Goal: Download file/media

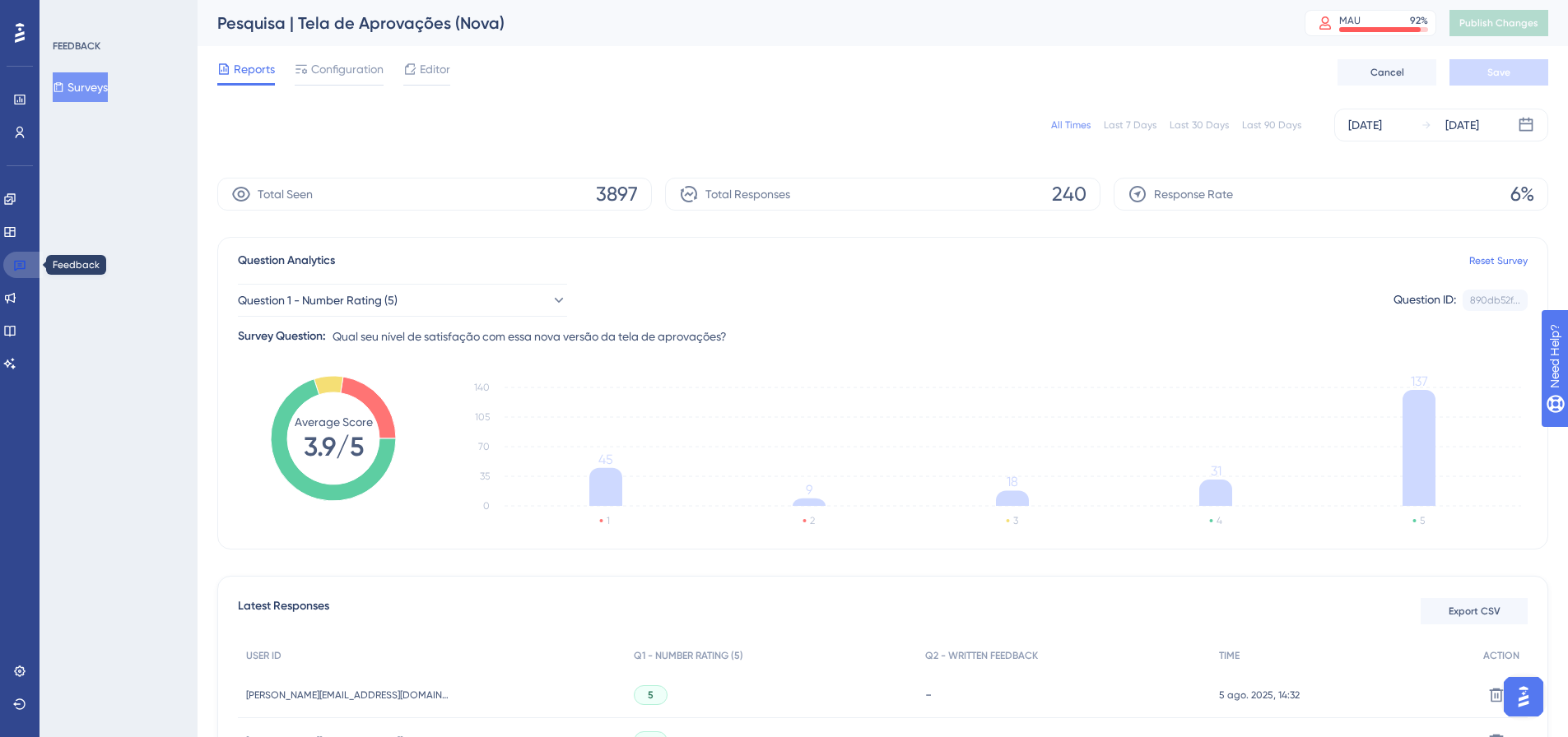
click at [21, 266] on icon at bounding box center [20, 266] width 11 height 10
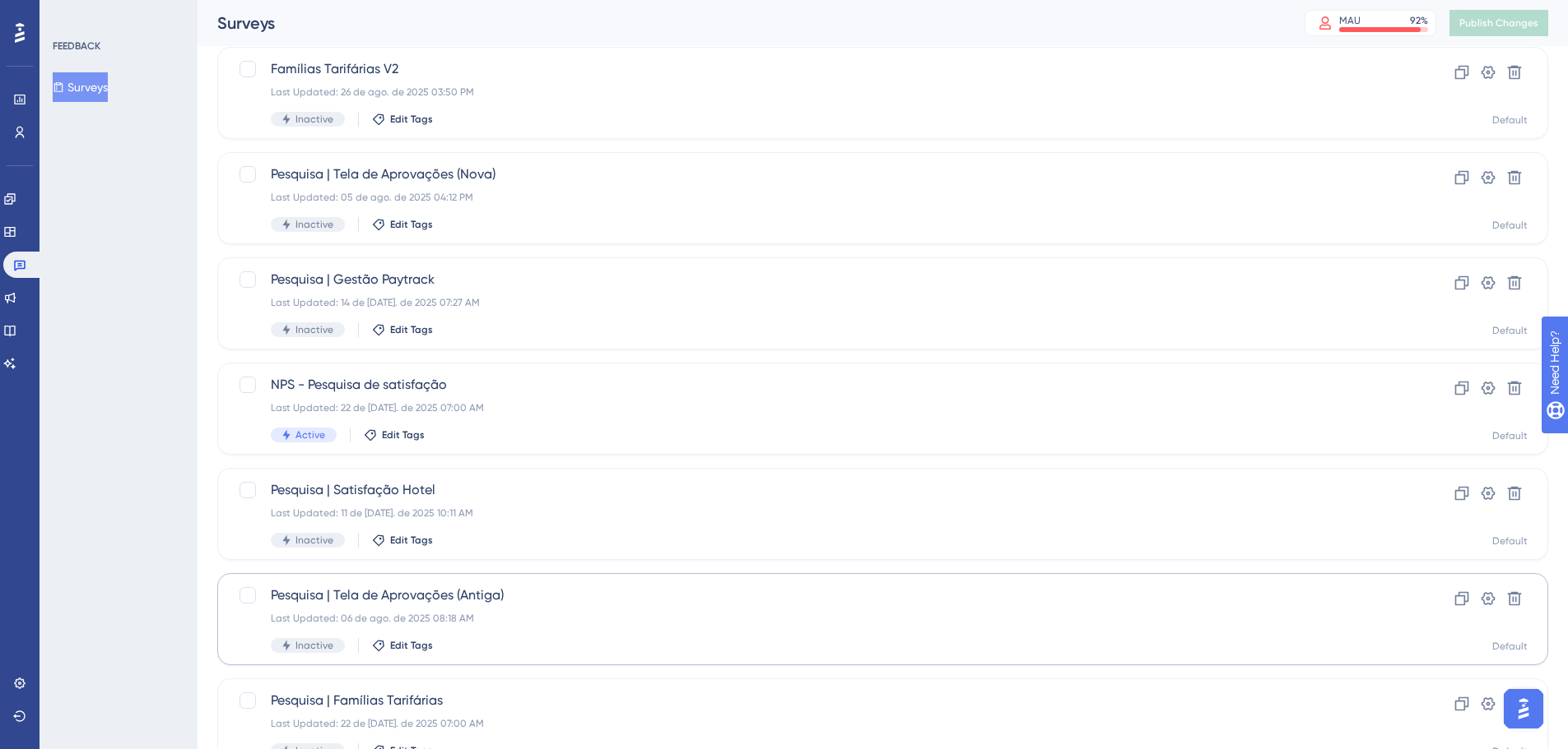
scroll to position [247, 0]
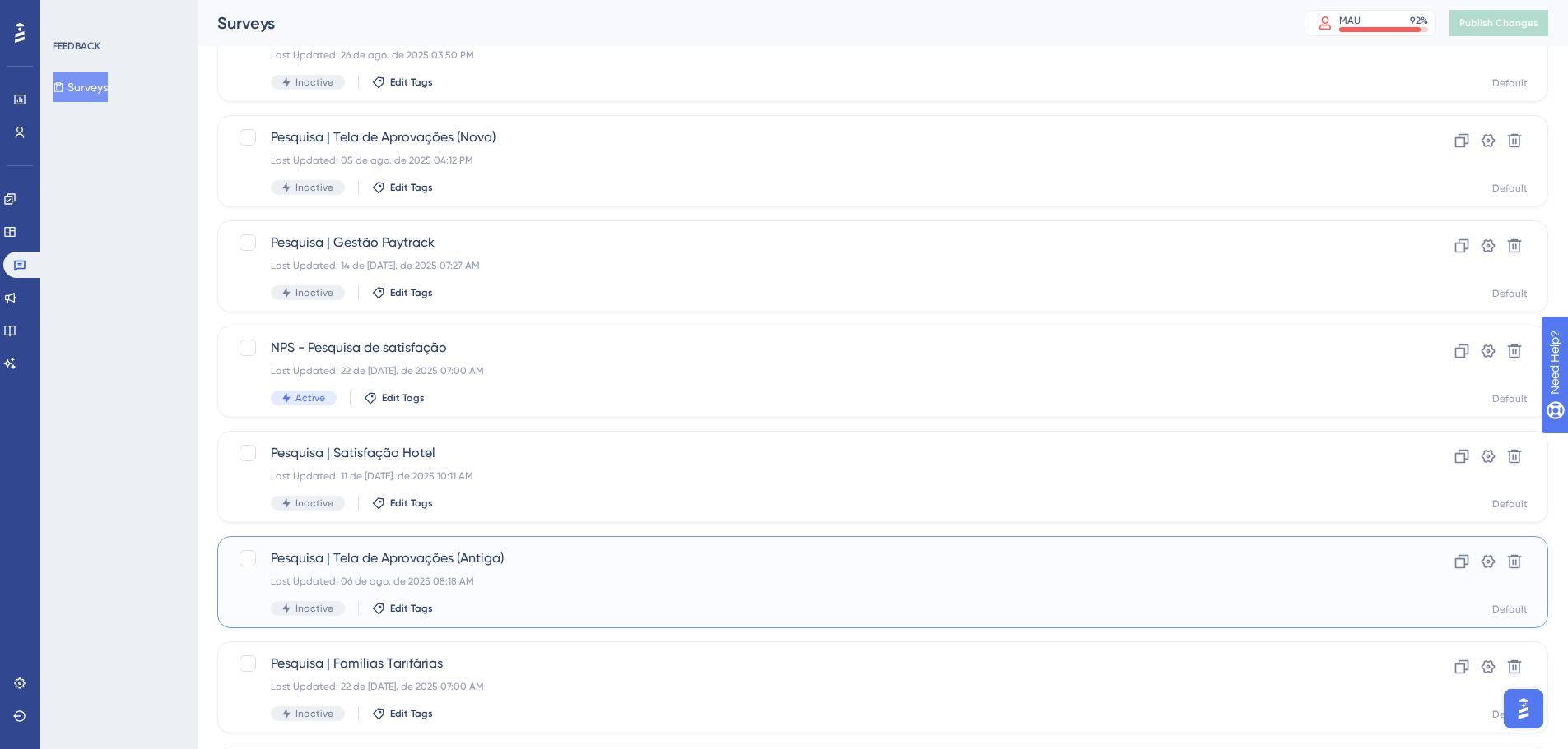
click at [575, 572] on div "Pesquisa | Tela de Aprovações (Antiga) Last Updated: 06 de ago. de 2025 08:18 A…" at bounding box center [817, 582] width 1092 height 67
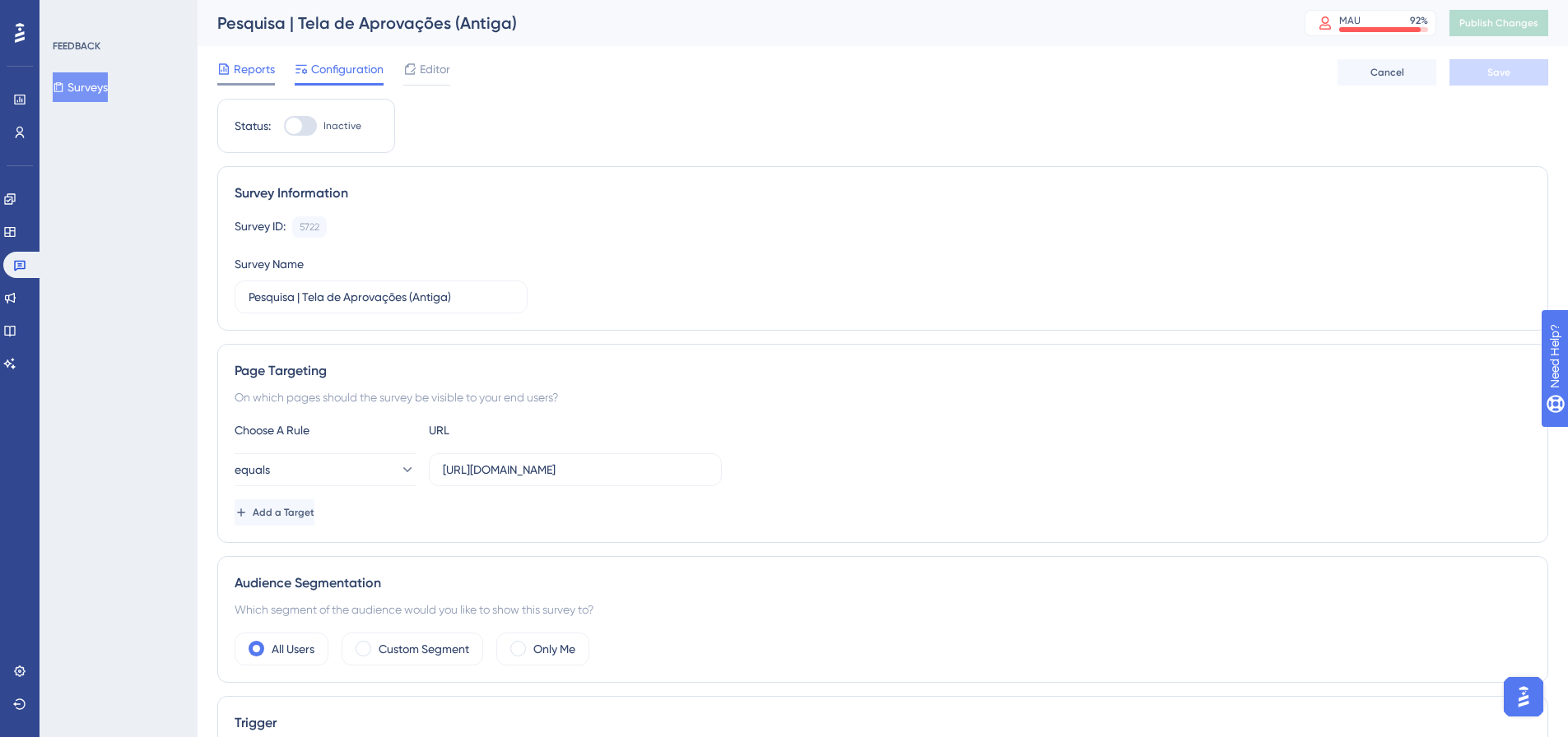
click at [248, 75] on span "Reports" at bounding box center [254, 68] width 41 height 20
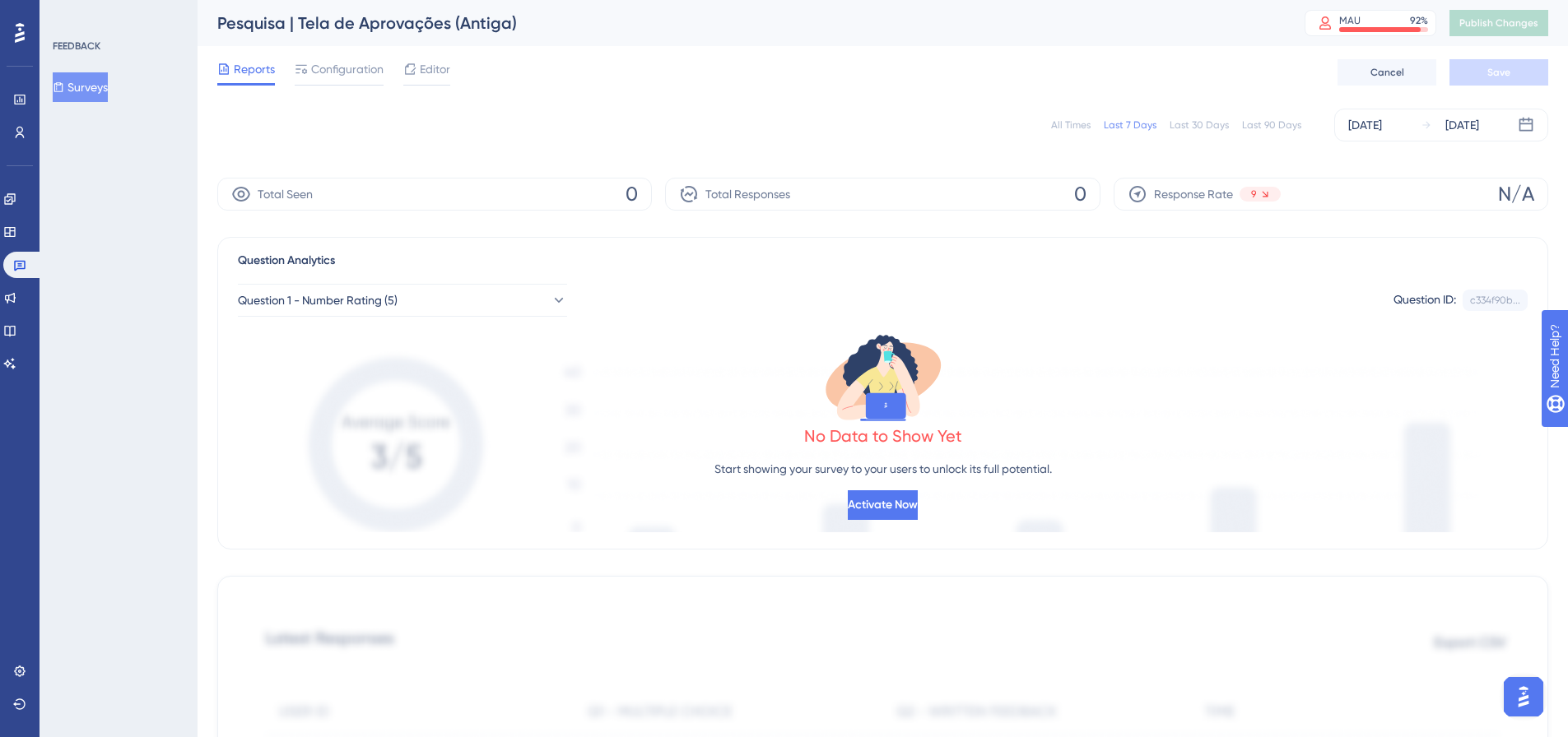
click at [1076, 121] on div "All Times" at bounding box center [1071, 125] width 40 height 13
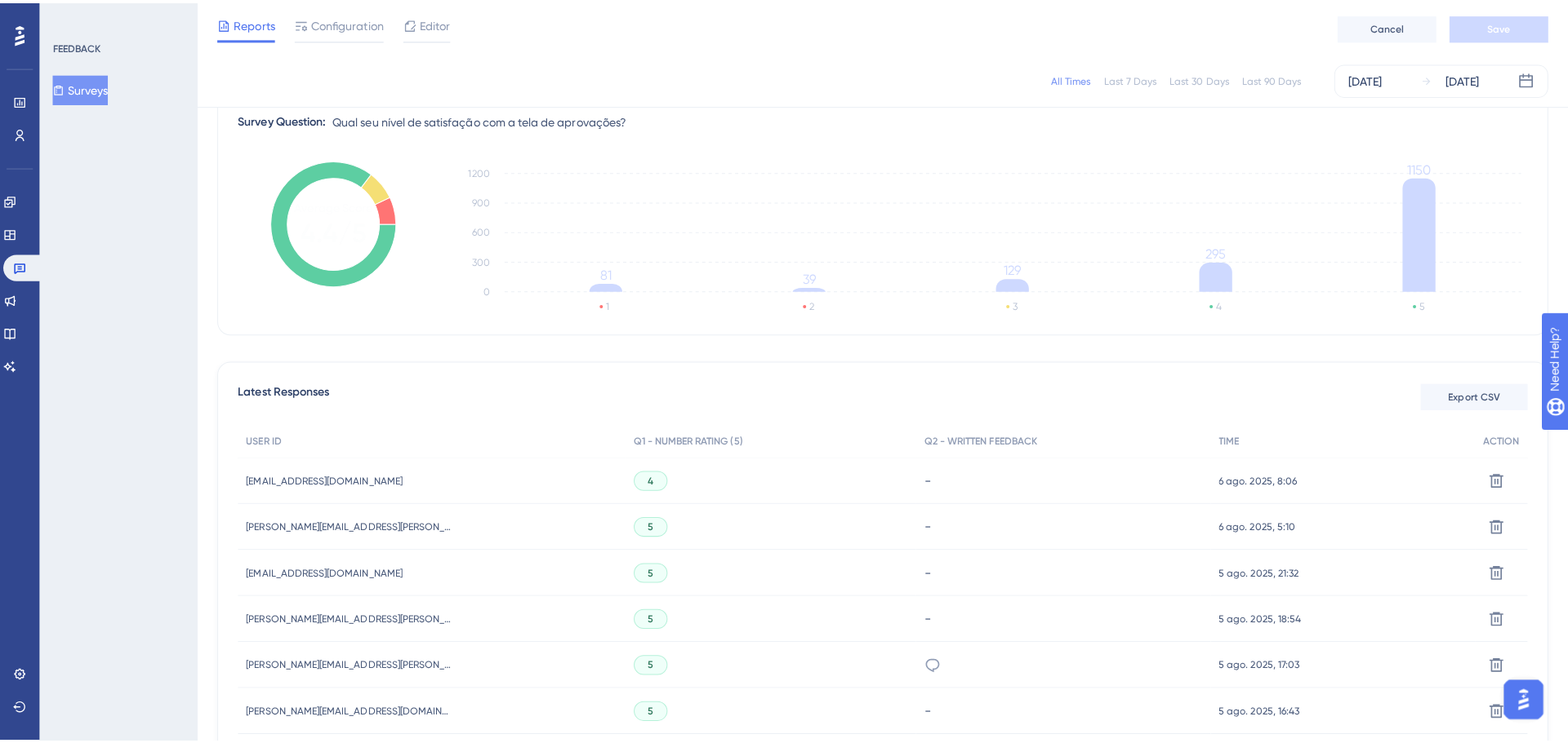
scroll to position [245, 0]
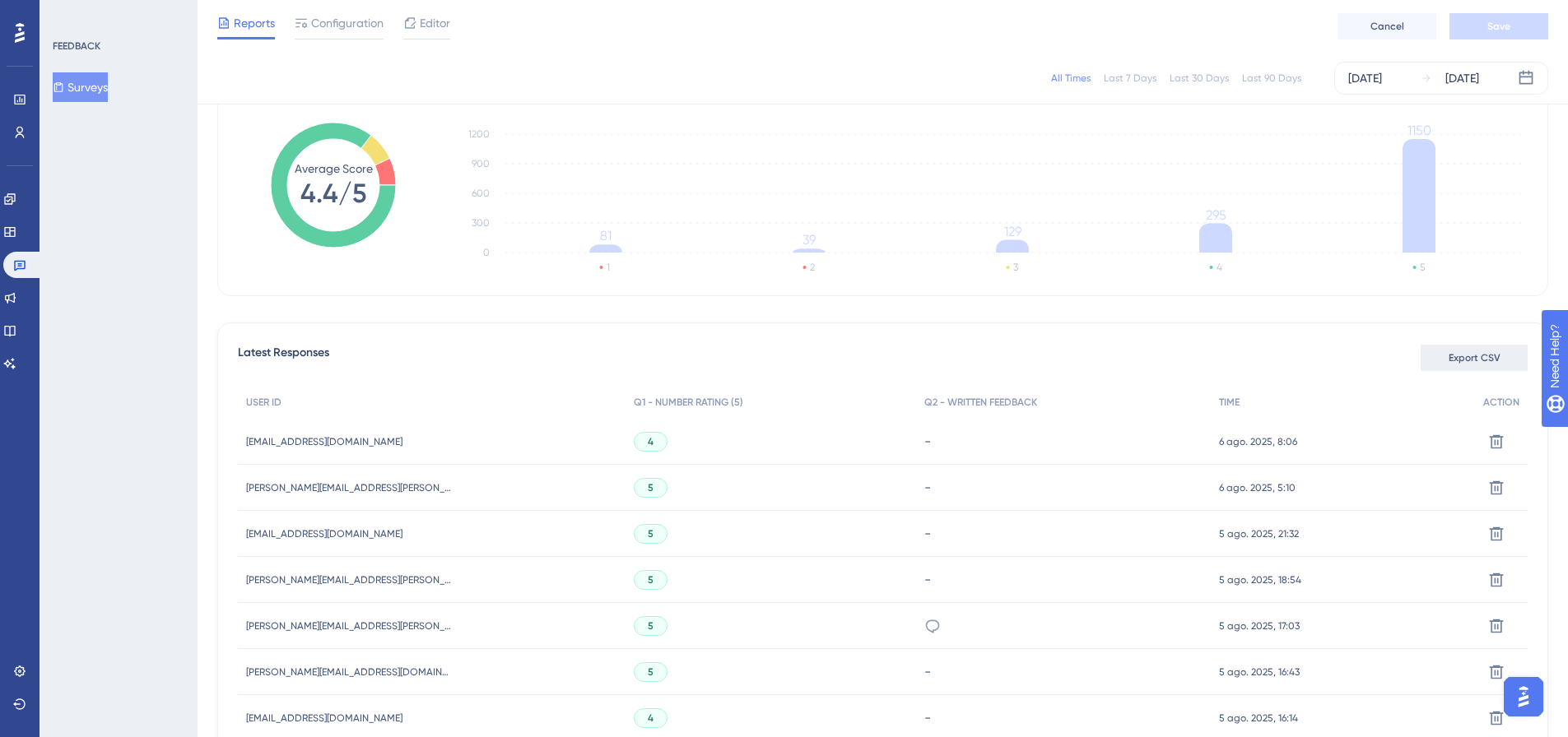
click at [1456, 360] on span "Export CSV" at bounding box center [1474, 358] width 52 height 13
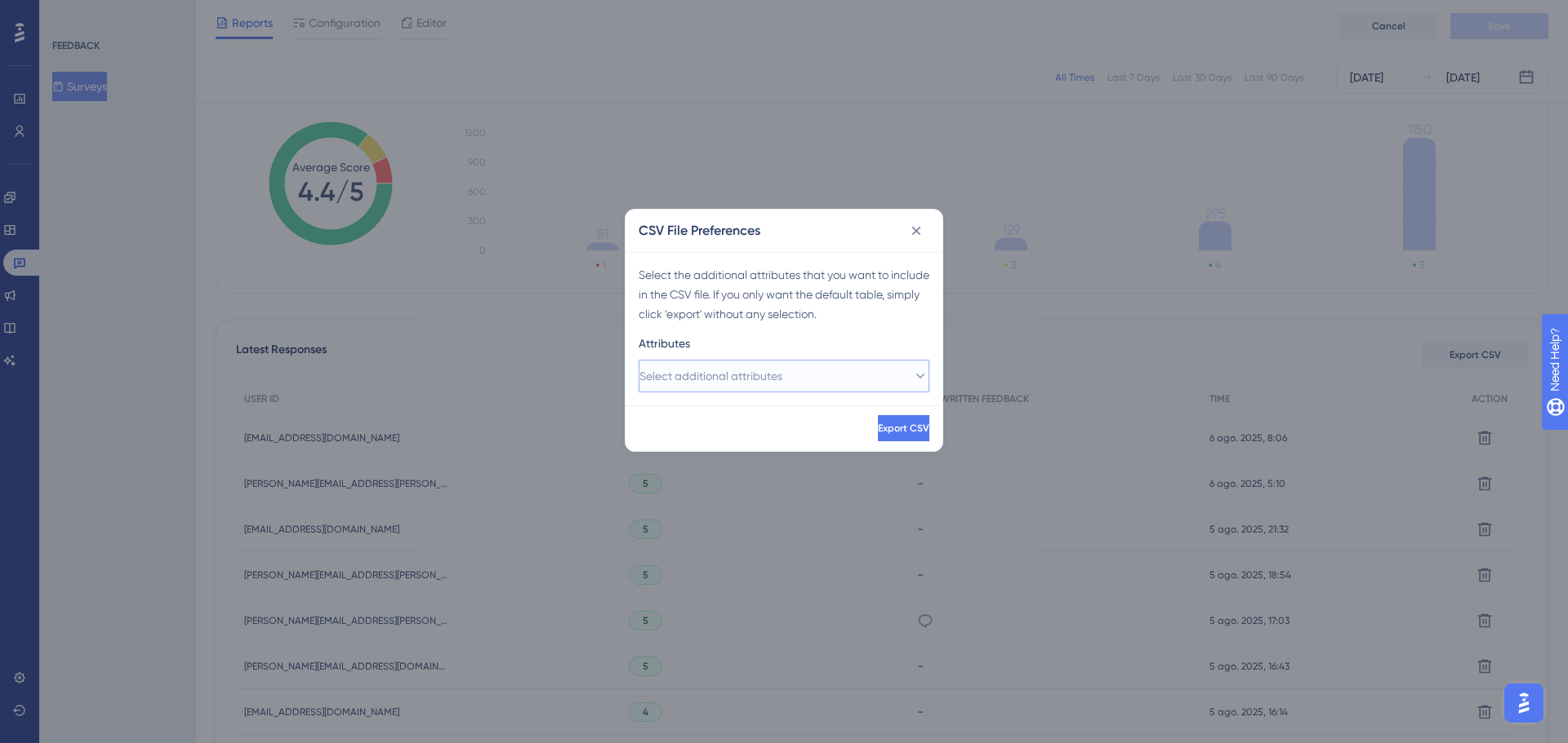
click at [823, 376] on button "Select additional attributes" at bounding box center [784, 376] width 290 height 33
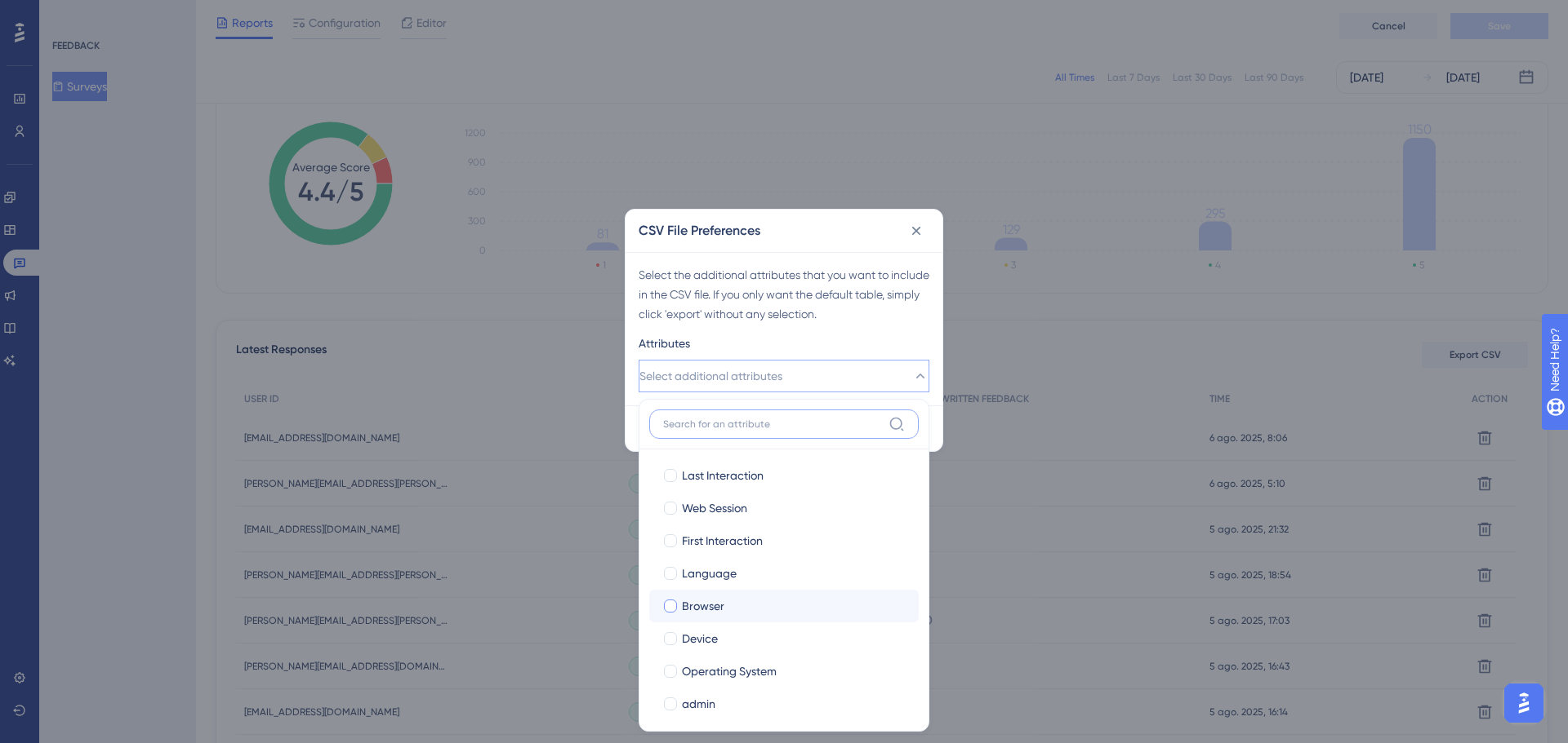
scroll to position [82, 0]
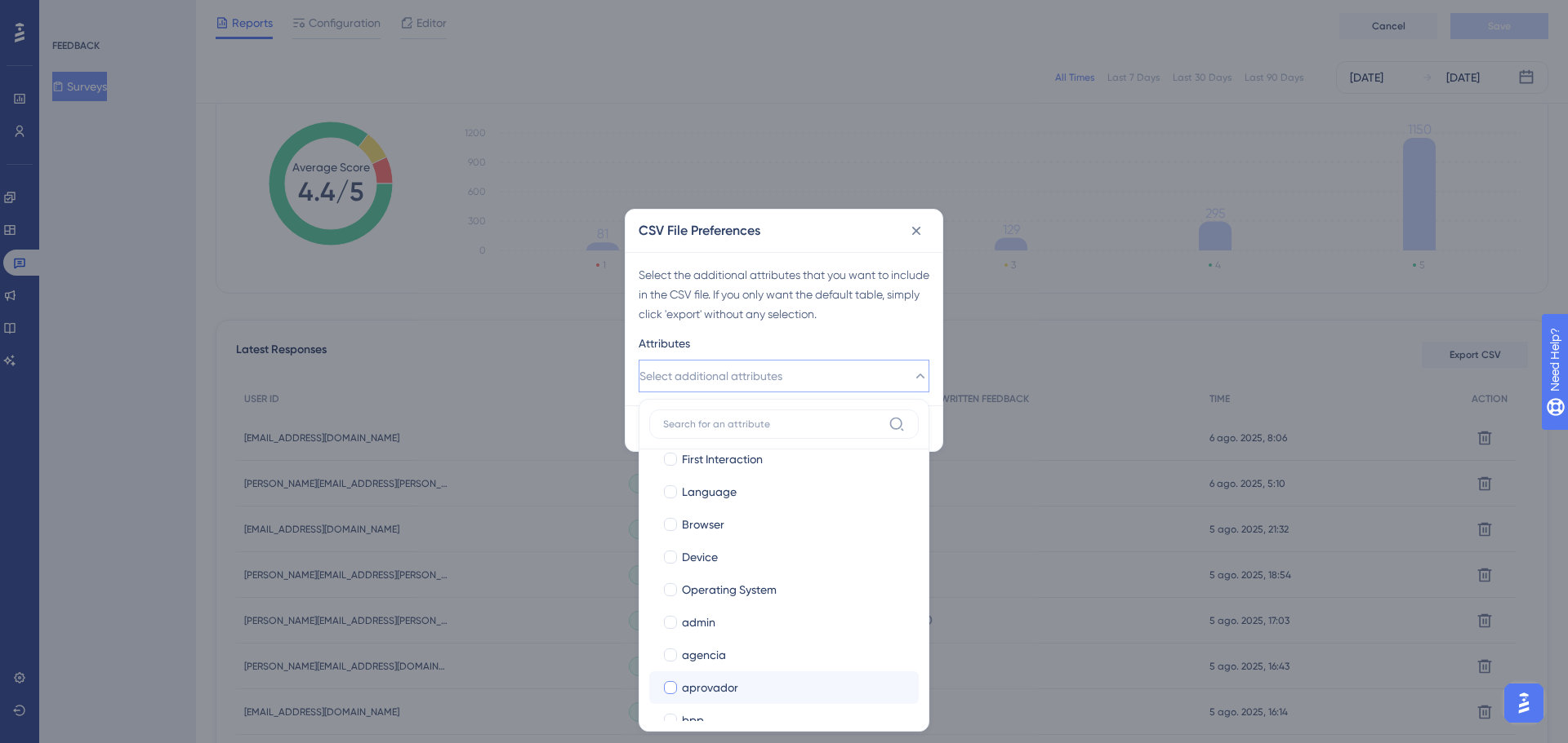
click at [724, 687] on span "aprovador" at bounding box center [710, 687] width 57 height 20
checkbox input "true"
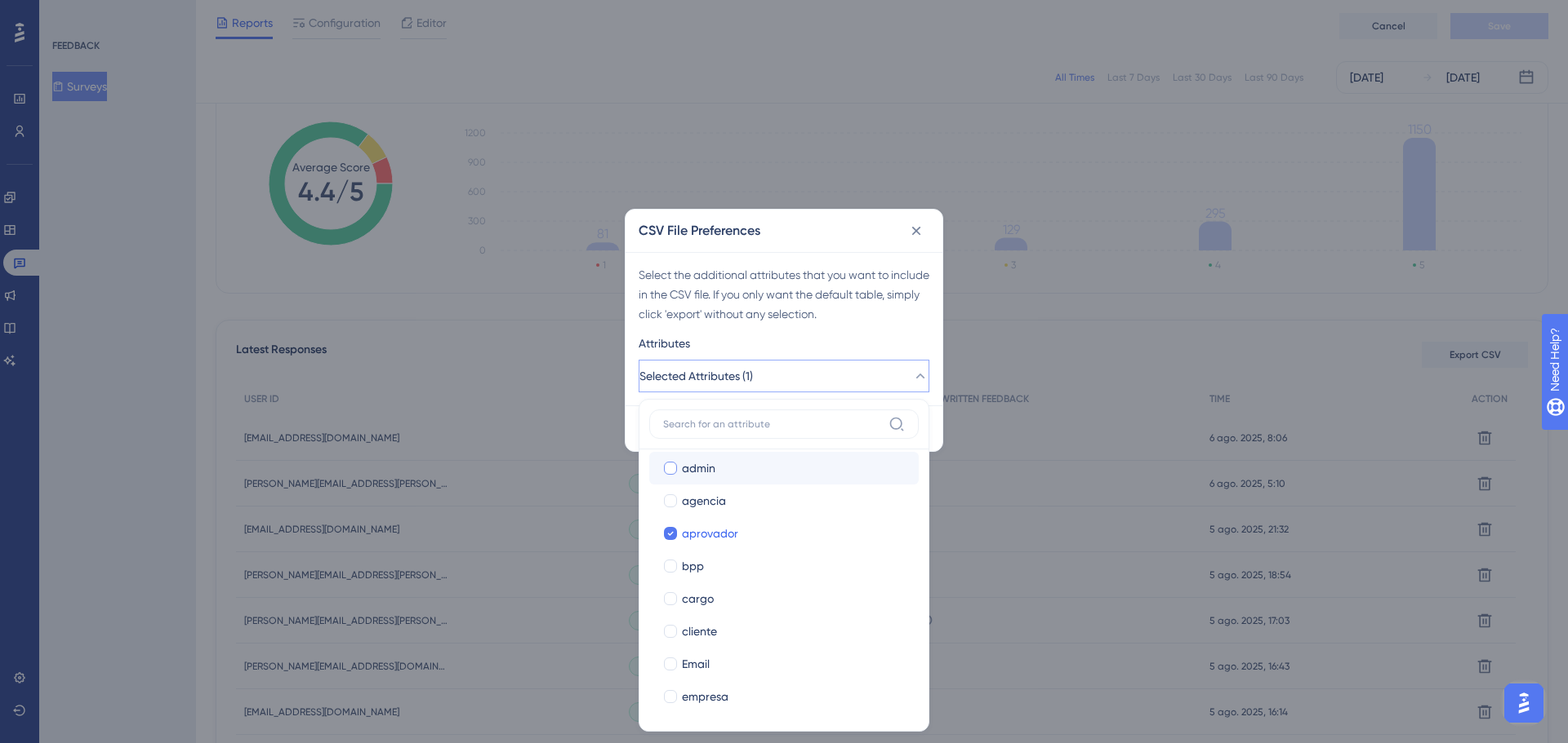
scroll to position [245, 0]
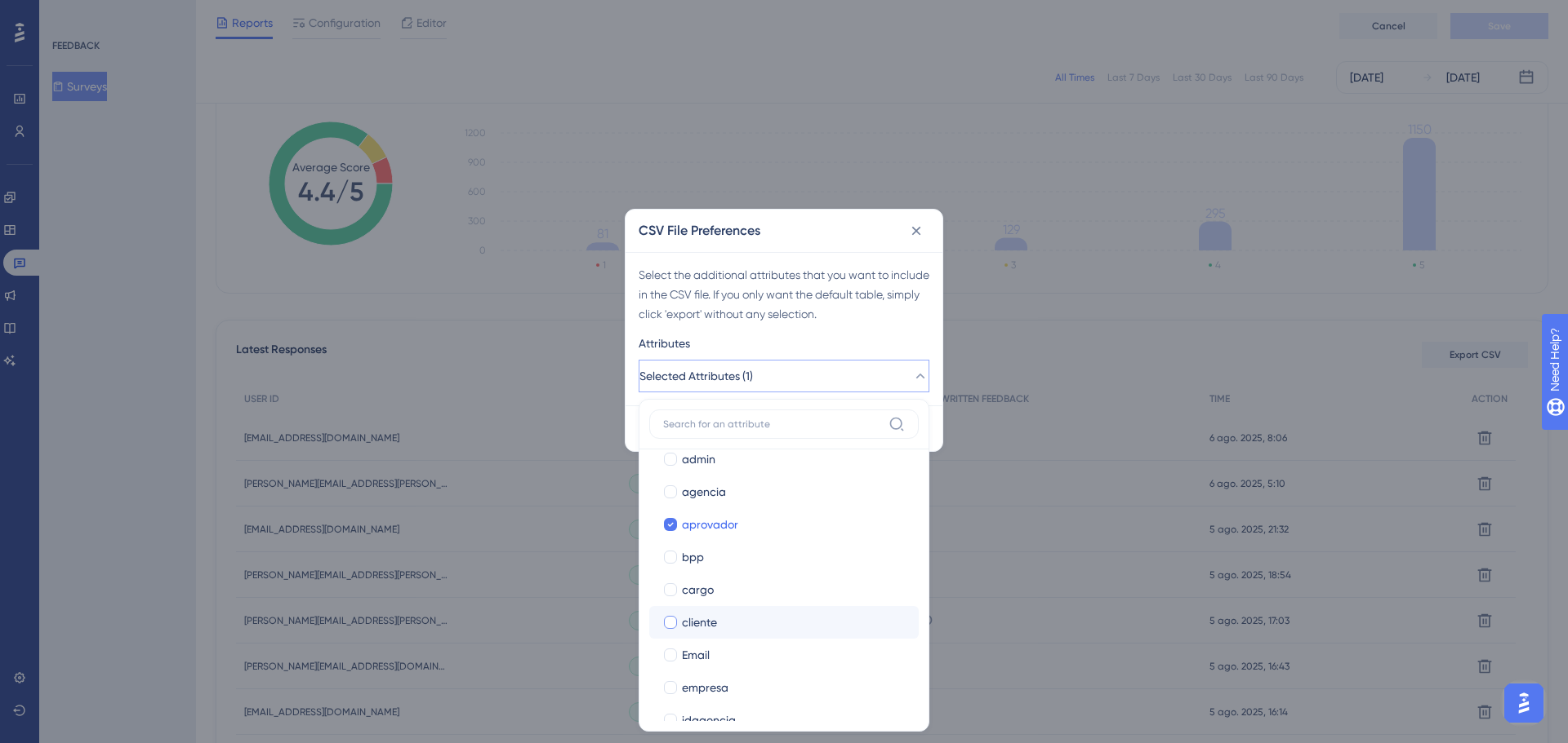
click at [740, 622] on div "cliente" at bounding box center [793, 622] width 223 height 20
checkbox input "true"
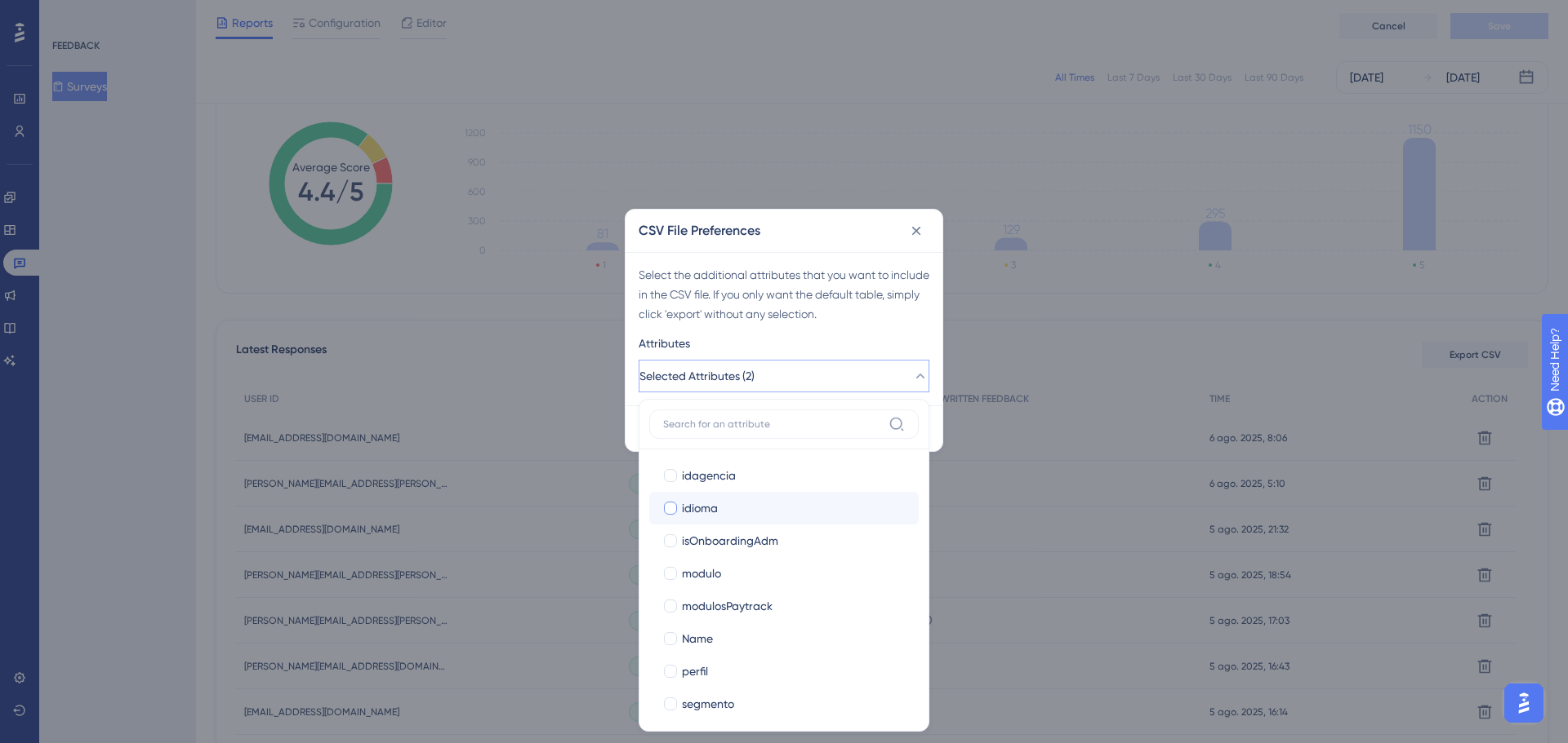
click at [752, 610] on span "modulosPaytrack" at bounding box center [727, 606] width 90 height 20
checkbox input "true"
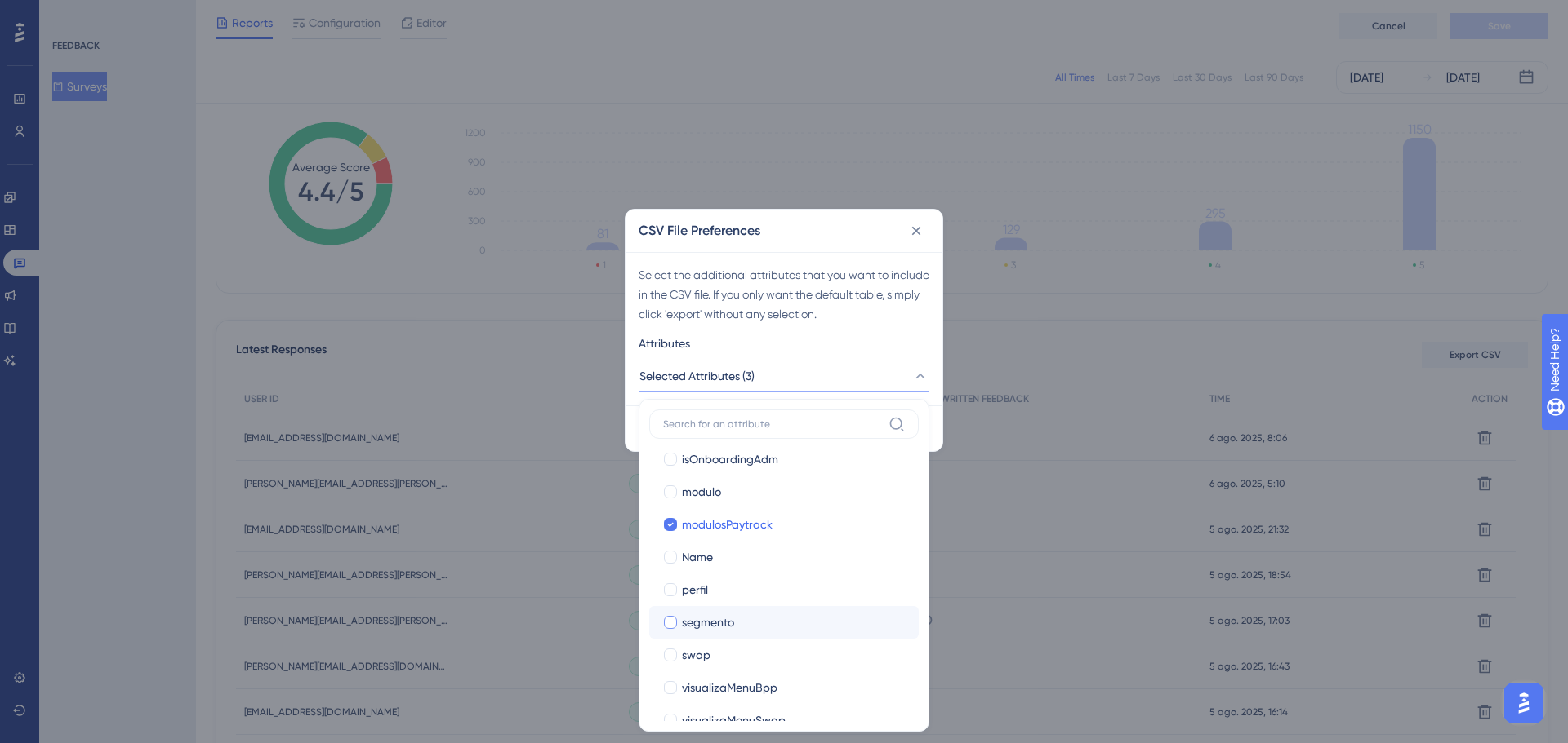
click at [751, 624] on div "segmento" at bounding box center [793, 622] width 223 height 20
checkbox input "true"
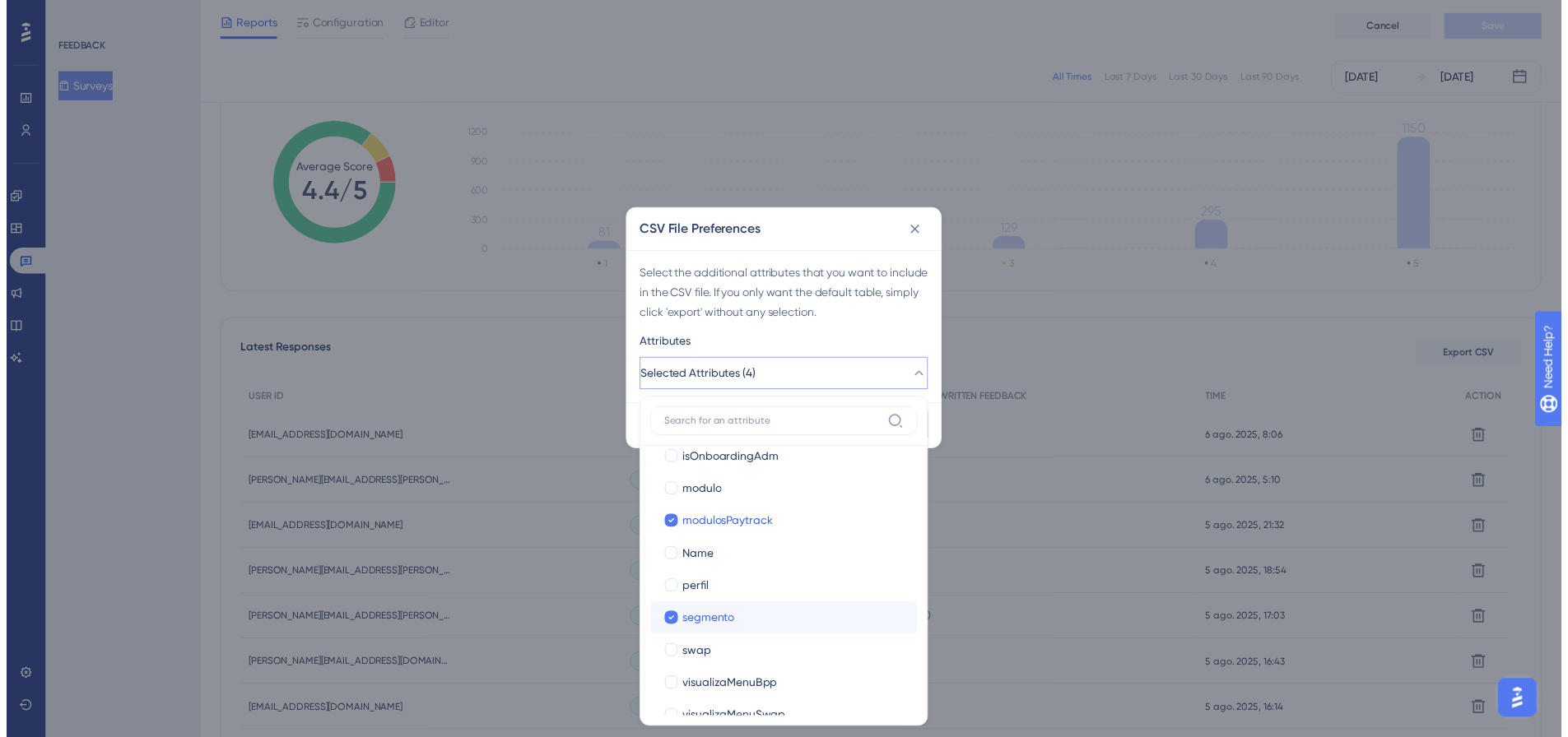
scroll to position [601, 0]
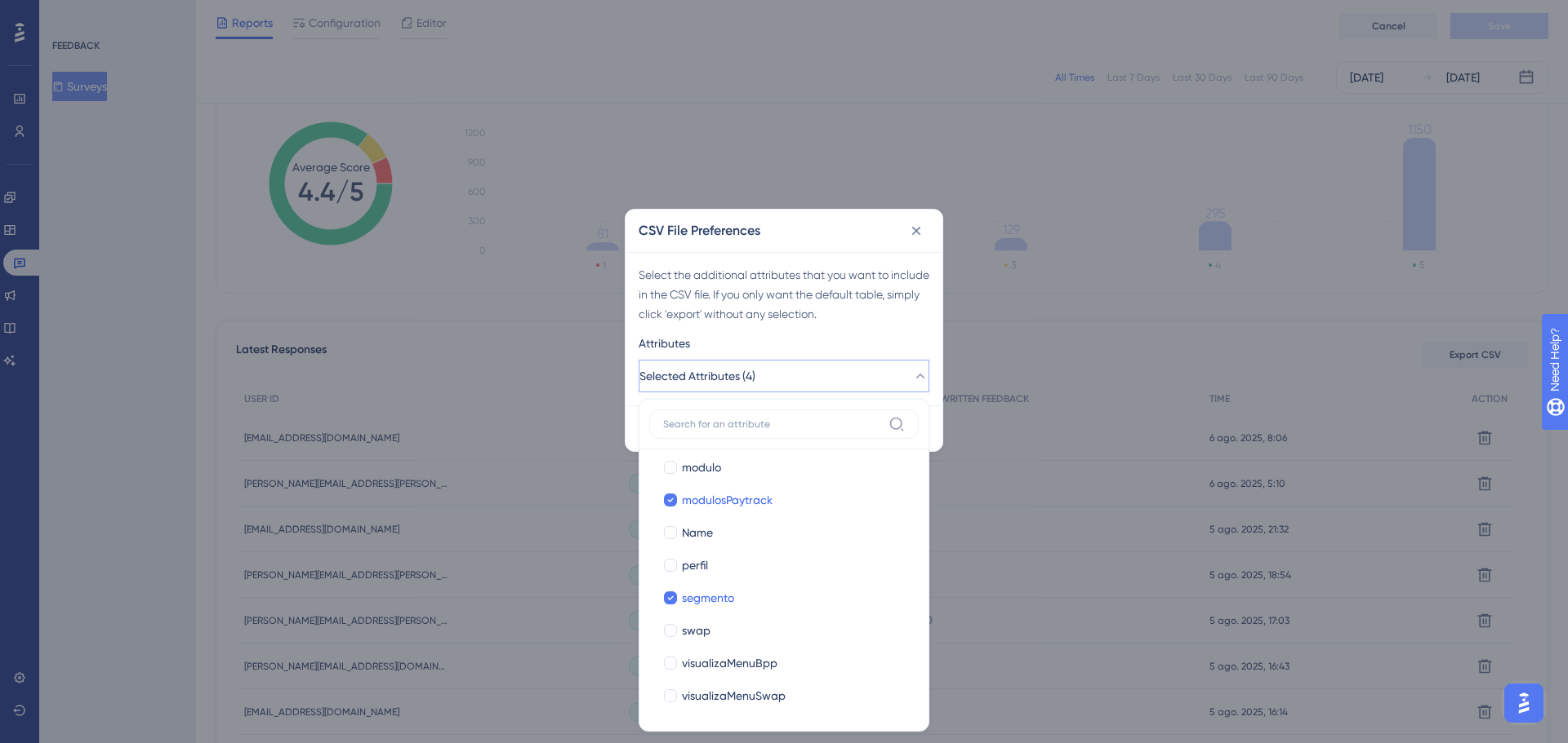
click at [874, 330] on div "Select the additional attributes that you want to include in the CSV file. If y…" at bounding box center [784, 329] width 317 height 153
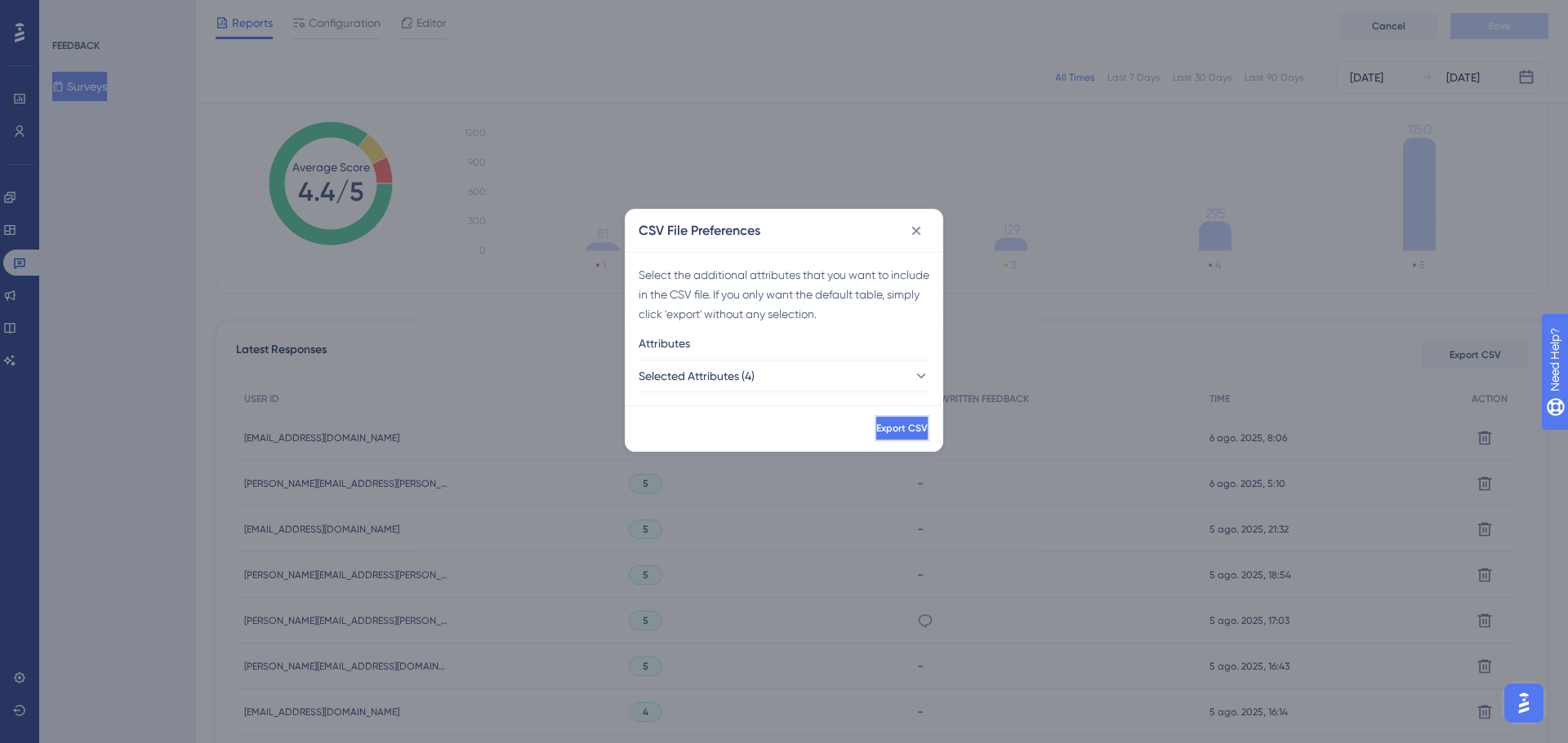
click at [876, 428] on span "Export CSV" at bounding box center [902, 428] width 52 height 13
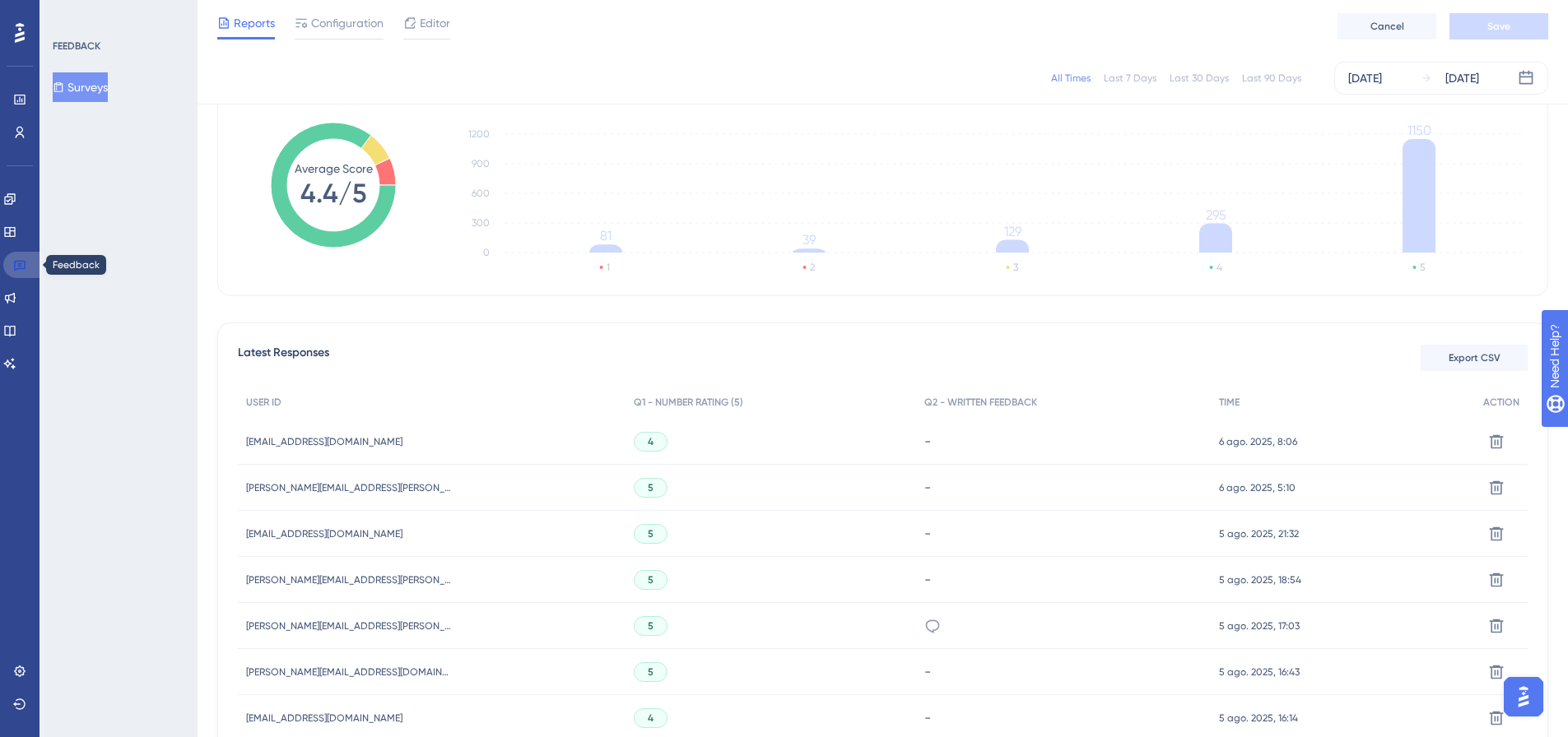
click at [21, 268] on icon at bounding box center [20, 266] width 11 height 10
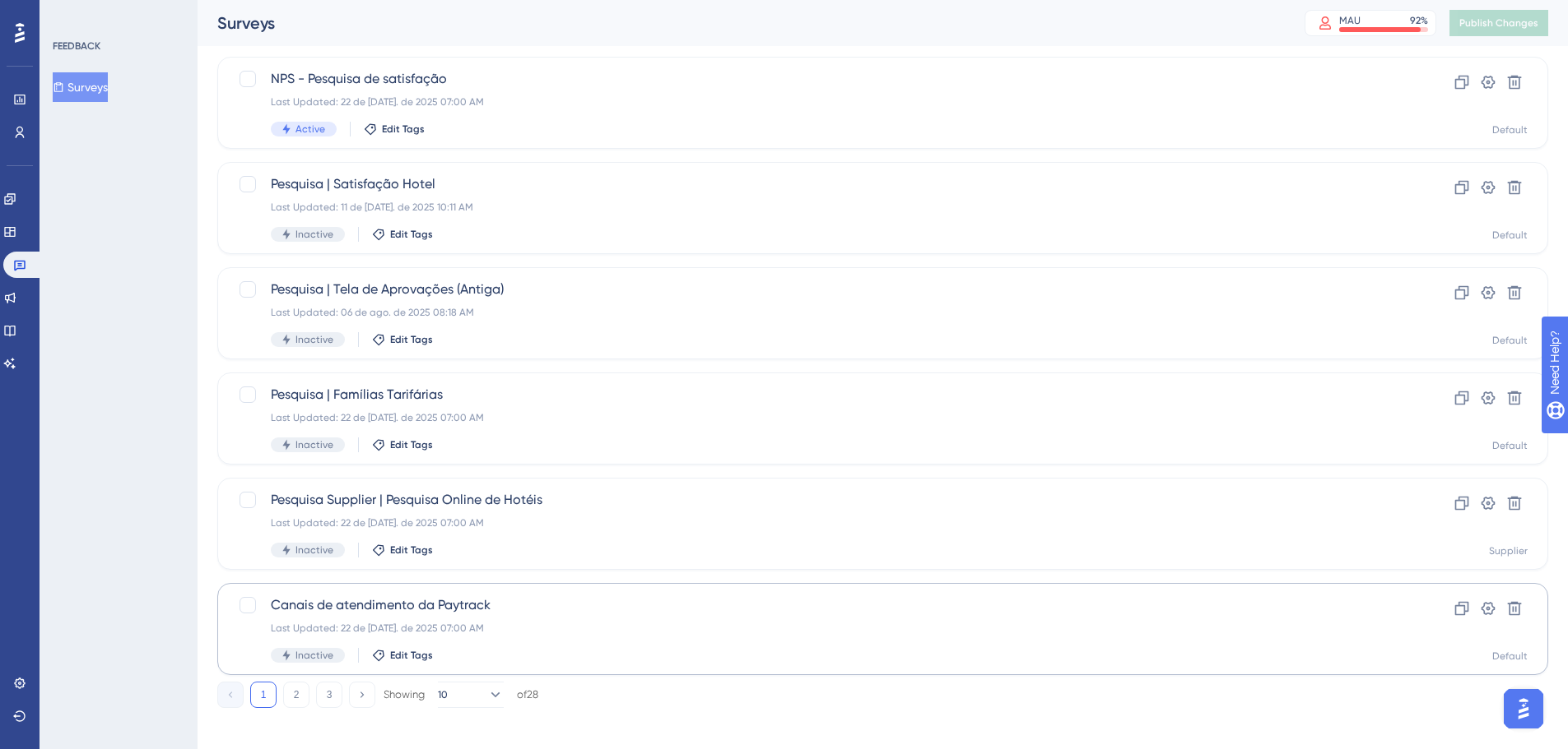
scroll to position [527, 0]
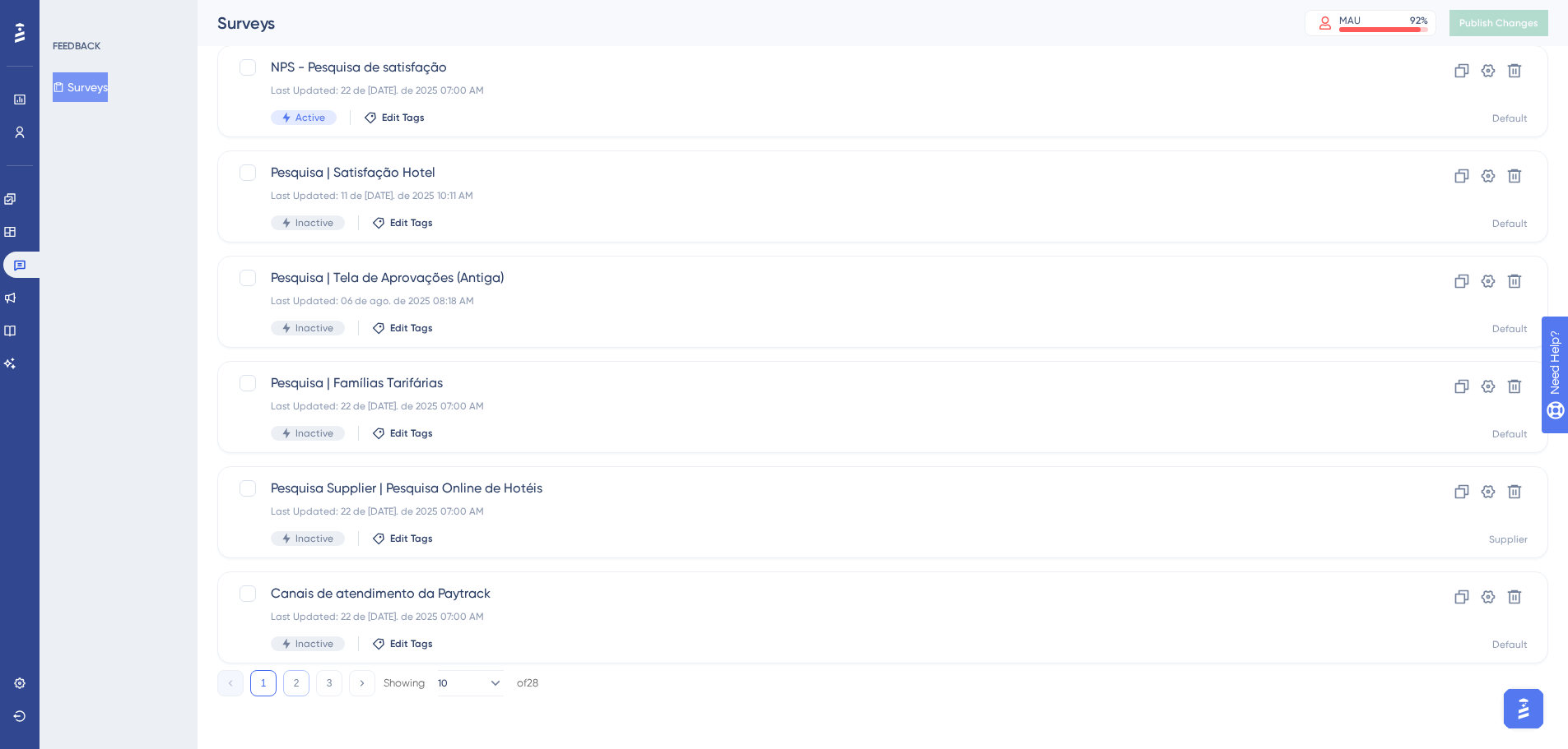
click at [295, 678] on button "2" at bounding box center [296, 683] width 27 height 27
click at [803, 483] on span "NPS | 3º Trimestre Paytrack 2024" at bounding box center [817, 488] width 1092 height 20
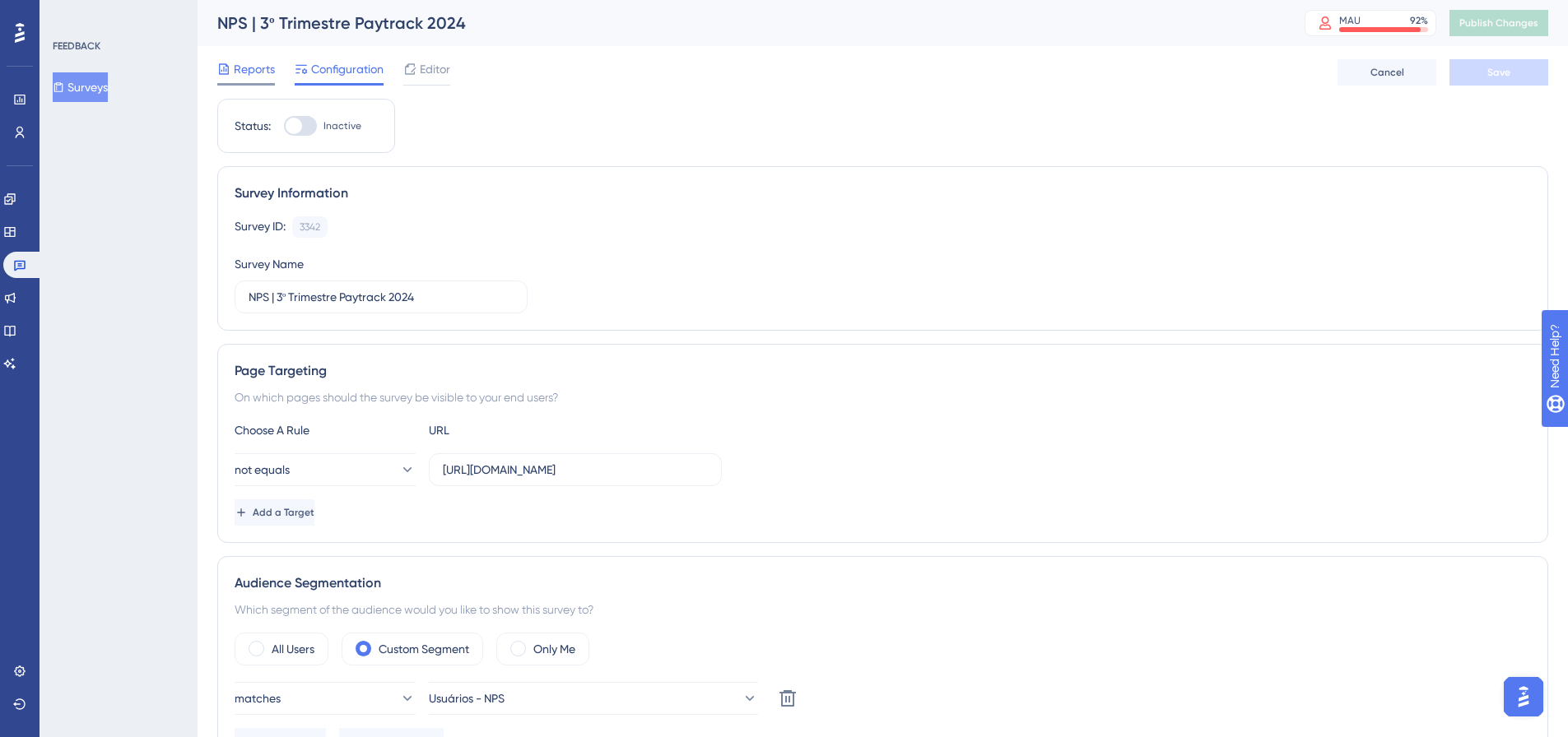
click at [243, 71] on span "Reports" at bounding box center [254, 68] width 41 height 20
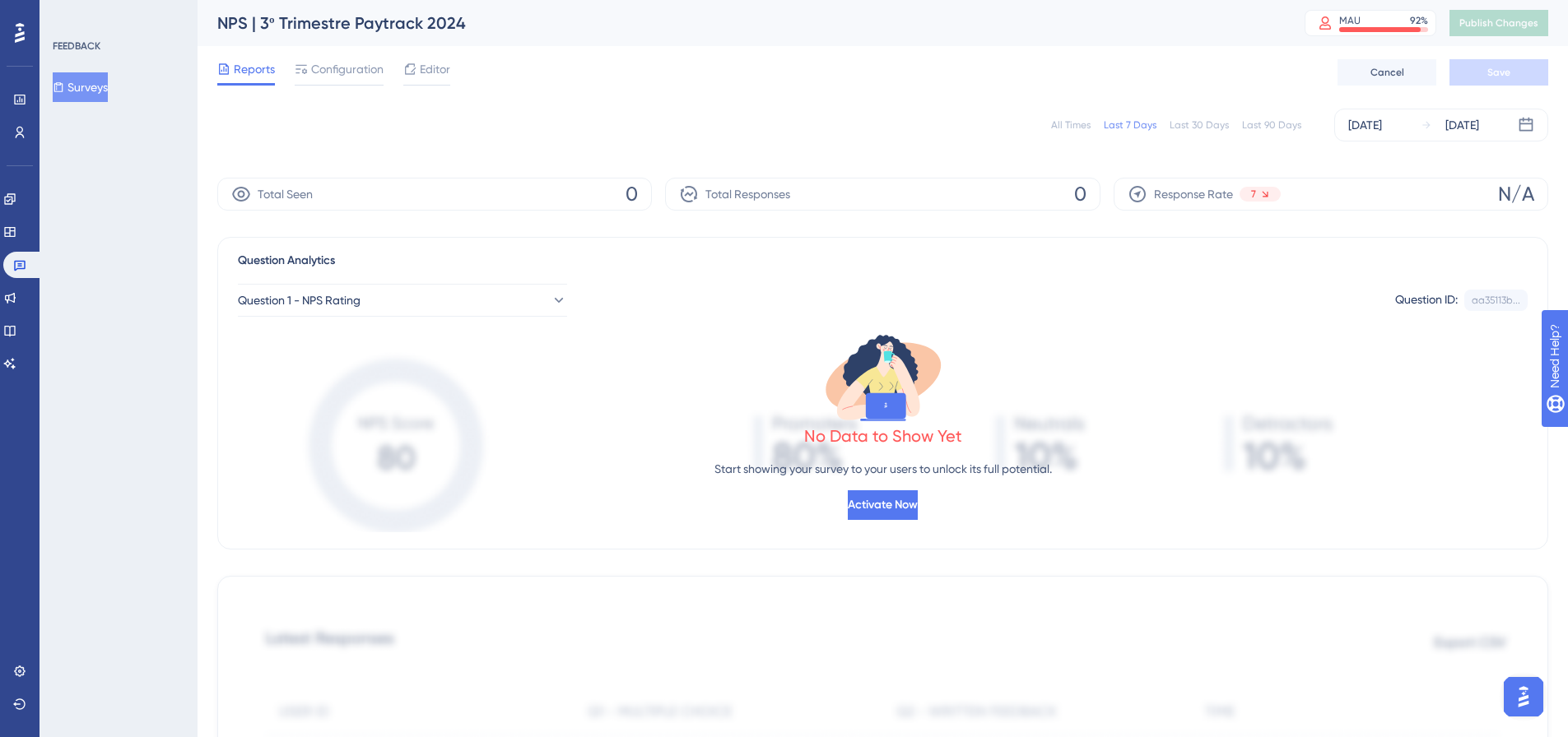
click at [1065, 126] on div "All Times" at bounding box center [1071, 125] width 40 height 13
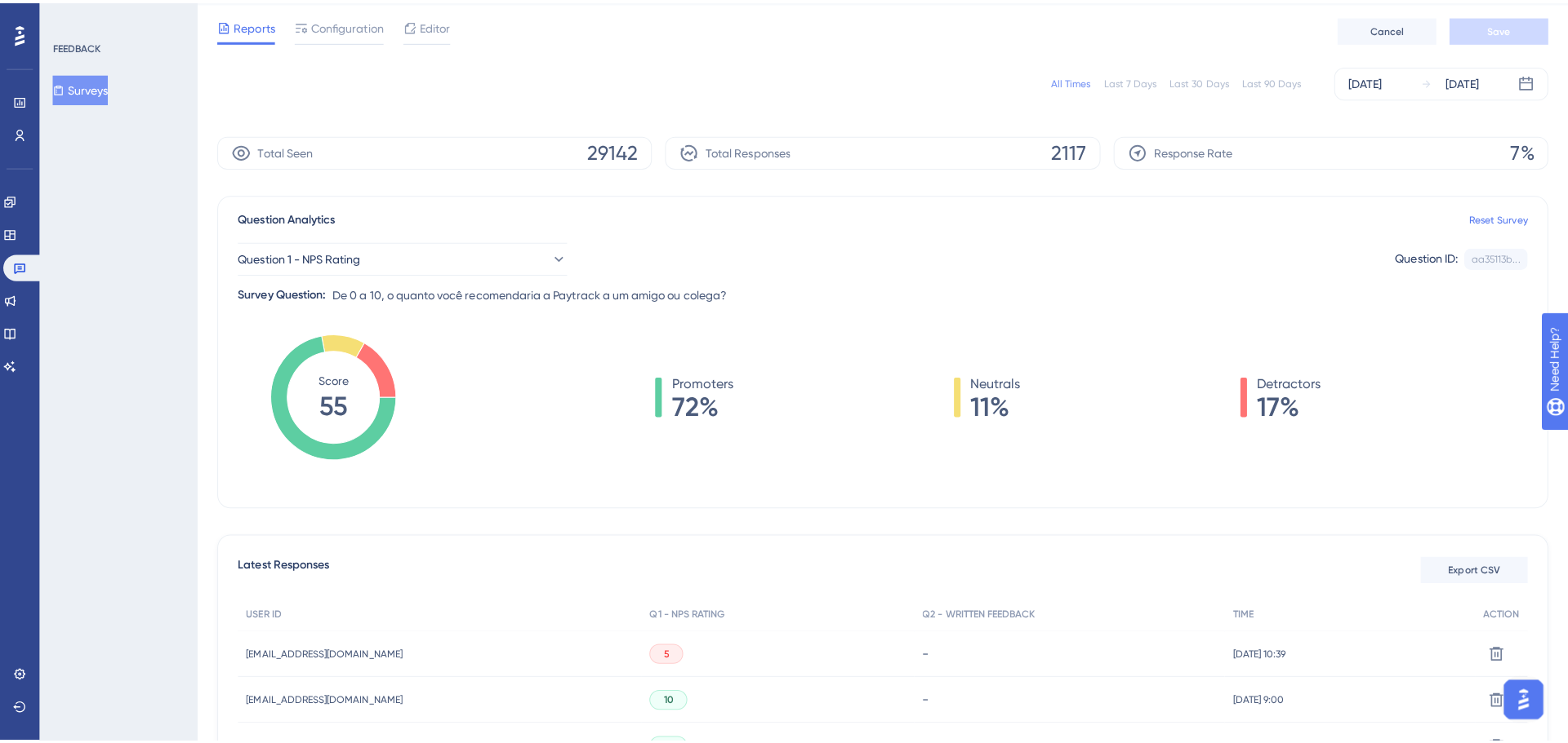
scroll to position [82, 0]
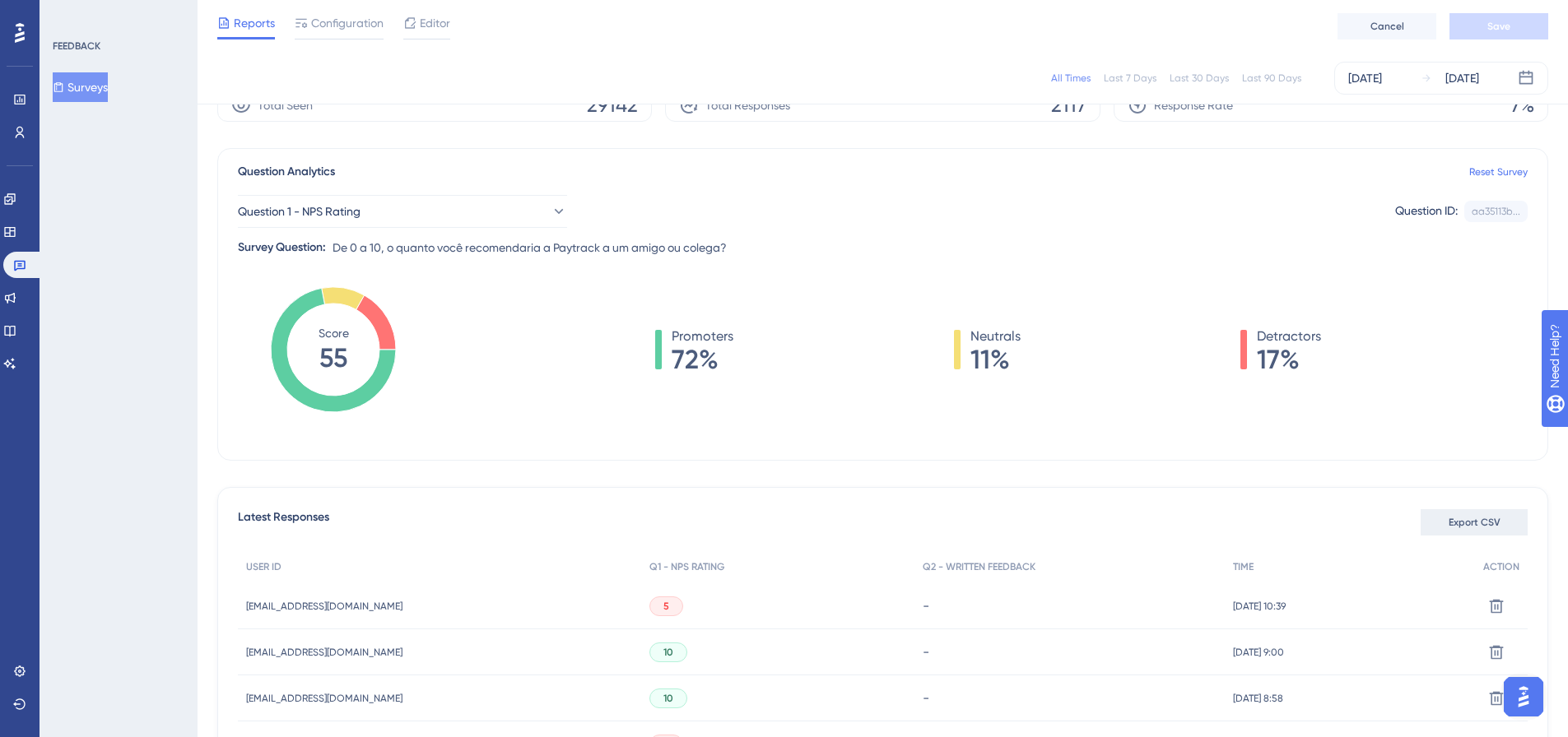
click at [1458, 518] on span "Export CSV" at bounding box center [1474, 522] width 52 height 13
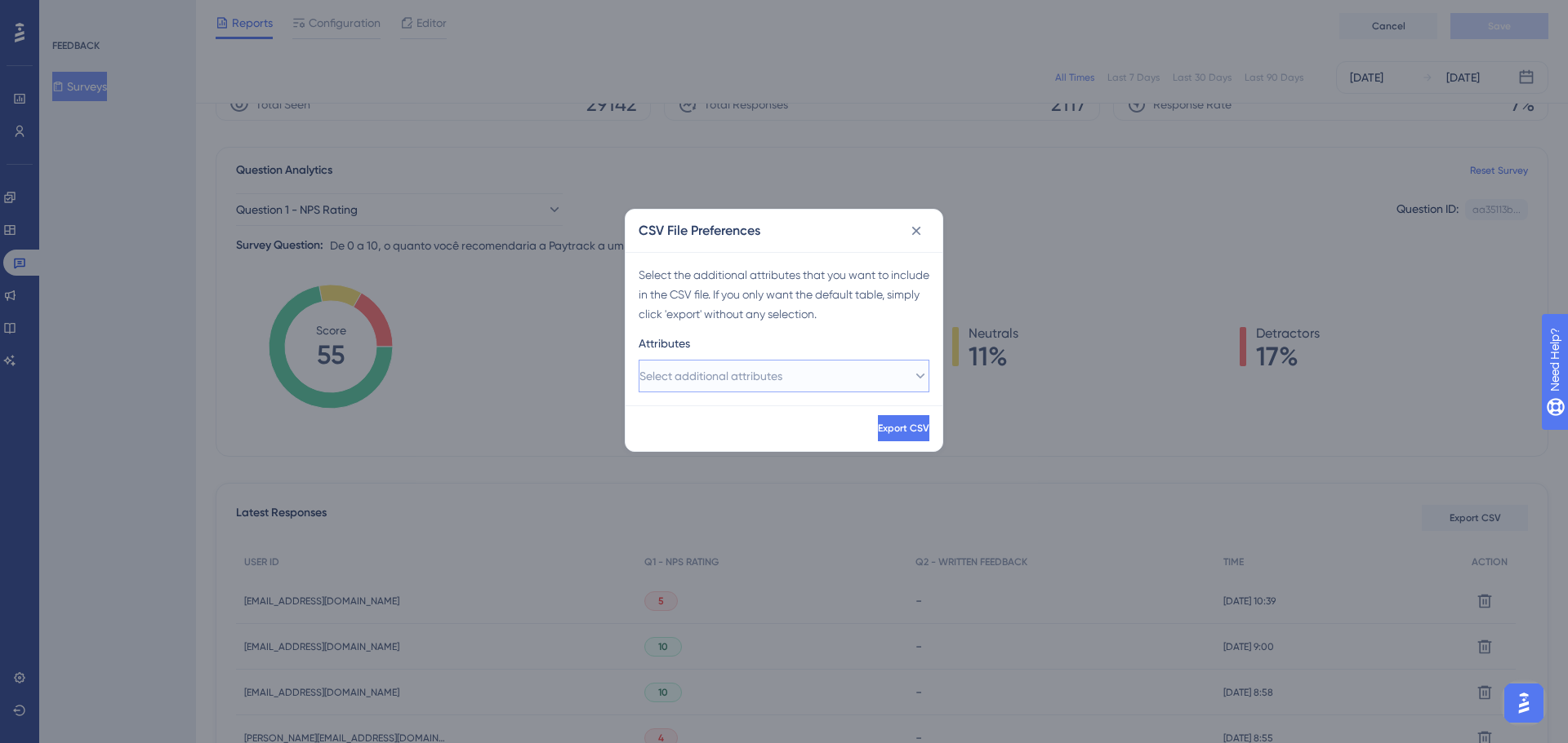
click at [824, 382] on button "Select additional attributes" at bounding box center [784, 376] width 290 height 33
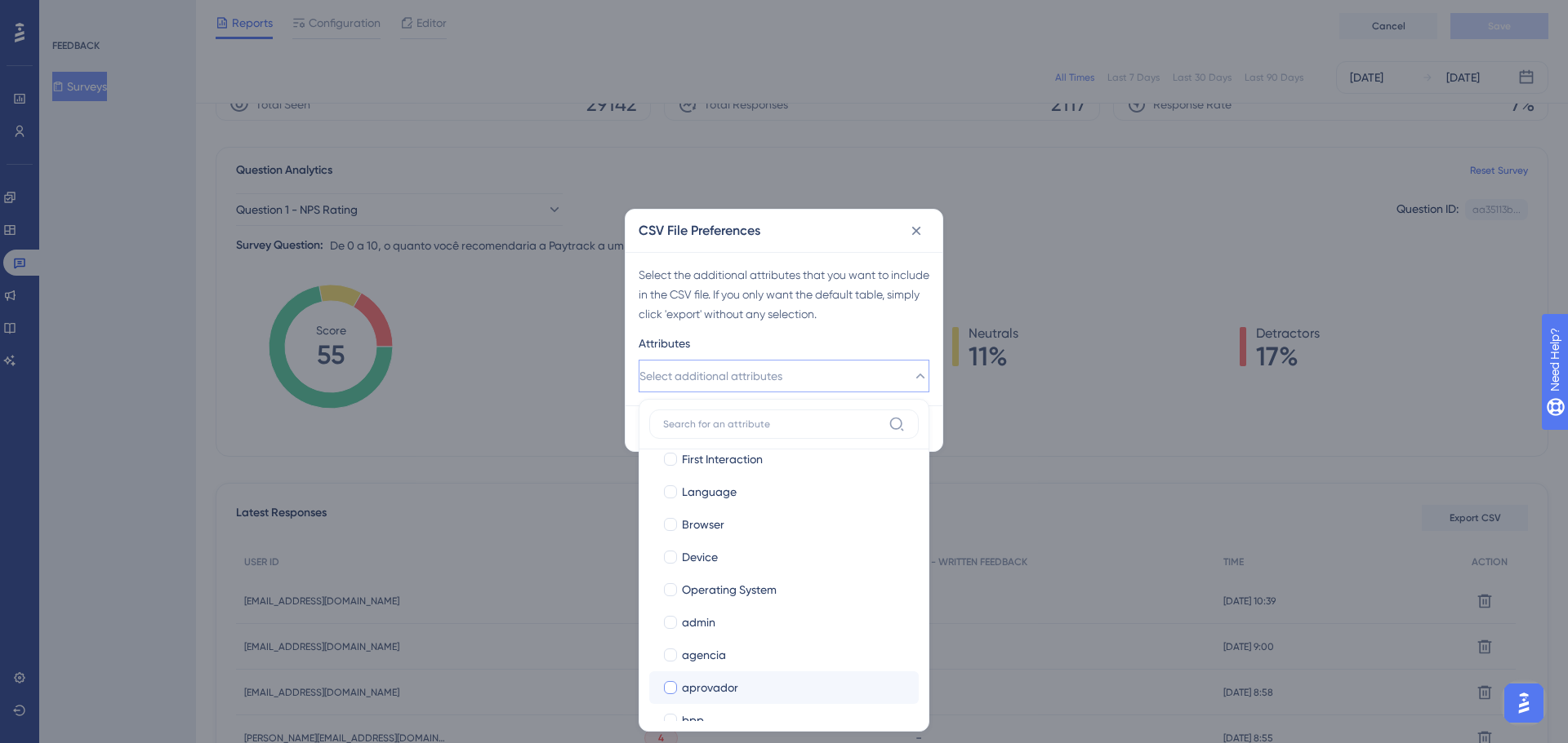
click at [750, 680] on div "aprovador" at bounding box center [793, 687] width 223 height 20
checkbox input "true"
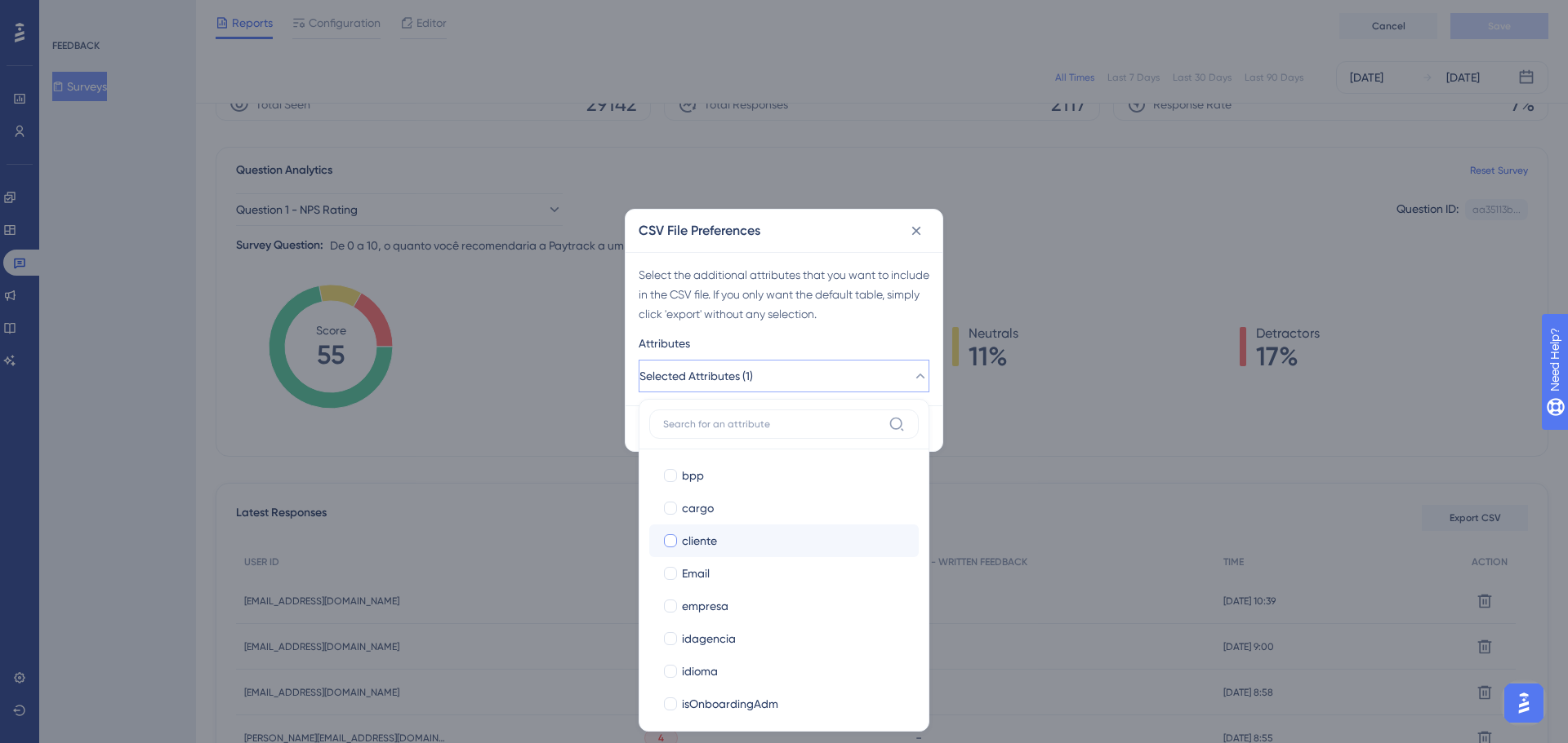
click at [710, 543] on span "cliente" at bounding box center [699, 541] width 35 height 20
checkbox input "true"
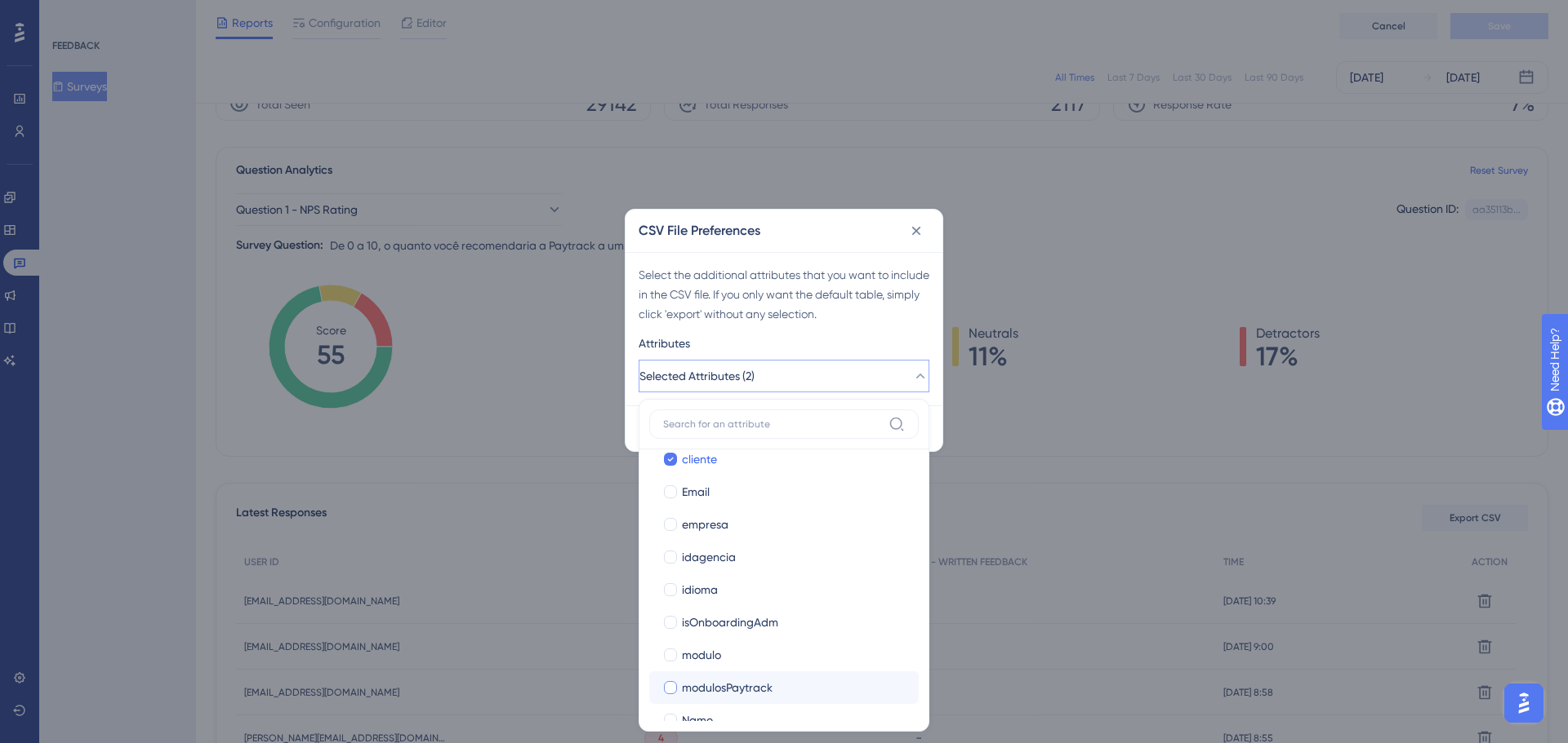
click at [714, 682] on span "modulosPaytrack" at bounding box center [727, 687] width 90 height 20
checkbox input "true"
click at [730, 625] on span "segmento" at bounding box center [708, 622] width 52 height 20
checkbox input "true"
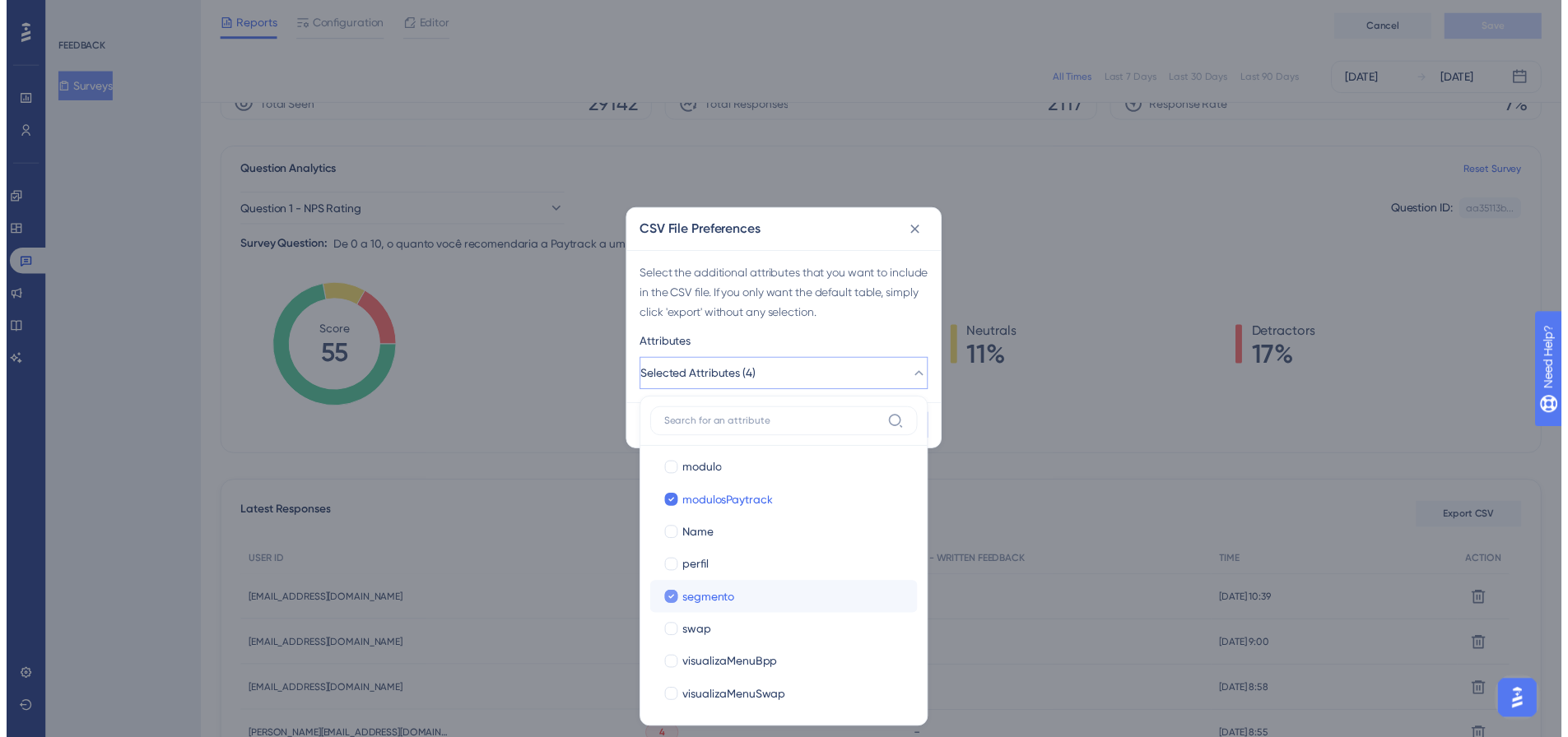
scroll to position [601, 0]
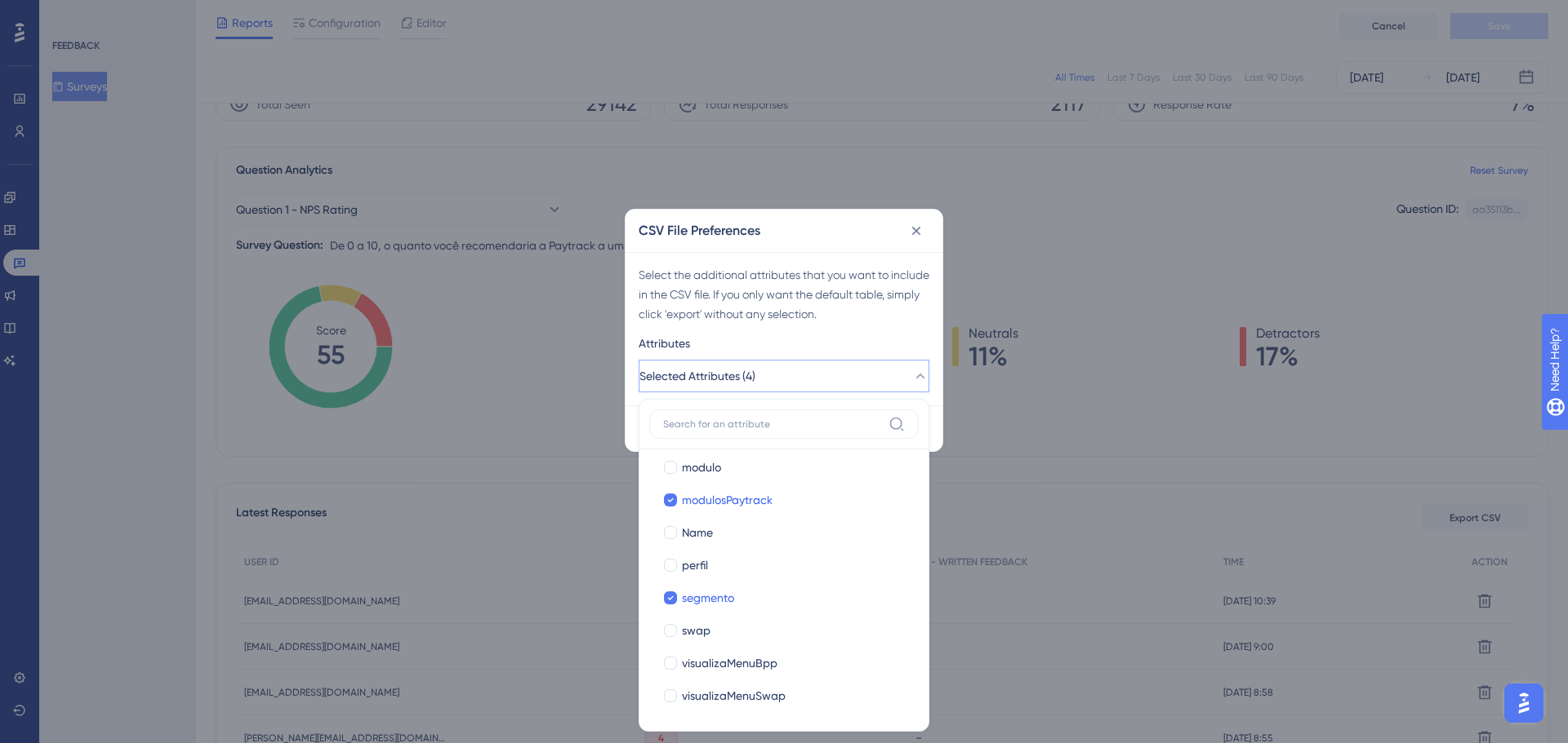
click at [822, 347] on div "Attributes" at bounding box center [784, 347] width 290 height 26
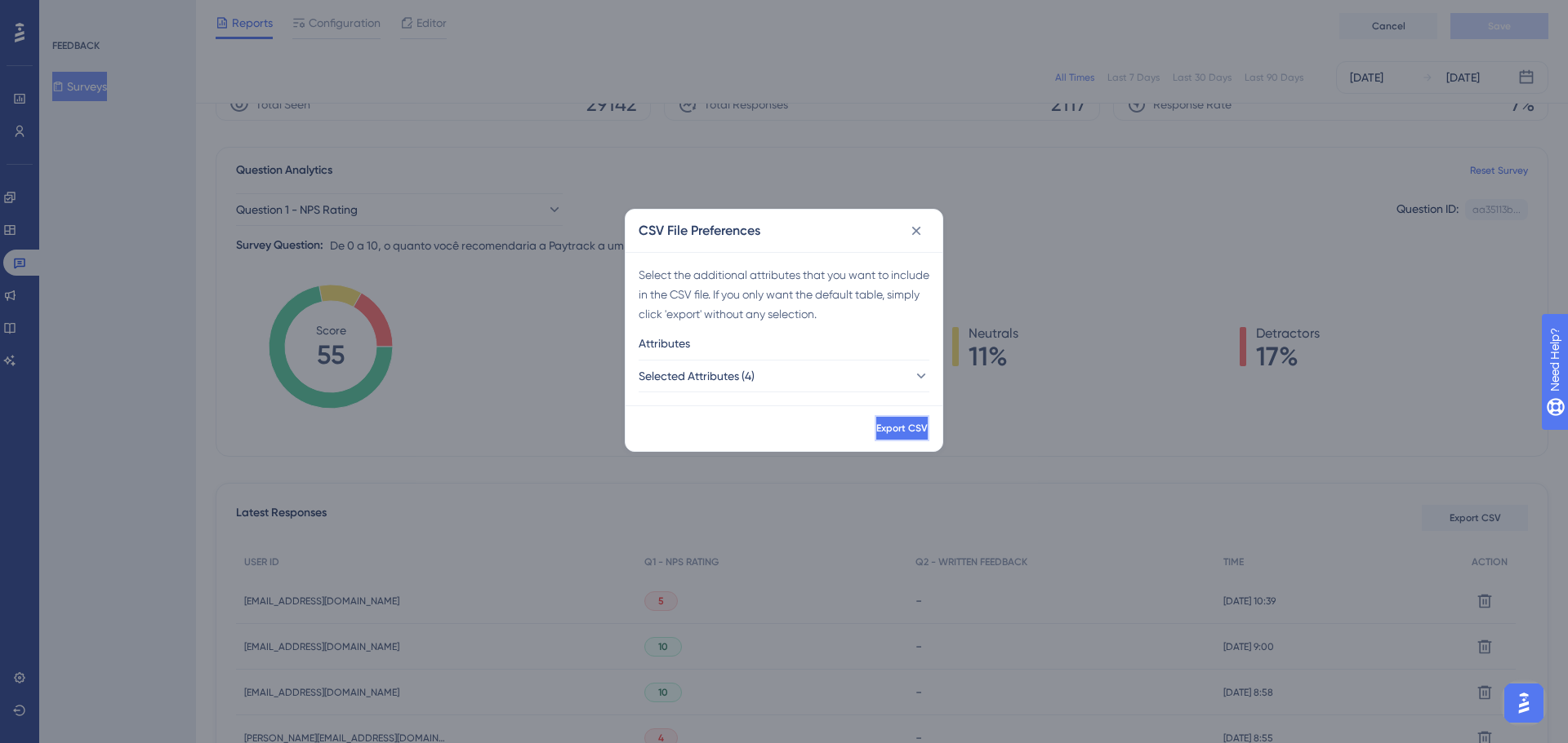
click at [876, 430] on span "Export CSV" at bounding box center [902, 428] width 52 height 13
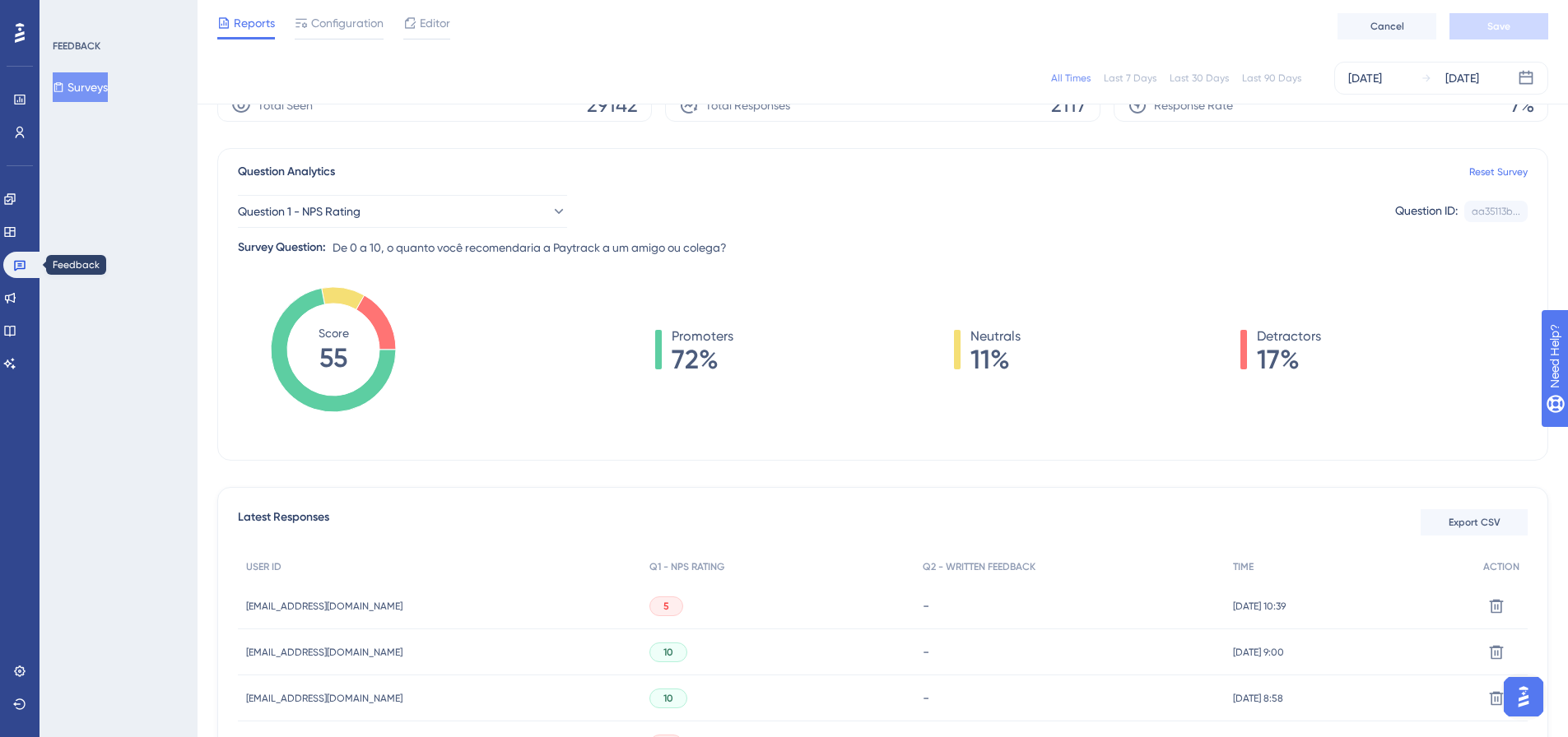
drag, startPoint x: 21, startPoint y: 262, endPoint x: 96, endPoint y: 244, distance: 77.1
click at [21, 262] on icon at bounding box center [20, 265] width 13 height 13
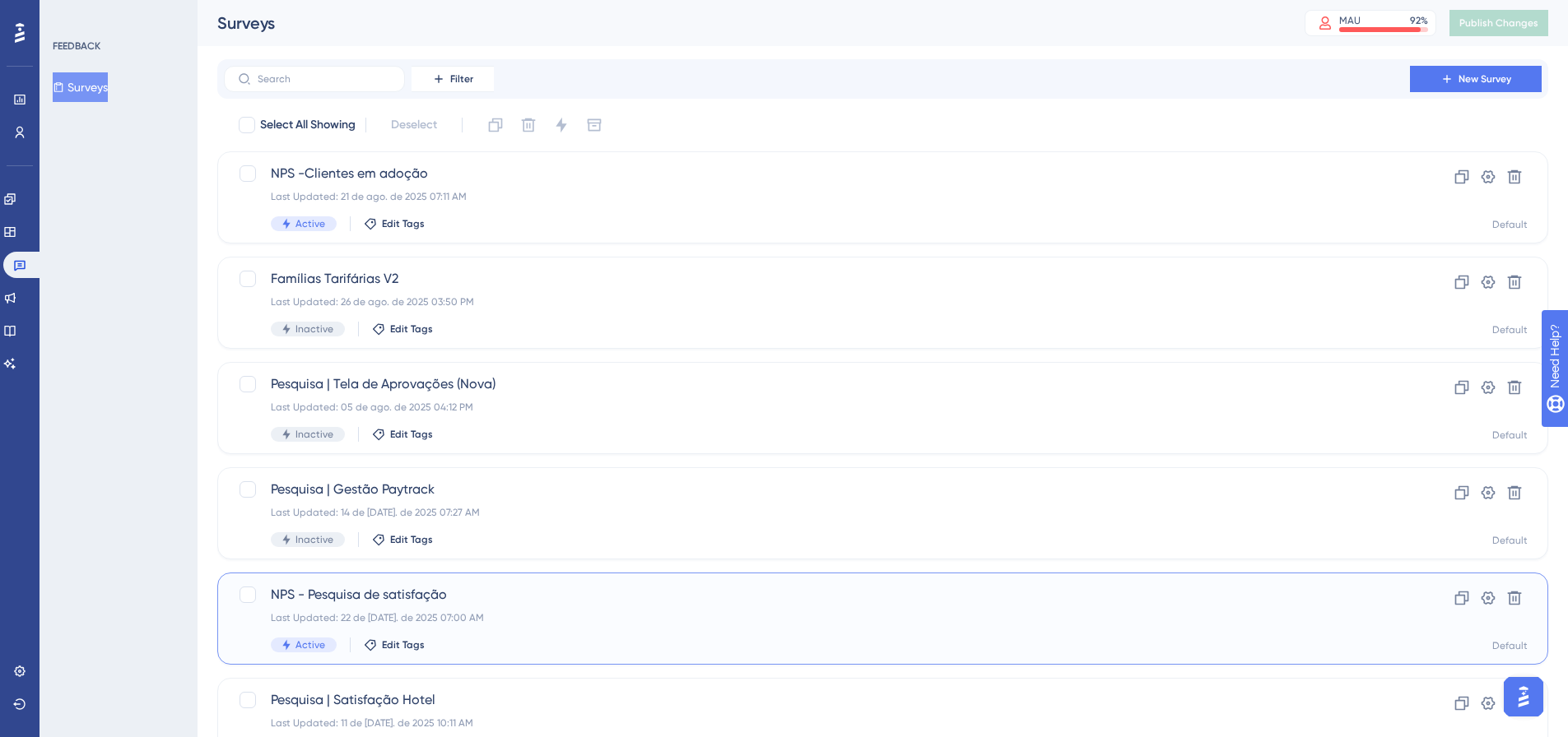
click at [561, 590] on span "NPS - Pesquisa de satisfação" at bounding box center [817, 595] width 1092 height 20
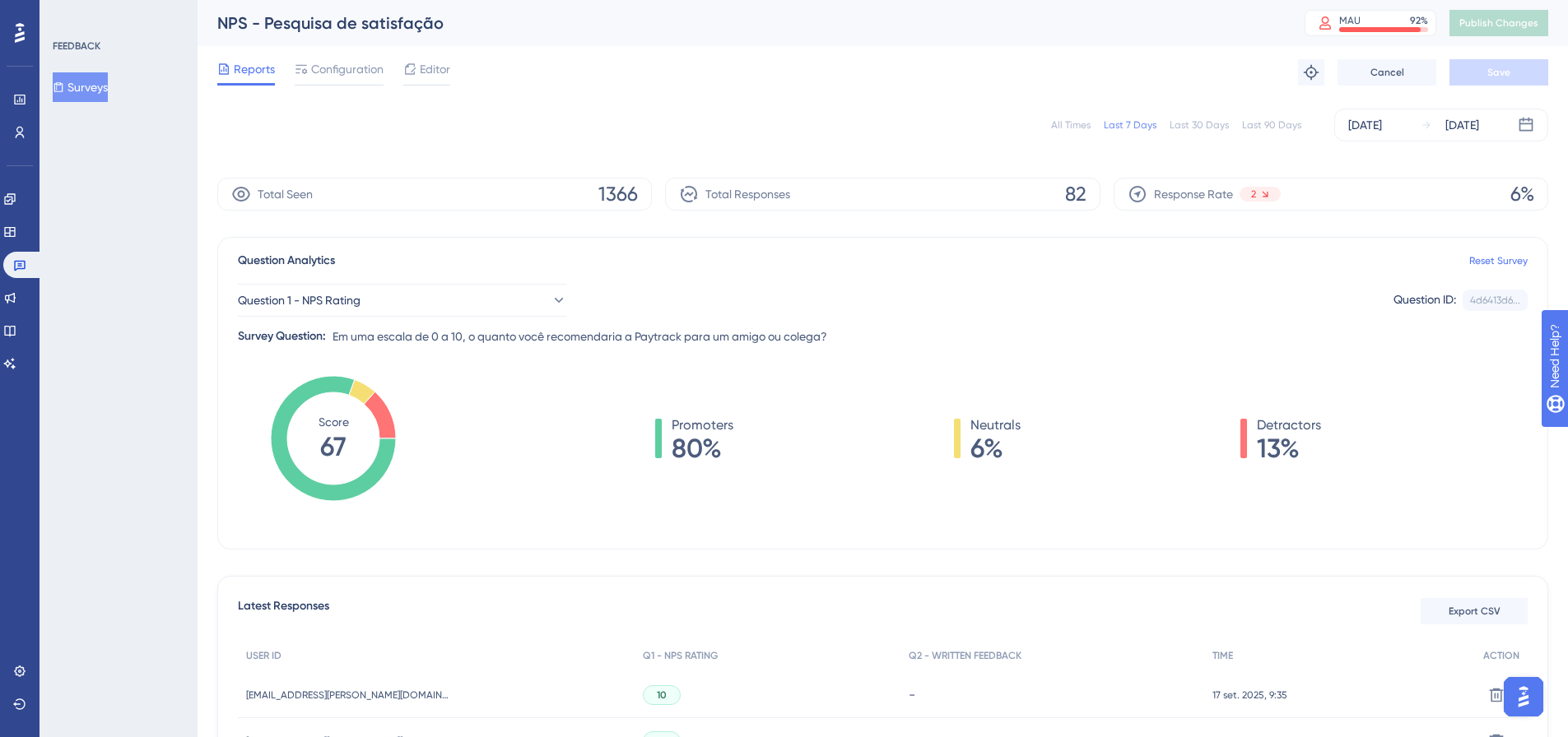
click at [1080, 118] on div "All Times Last 7 Days Last 30 Days Last 90 Days [DATE] [DATE]" at bounding box center [882, 124] width 1331 height 33
click at [1072, 126] on div "All Times" at bounding box center [1071, 125] width 40 height 13
click at [1462, 616] on span "Export CSV" at bounding box center [1474, 612] width 52 height 13
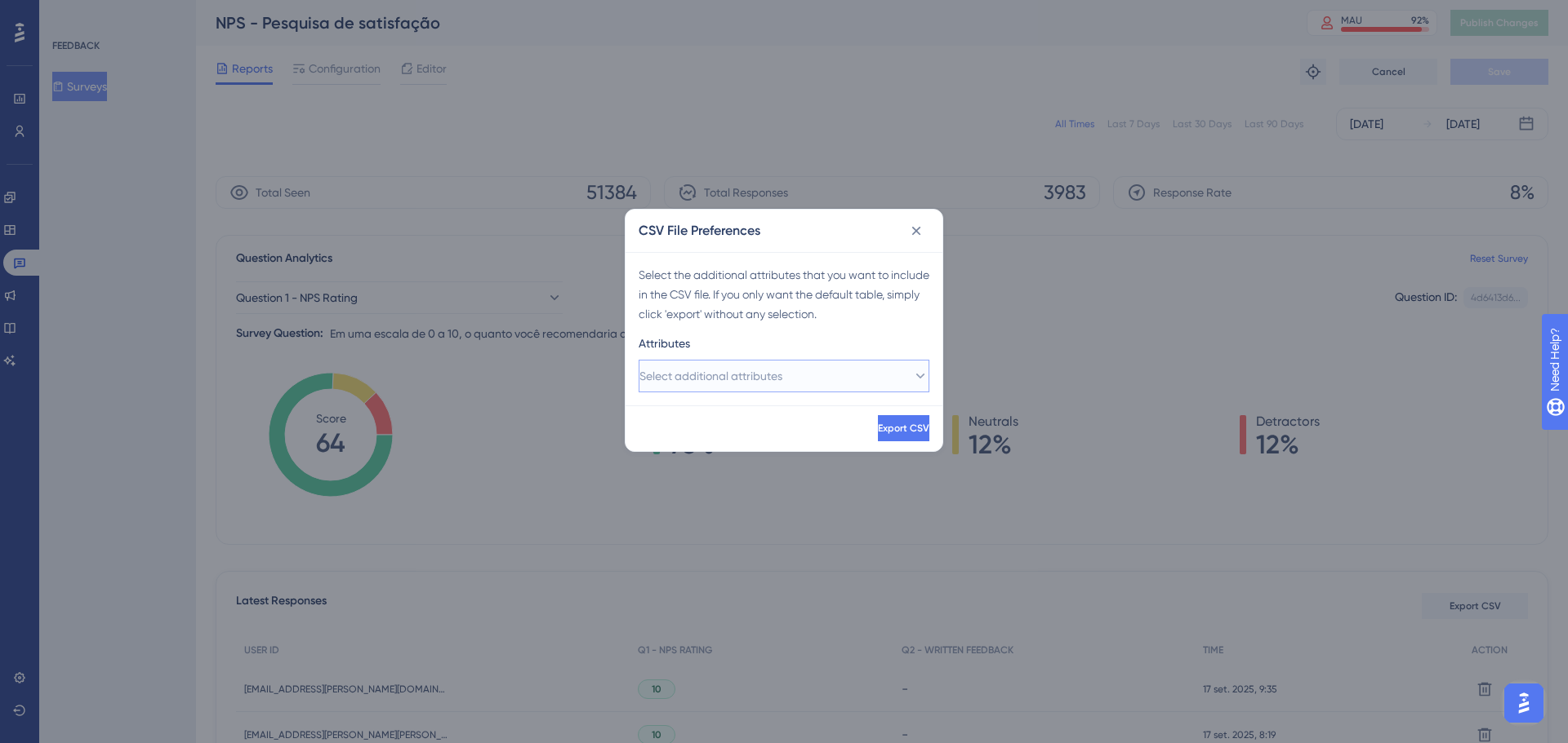
click at [782, 371] on span "Select additional attributes" at bounding box center [710, 376] width 143 height 20
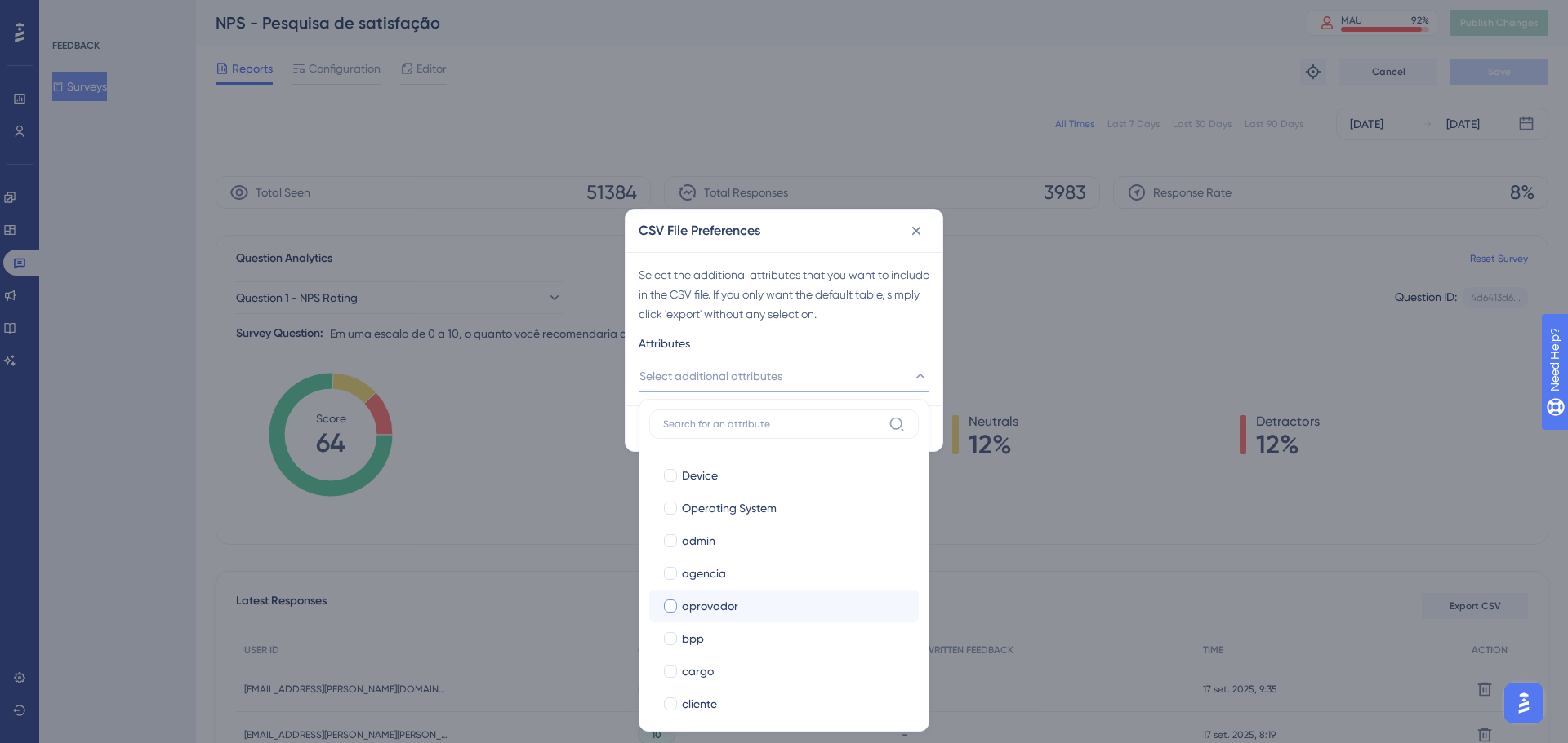
click at [719, 601] on span "aprovador" at bounding box center [710, 606] width 57 height 20
checkbox input "true"
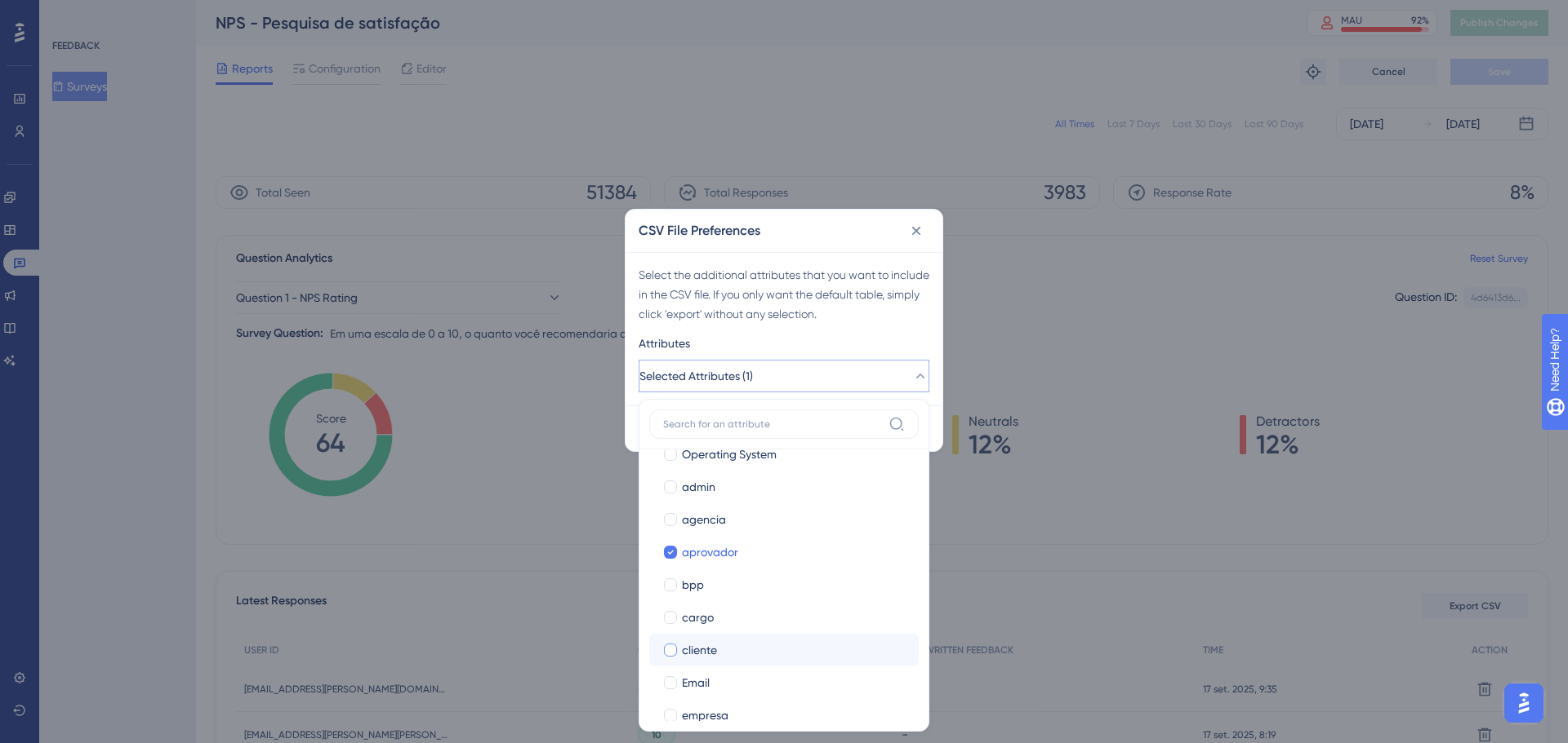
scroll to position [245, 0]
click at [738, 624] on div "cliente" at bounding box center [793, 622] width 223 height 20
checkbox input "true"
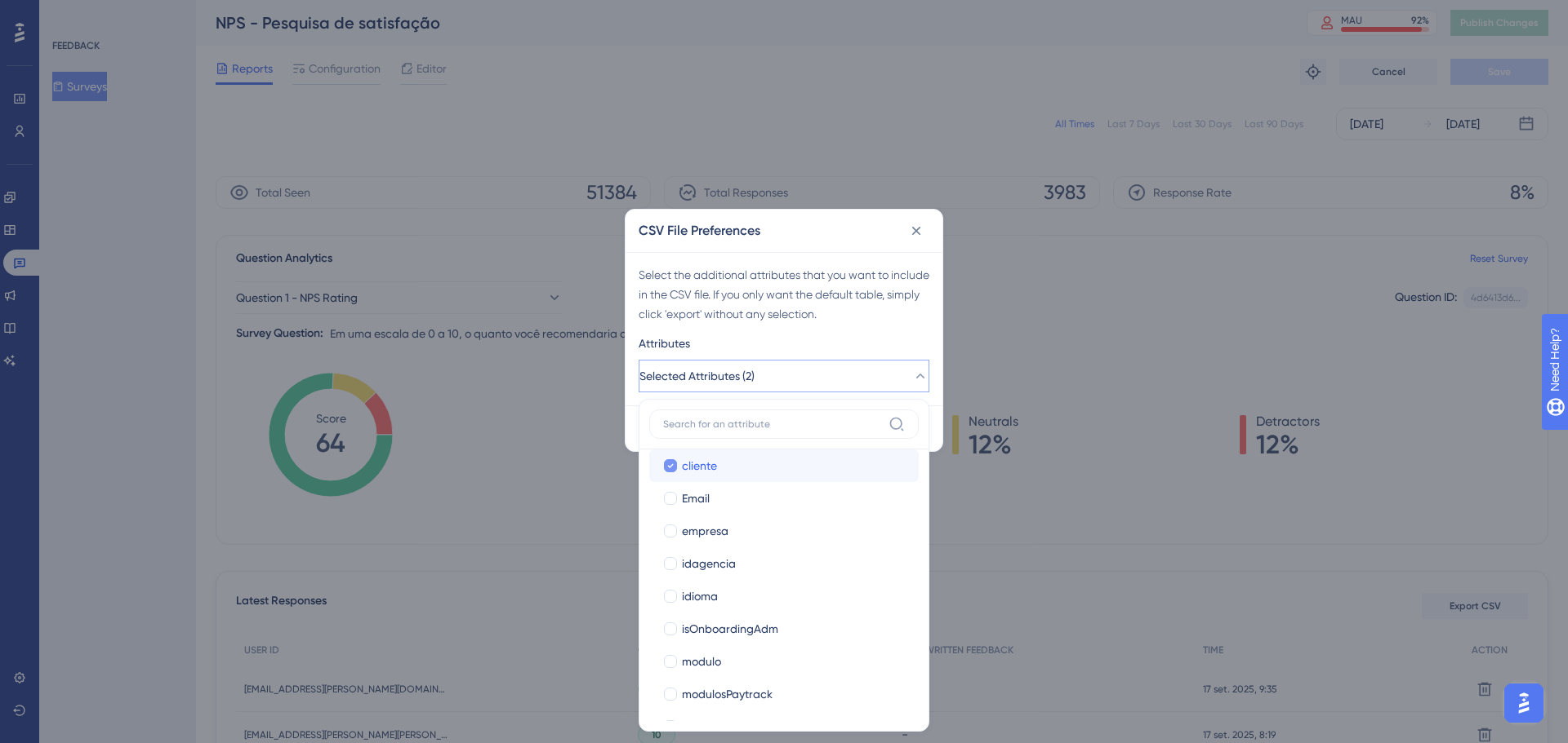
scroll to position [408, 0]
click at [735, 687] on span "modulosPaytrack" at bounding box center [727, 687] width 90 height 20
checkbox input "true"
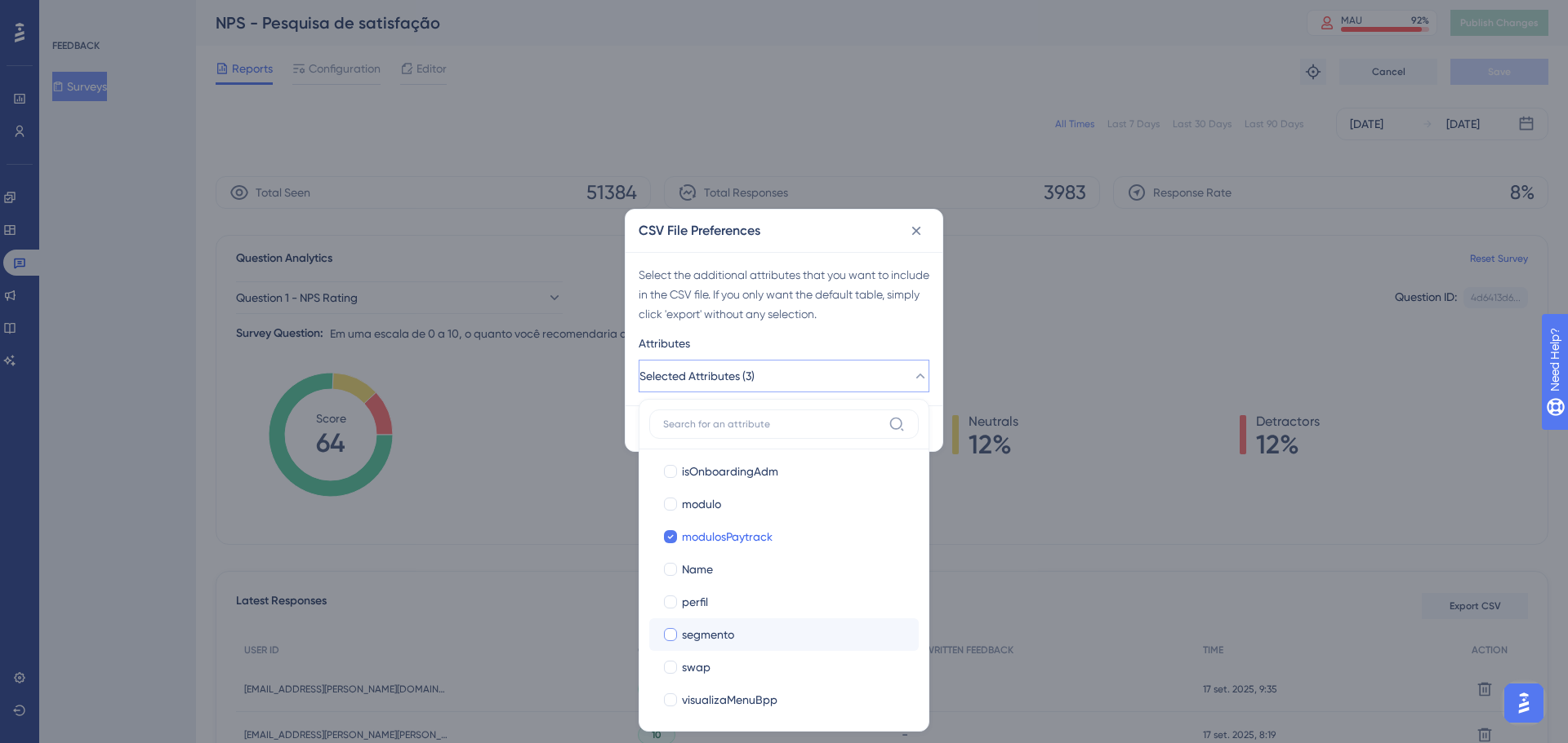
scroll to position [572, 0]
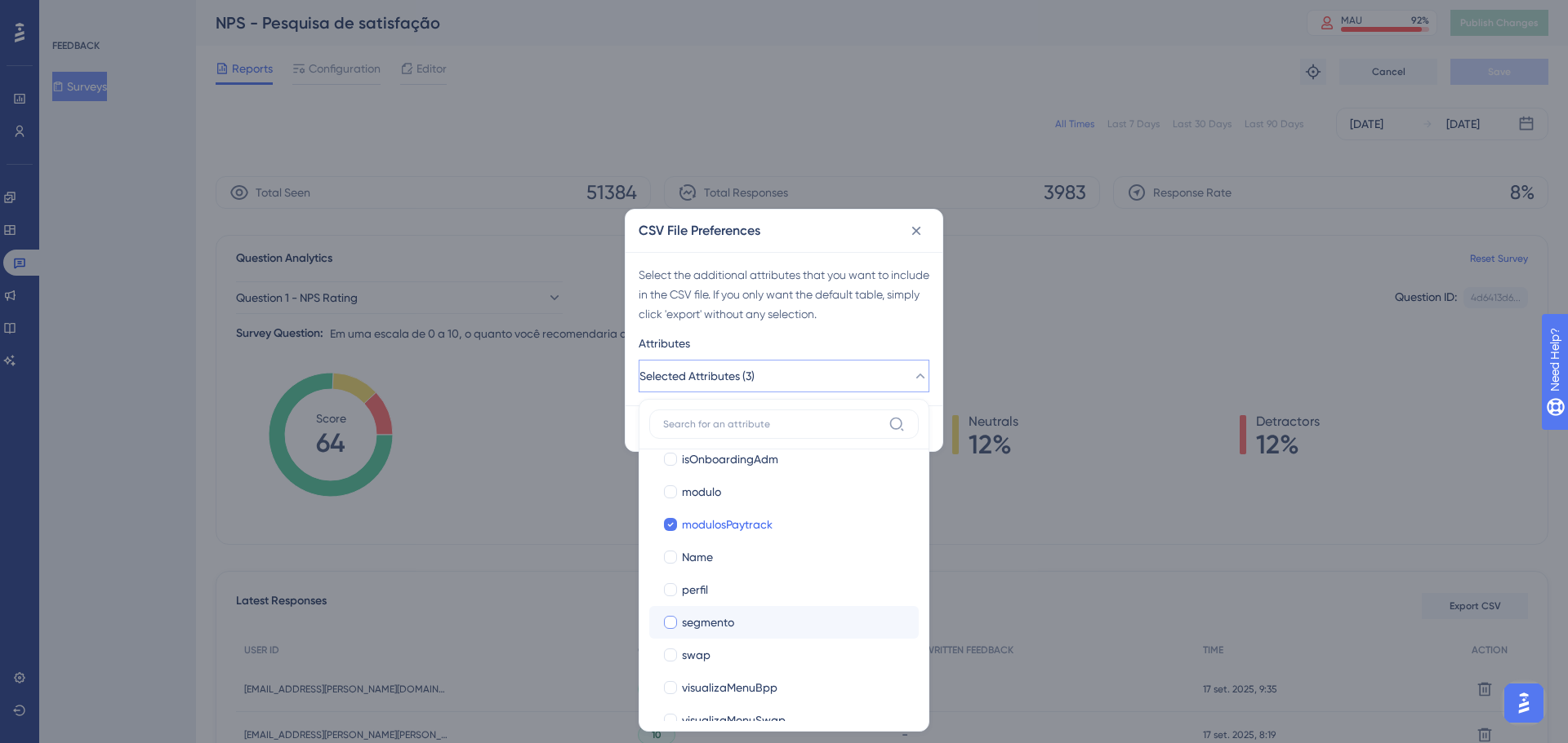
click at [732, 621] on span "segmento" at bounding box center [708, 622] width 52 height 20
checkbox input "true"
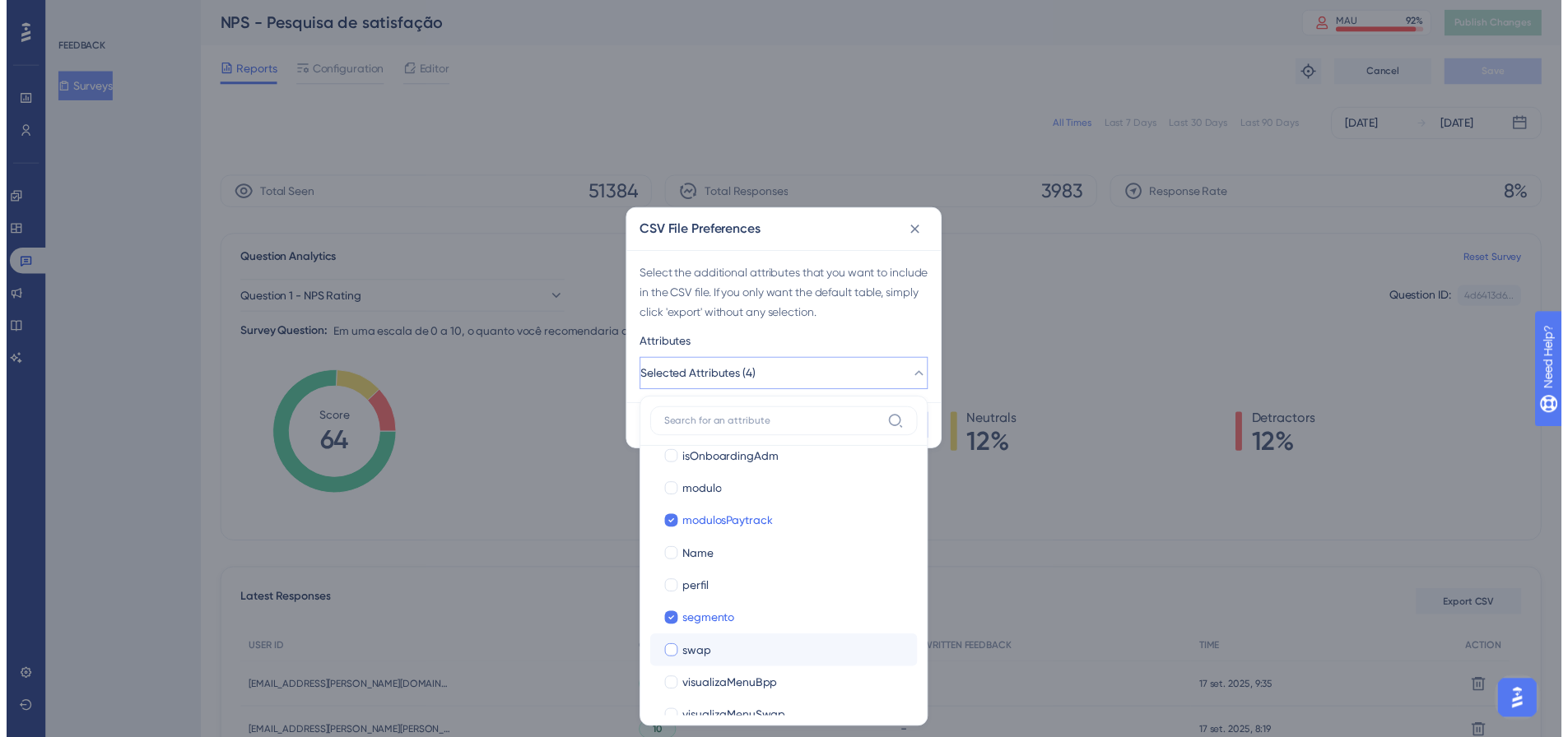
scroll to position [601, 0]
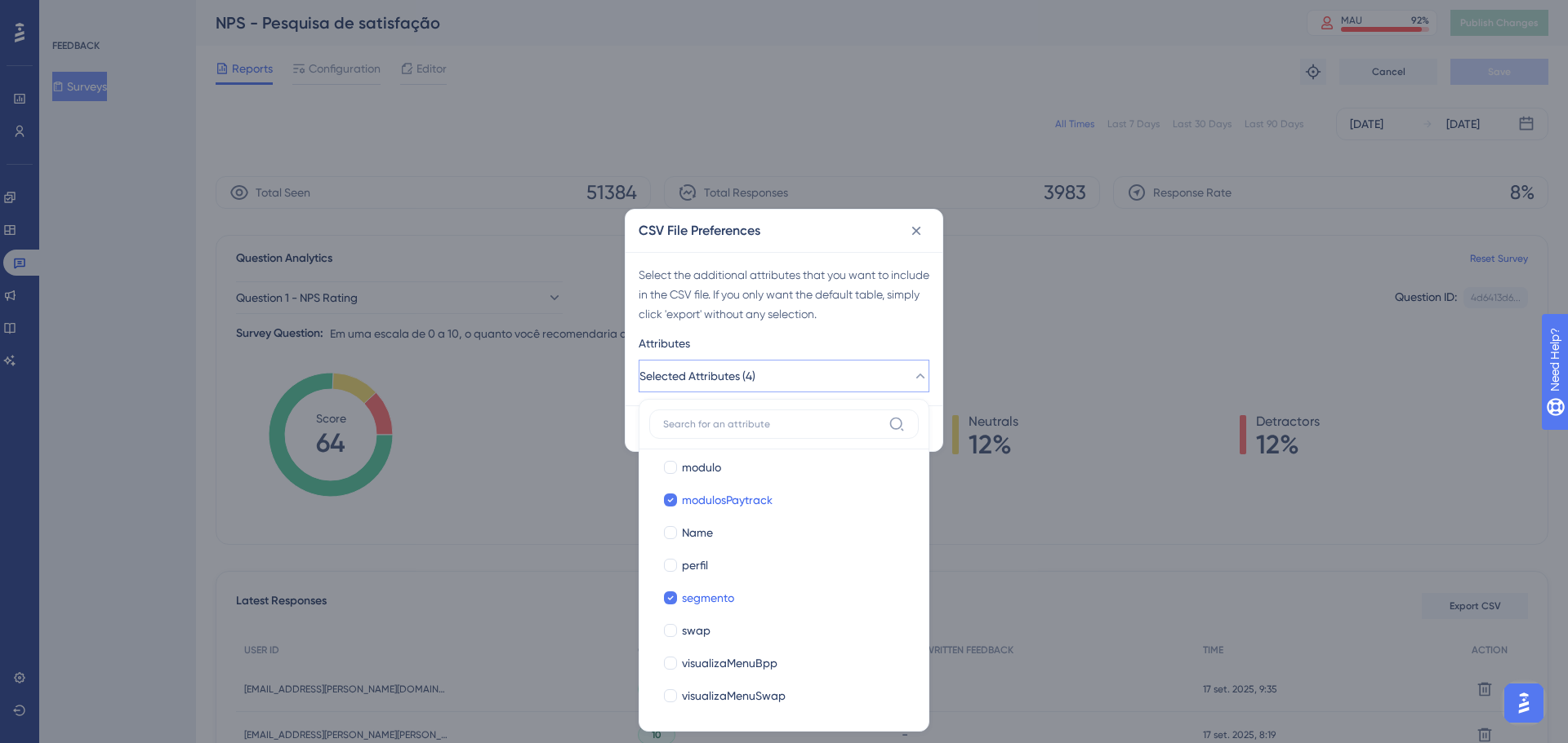
drag, startPoint x: 748, startPoint y: 338, endPoint x: 767, endPoint y: 344, distance: 19.9
click at [748, 338] on div "Attributes" at bounding box center [784, 347] width 290 height 26
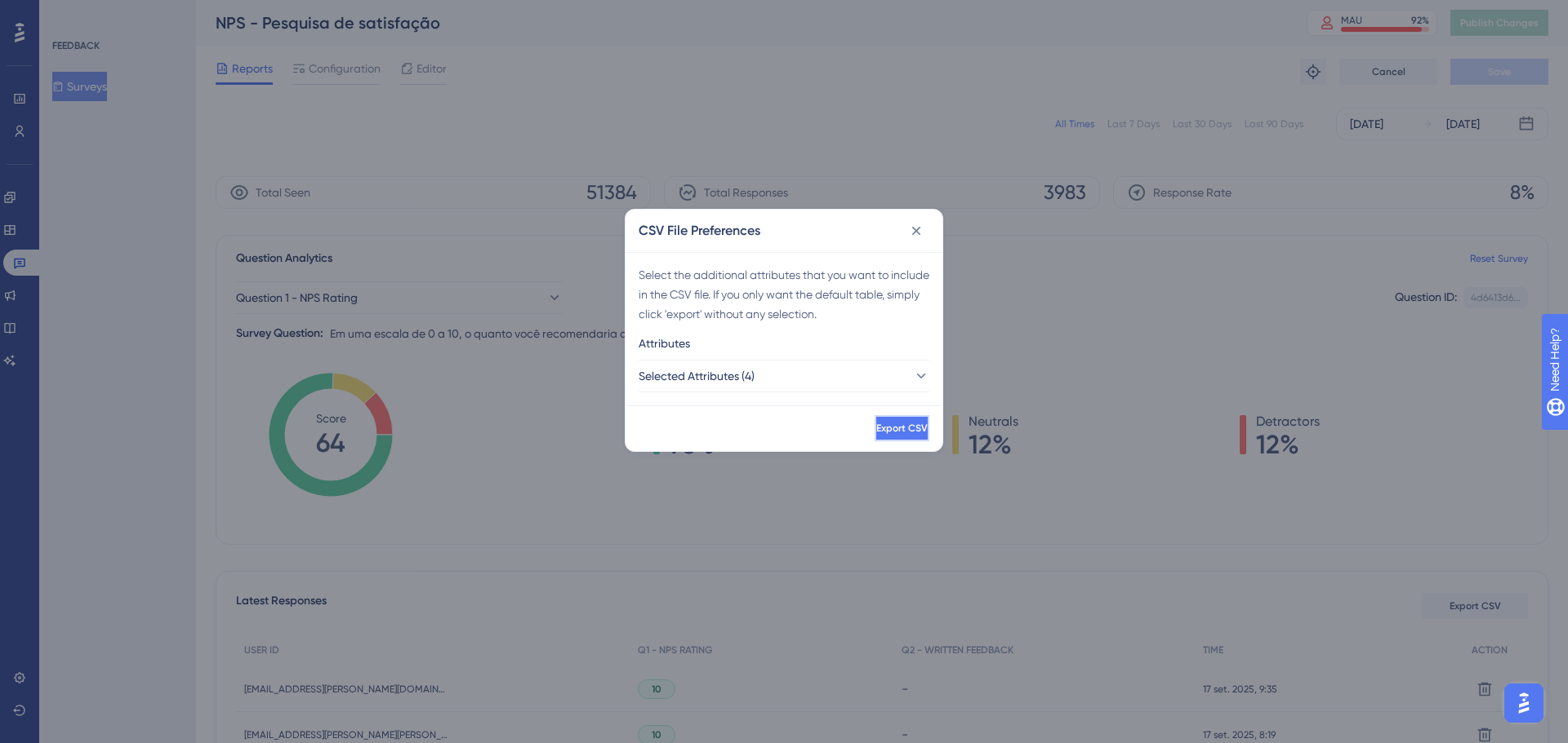
click at [874, 434] on button "Export CSV" at bounding box center [902, 428] width 55 height 26
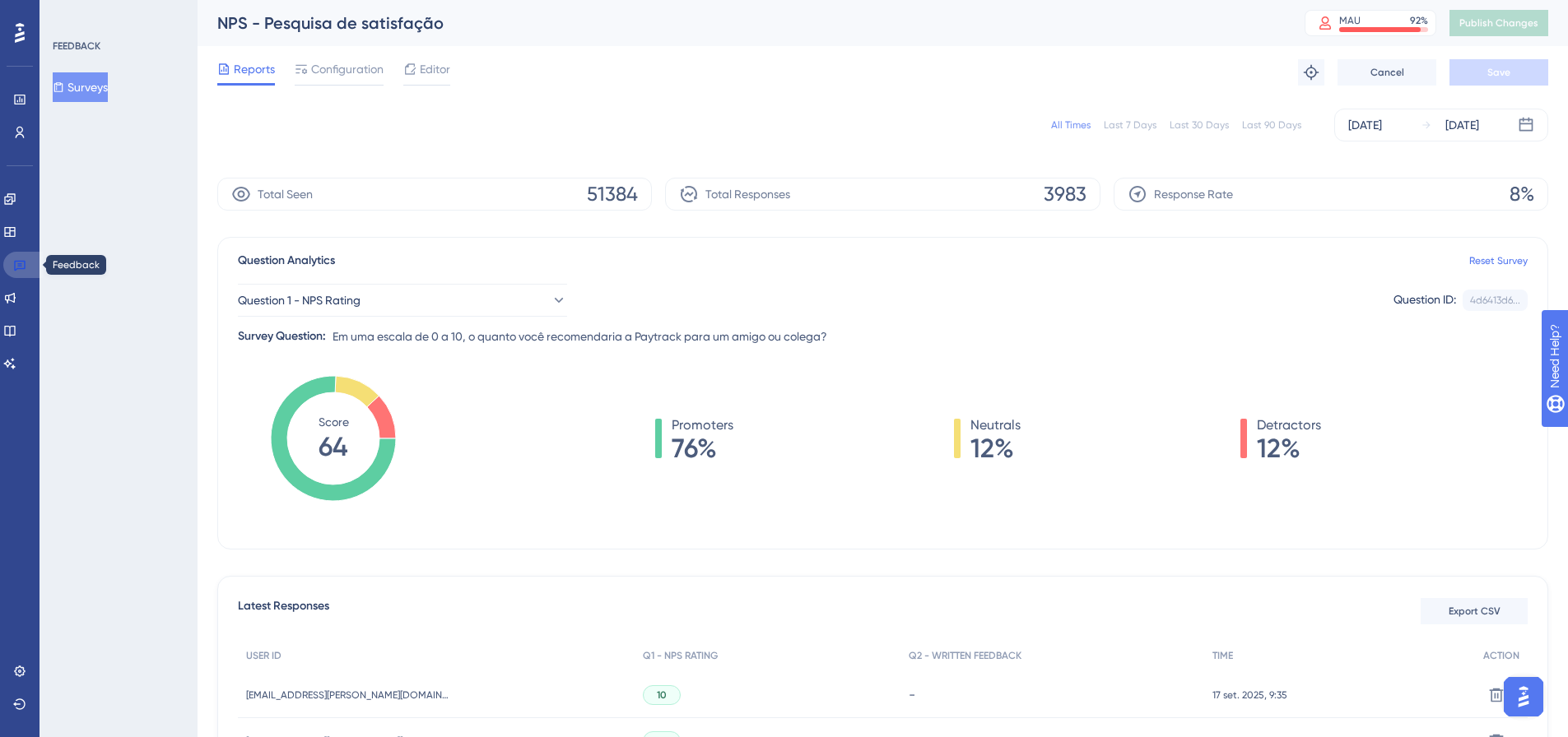
click at [22, 265] on icon at bounding box center [20, 265] width 13 height 13
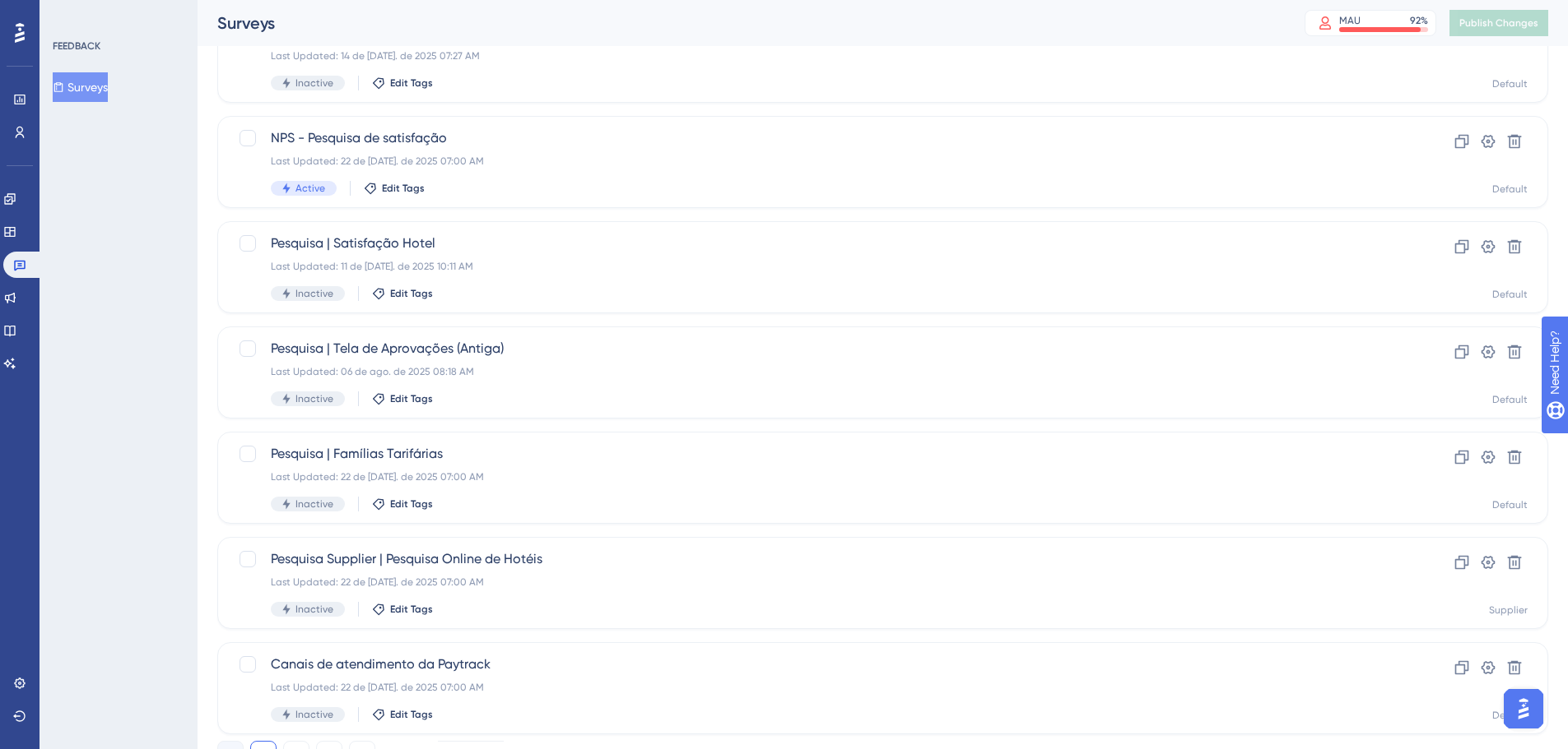
scroll to position [494, 0]
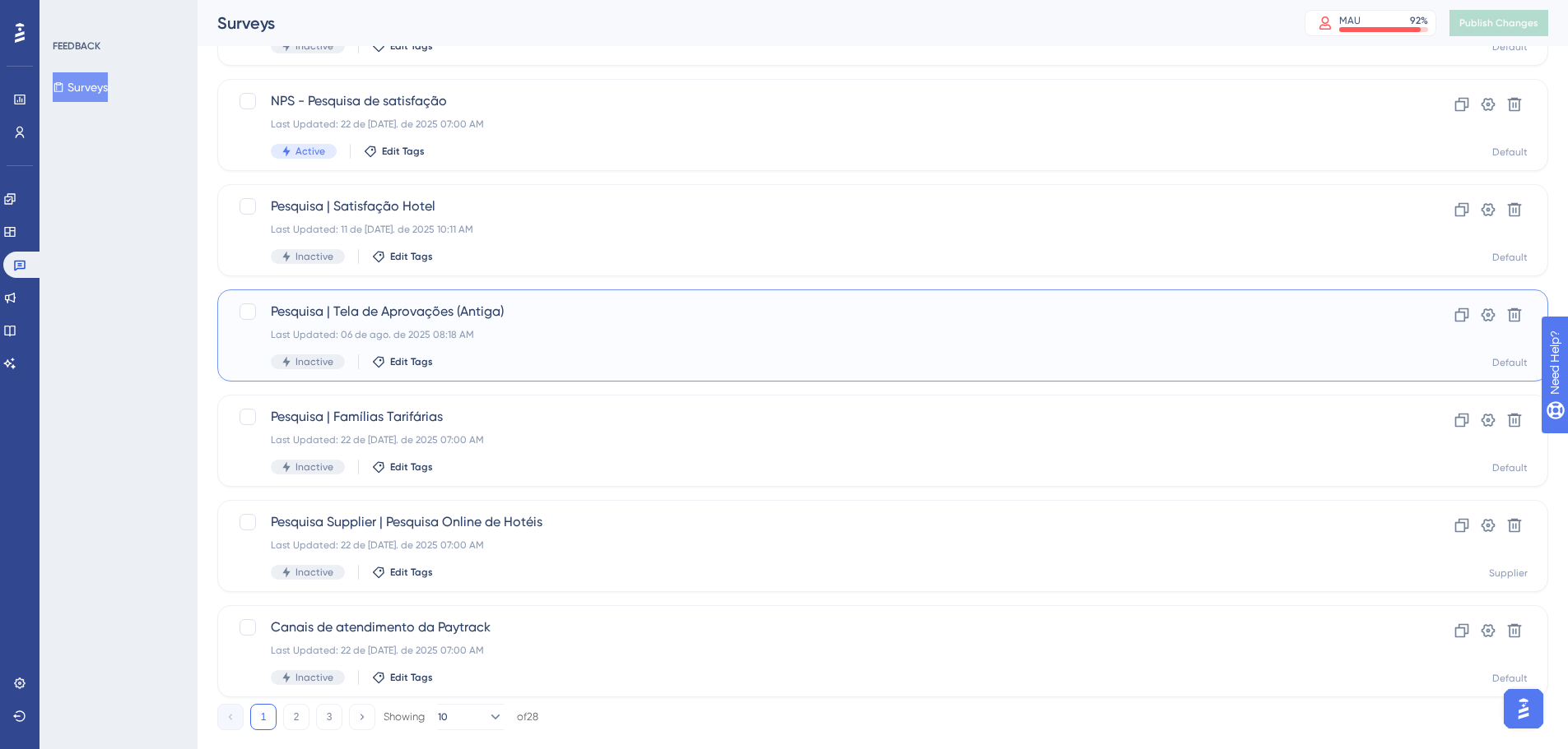
click at [597, 335] on div "Last Updated: 06 de ago. de 2025 08:18 AM" at bounding box center [817, 335] width 1092 height 13
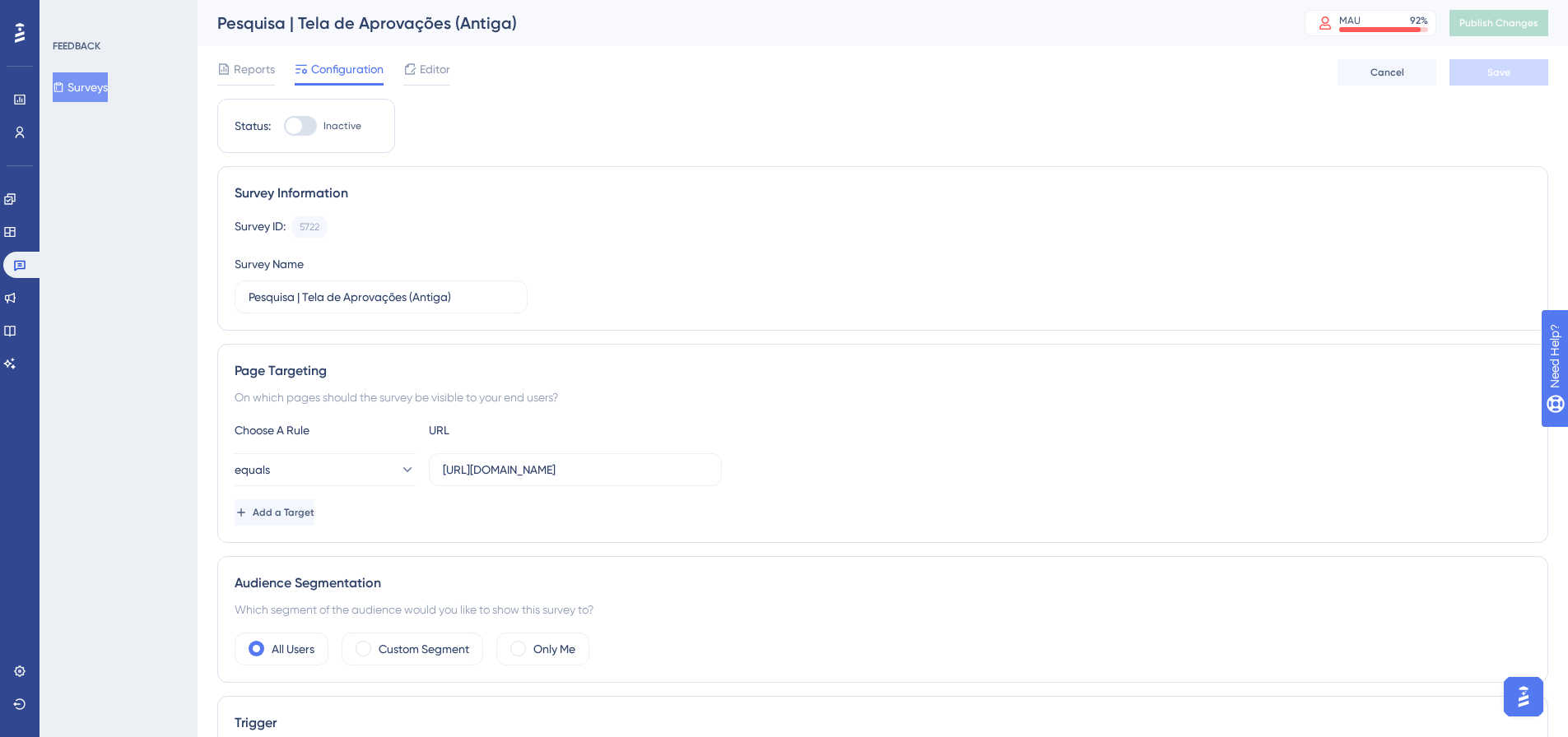
click at [258, 72] on span "Reports" at bounding box center [254, 68] width 41 height 20
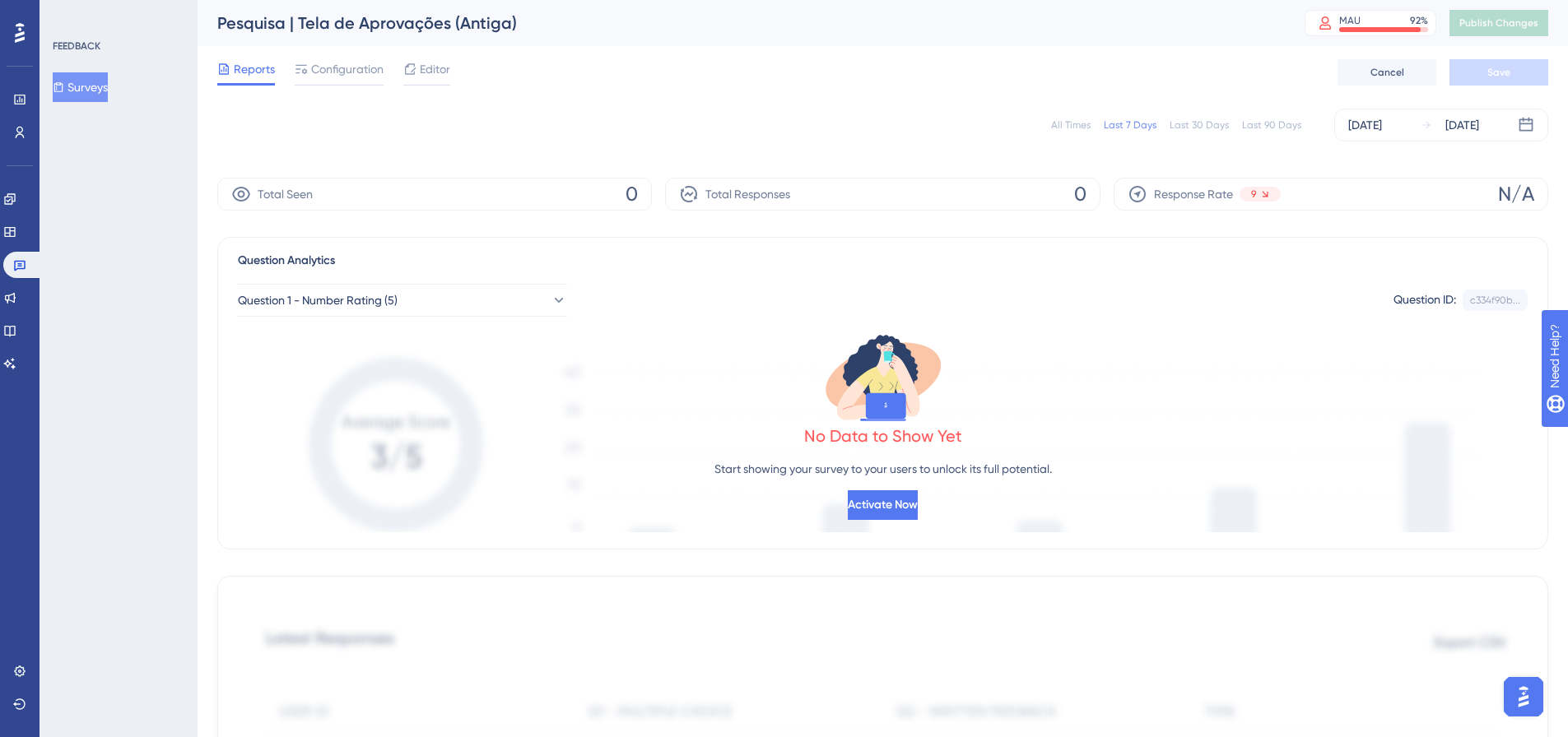
click at [1067, 121] on div "All Times" at bounding box center [1071, 125] width 40 height 13
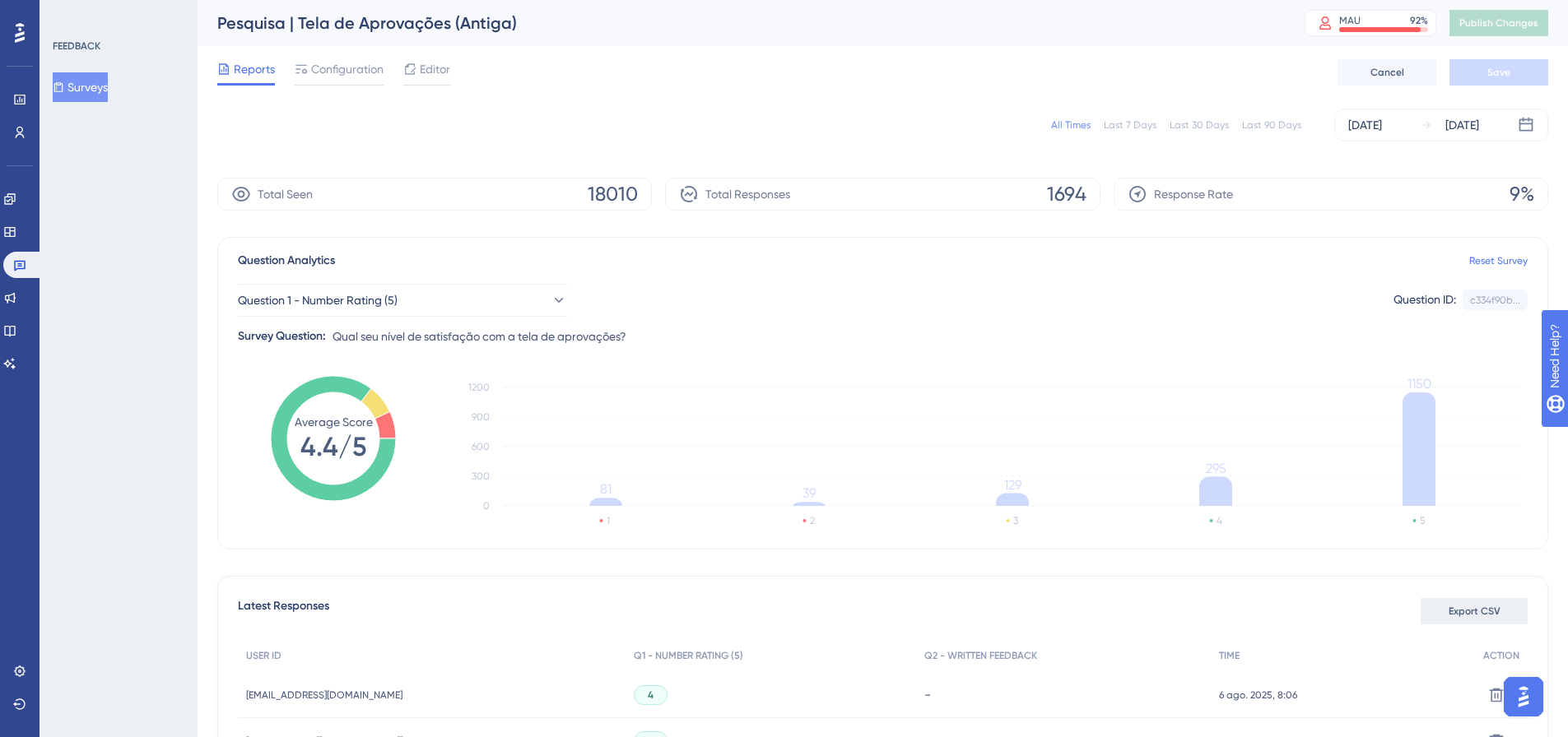
click at [1493, 607] on span "Export CSV" at bounding box center [1474, 612] width 52 height 13
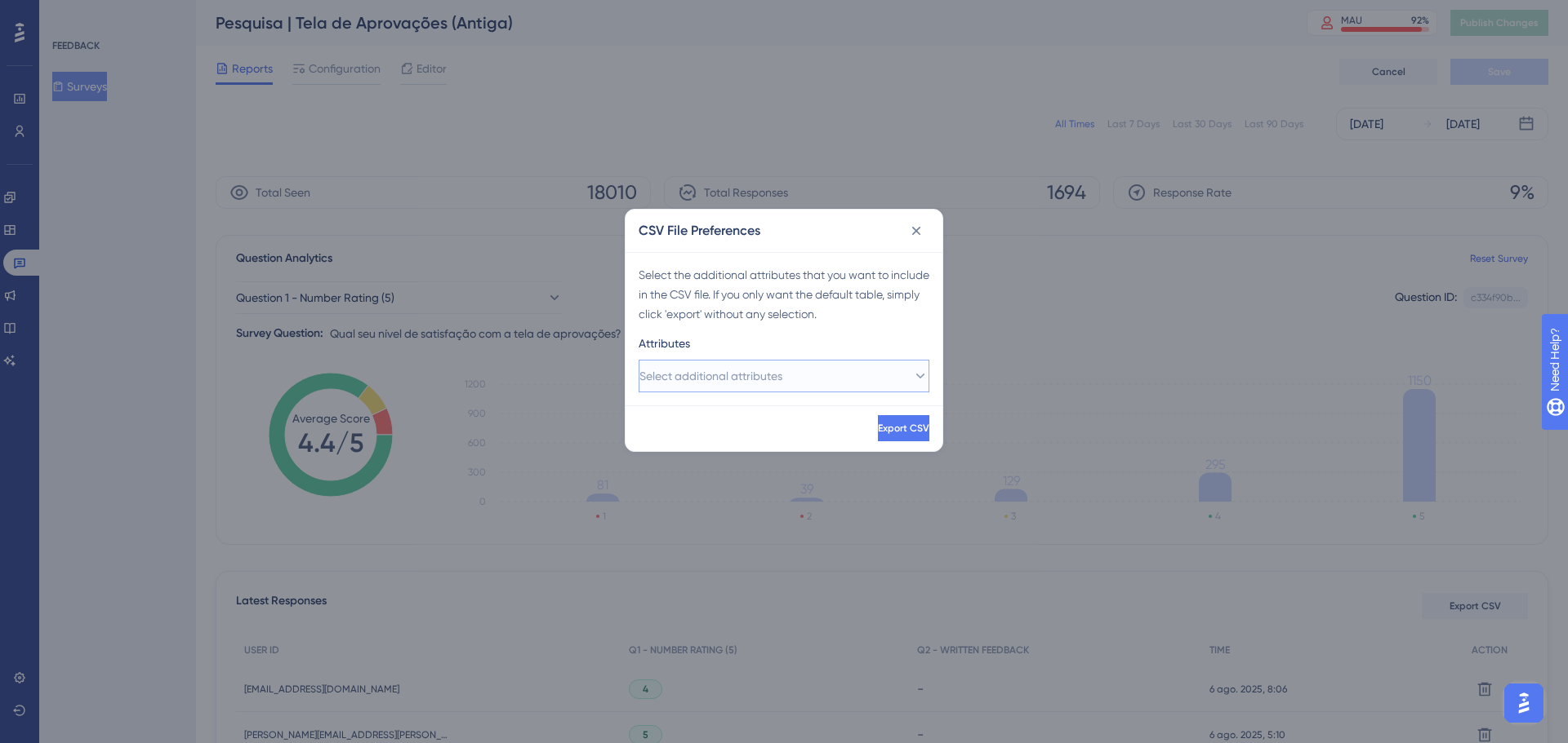
click at [759, 372] on span "Select additional attributes" at bounding box center [710, 376] width 143 height 20
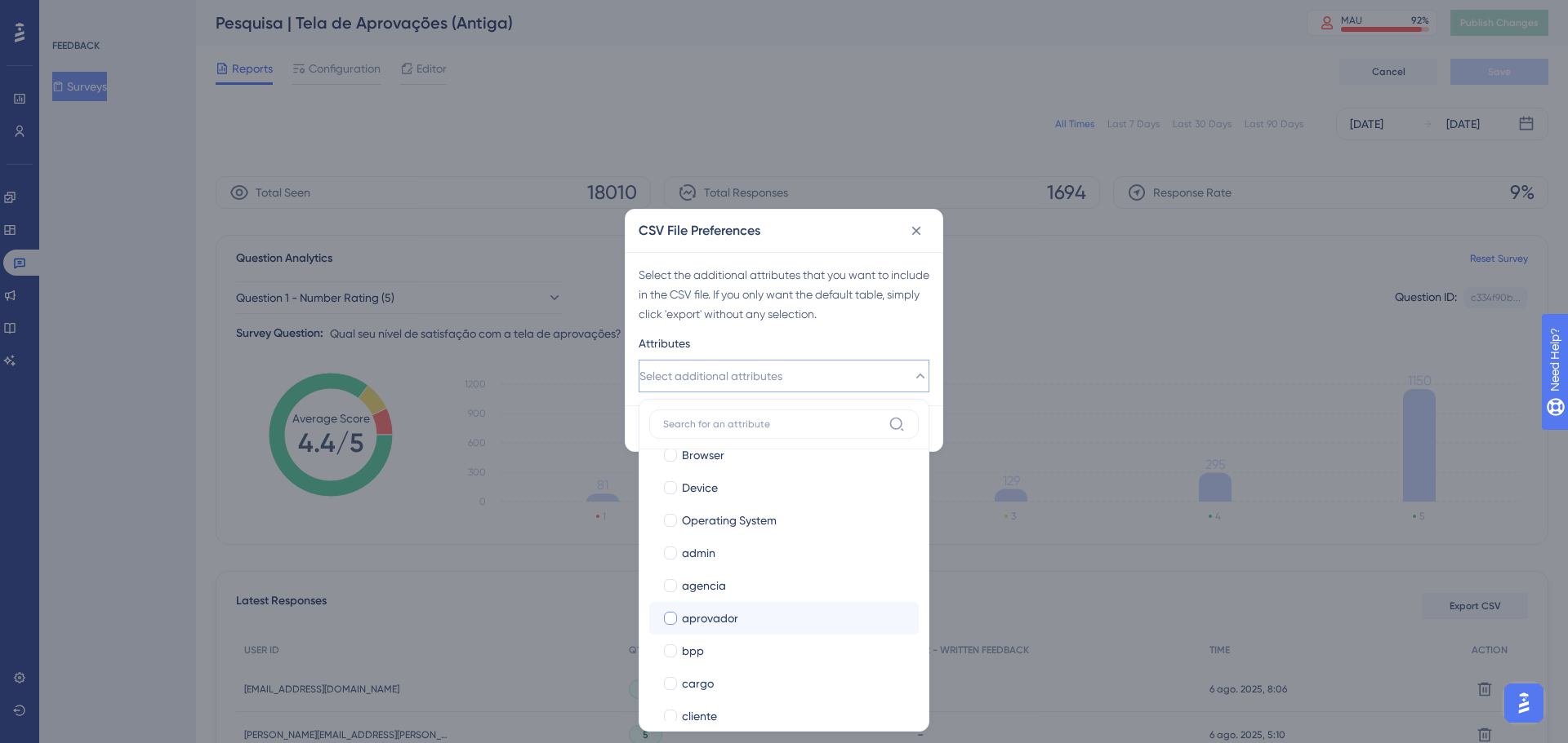
scroll to position [163, 0]
click at [696, 613] on span "aprovador" at bounding box center [710, 606] width 57 height 20
checkbox input "true"
click at [697, 624] on span "cliente" at bounding box center [699, 622] width 35 height 20
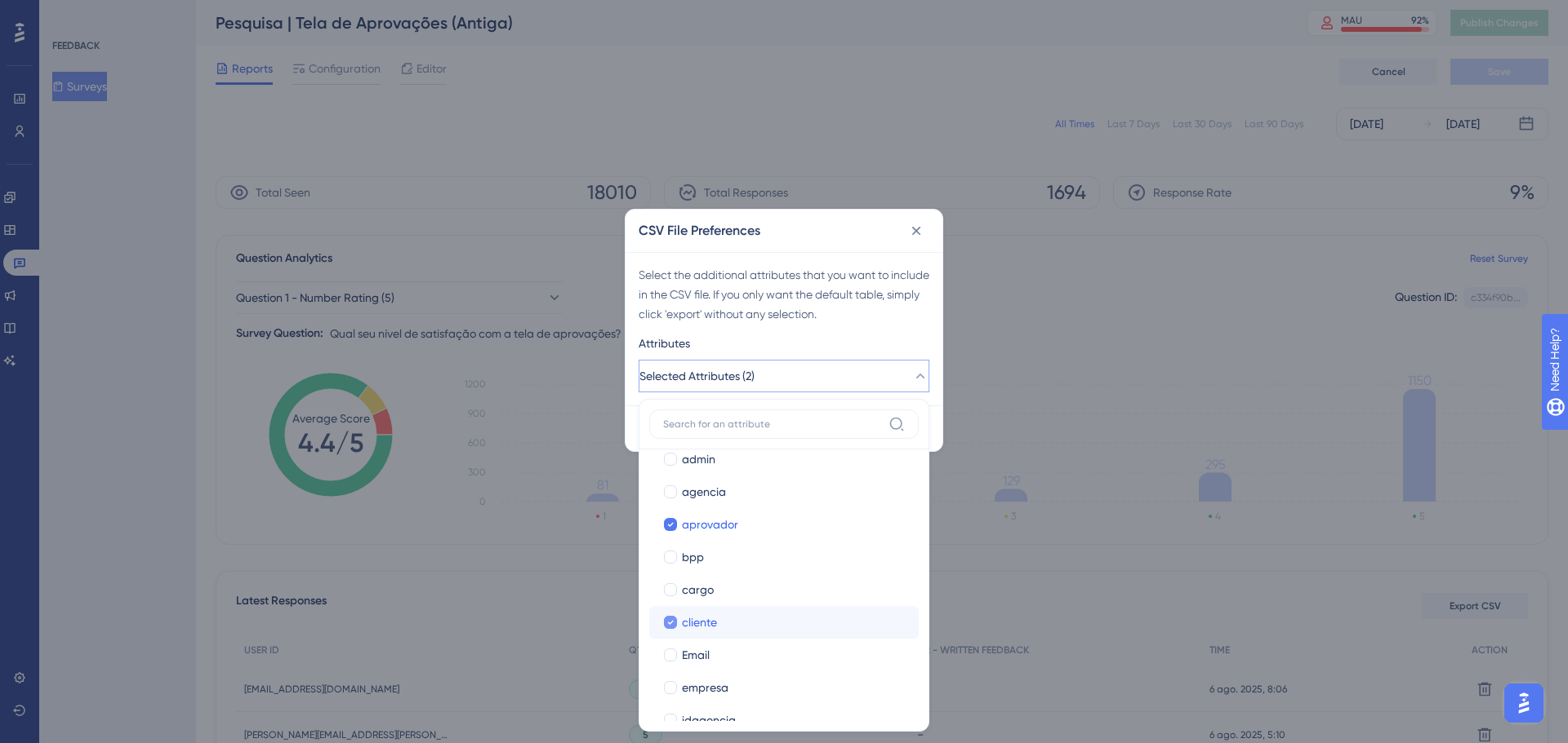
click at [697, 623] on span "cliente" at bounding box center [699, 622] width 35 height 20
checkbox input "false"
click at [701, 687] on span "empresa" at bounding box center [705, 687] width 46 height 20
checkbox input "true"
click at [736, 603] on span "modulosPaytrack" at bounding box center [727, 606] width 90 height 20
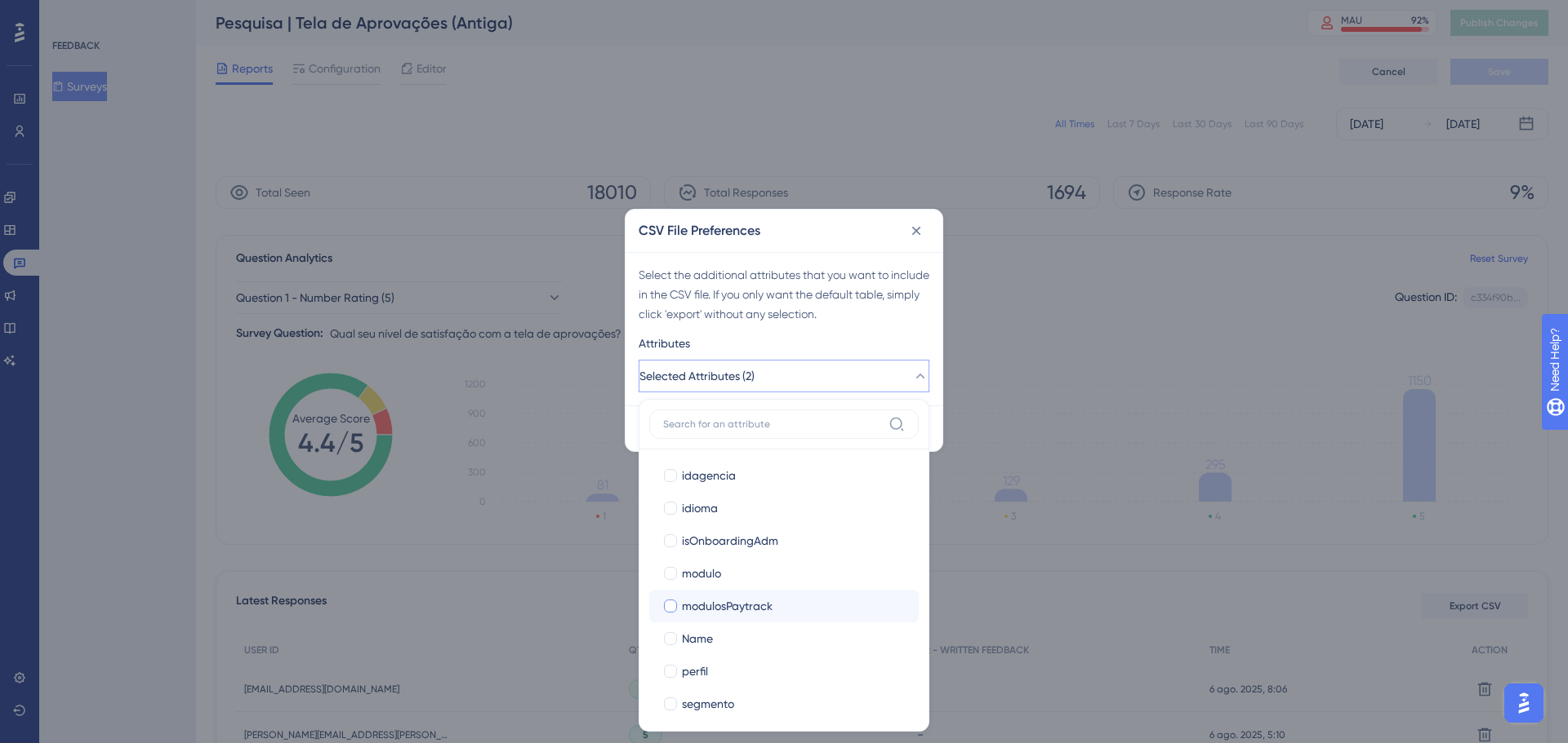
checkbox input "true"
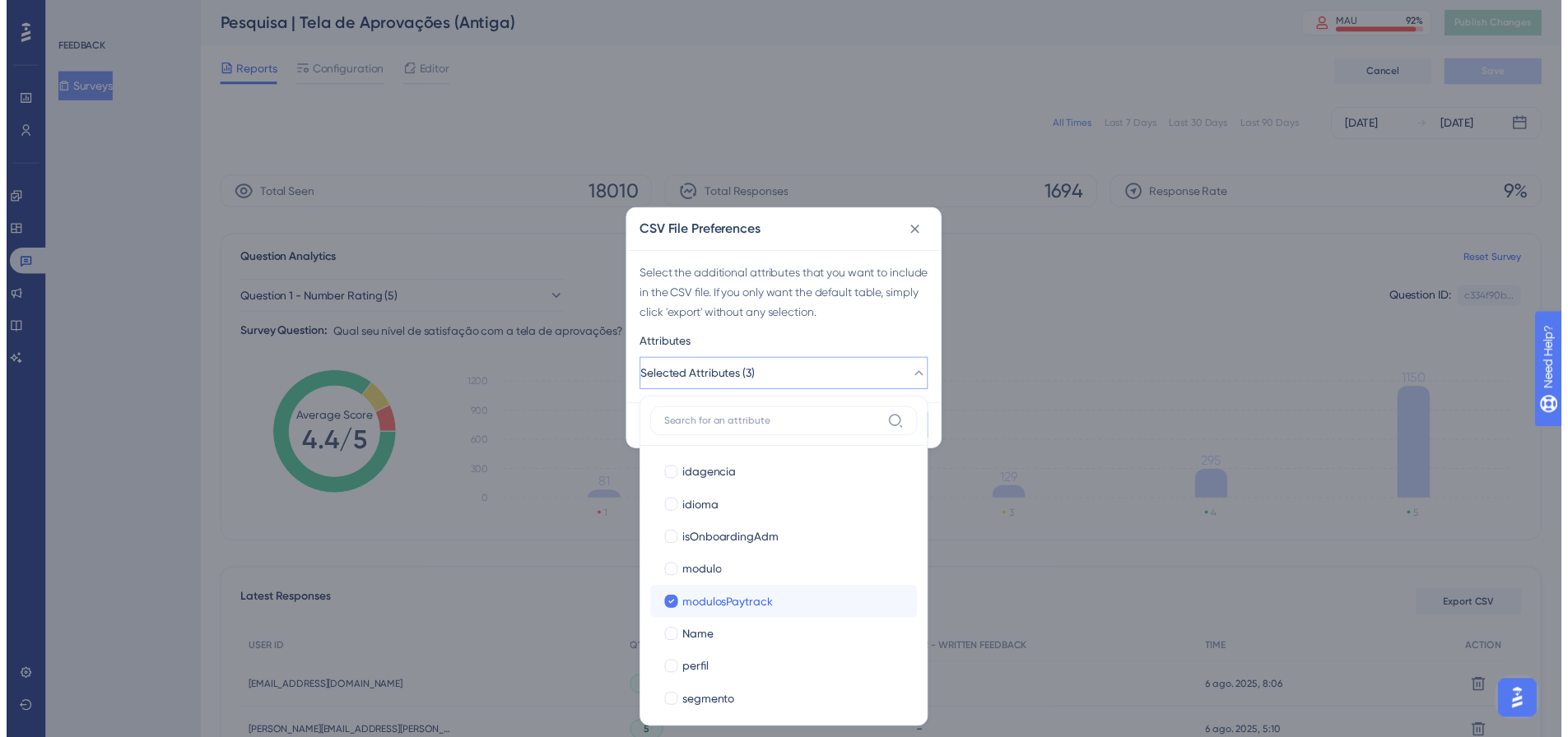
scroll to position [576, 0]
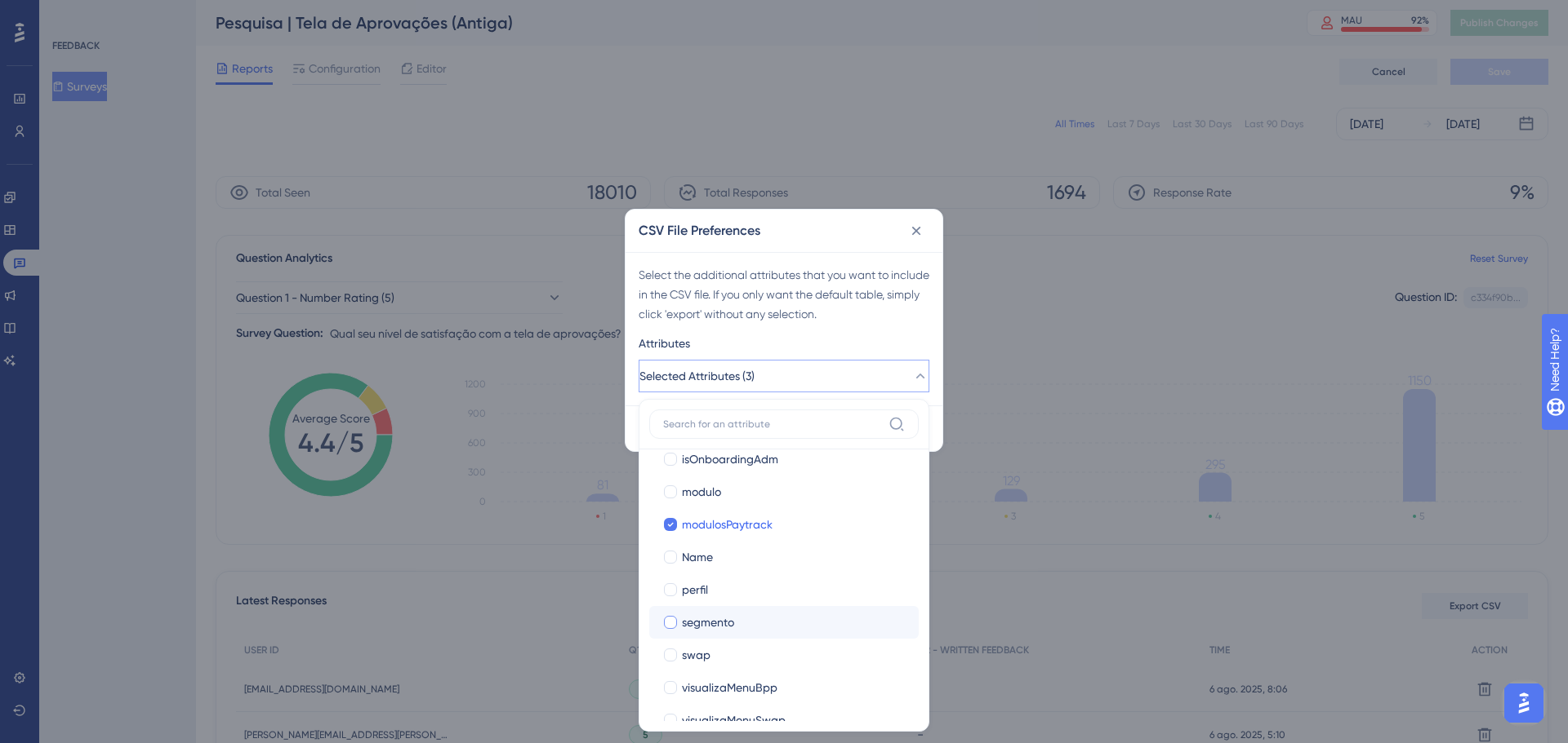
click at [703, 627] on span "segmento" at bounding box center [708, 622] width 52 height 20
checkbox input "true"
click at [882, 336] on div "Attributes" at bounding box center [784, 347] width 290 height 26
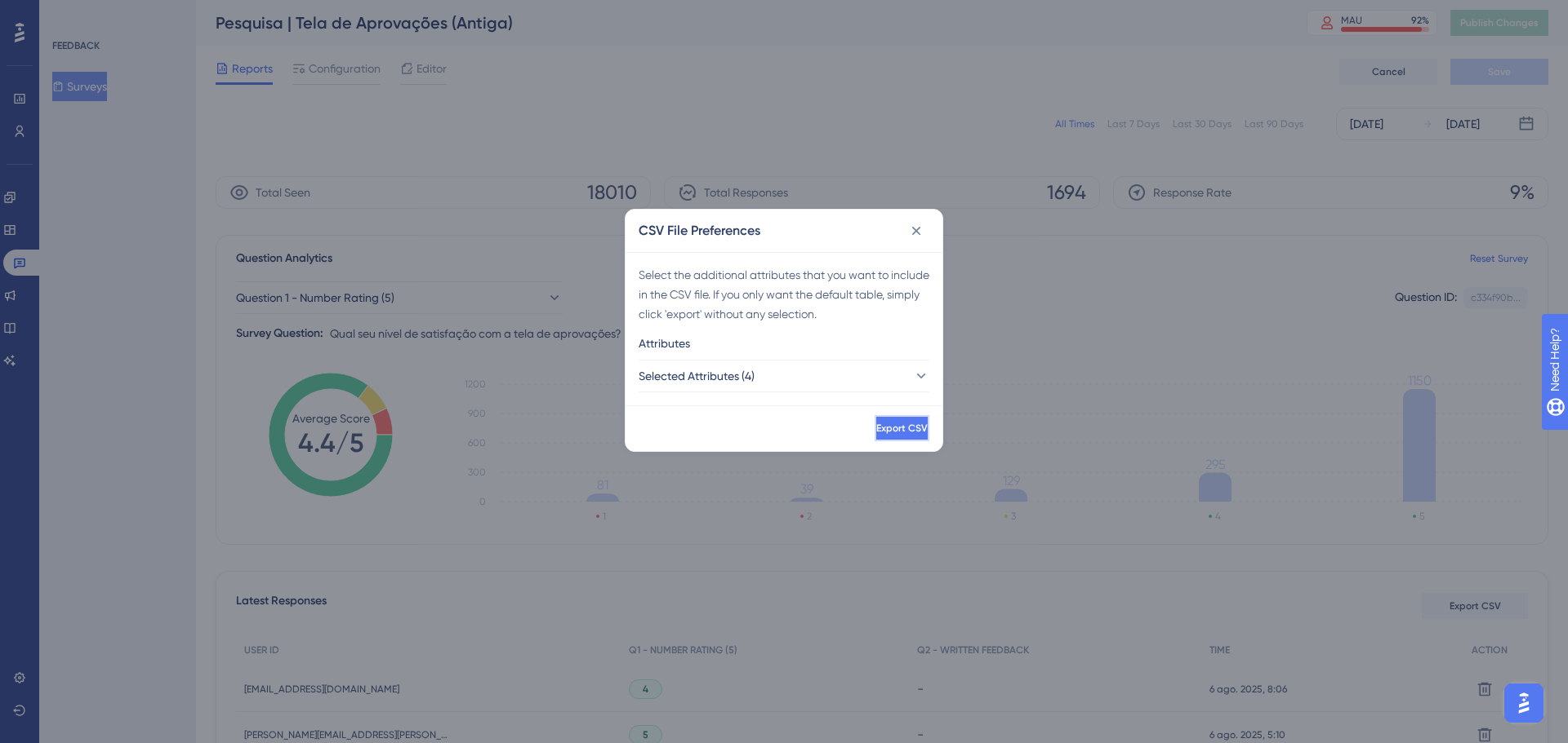
click at [876, 423] on span "Export CSV" at bounding box center [902, 428] width 52 height 13
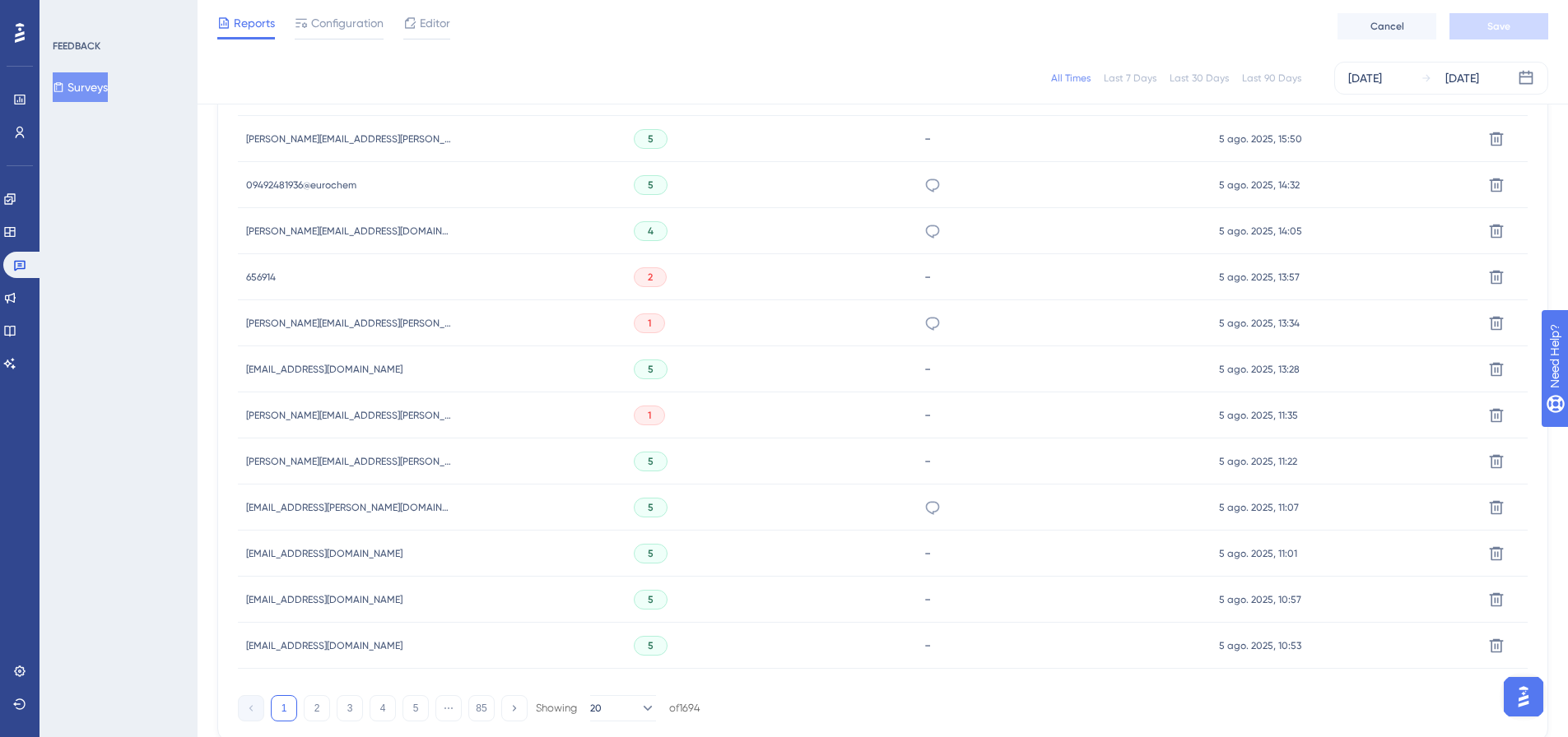
scroll to position [988, 0]
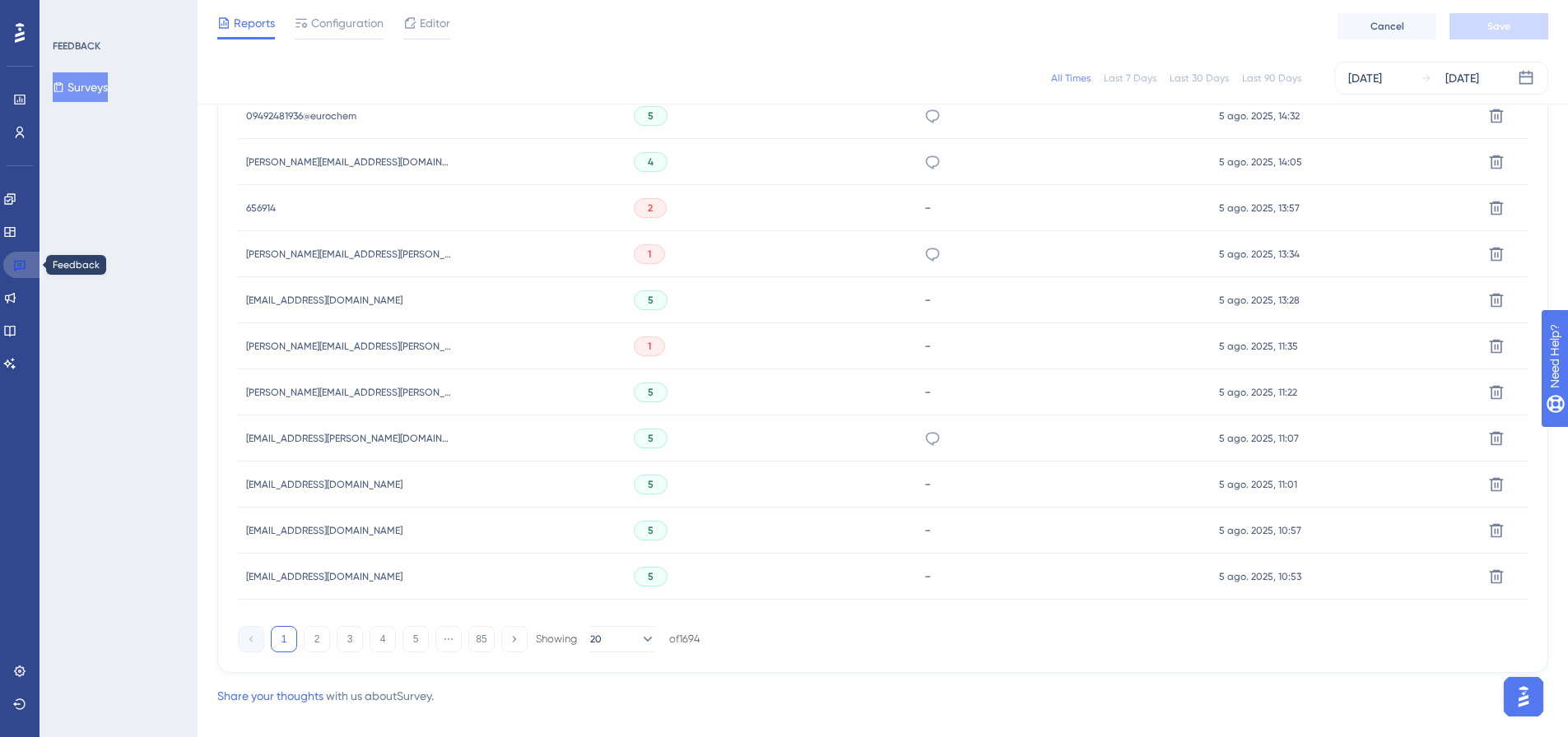
click at [28, 266] on link at bounding box center [23, 265] width 40 height 27
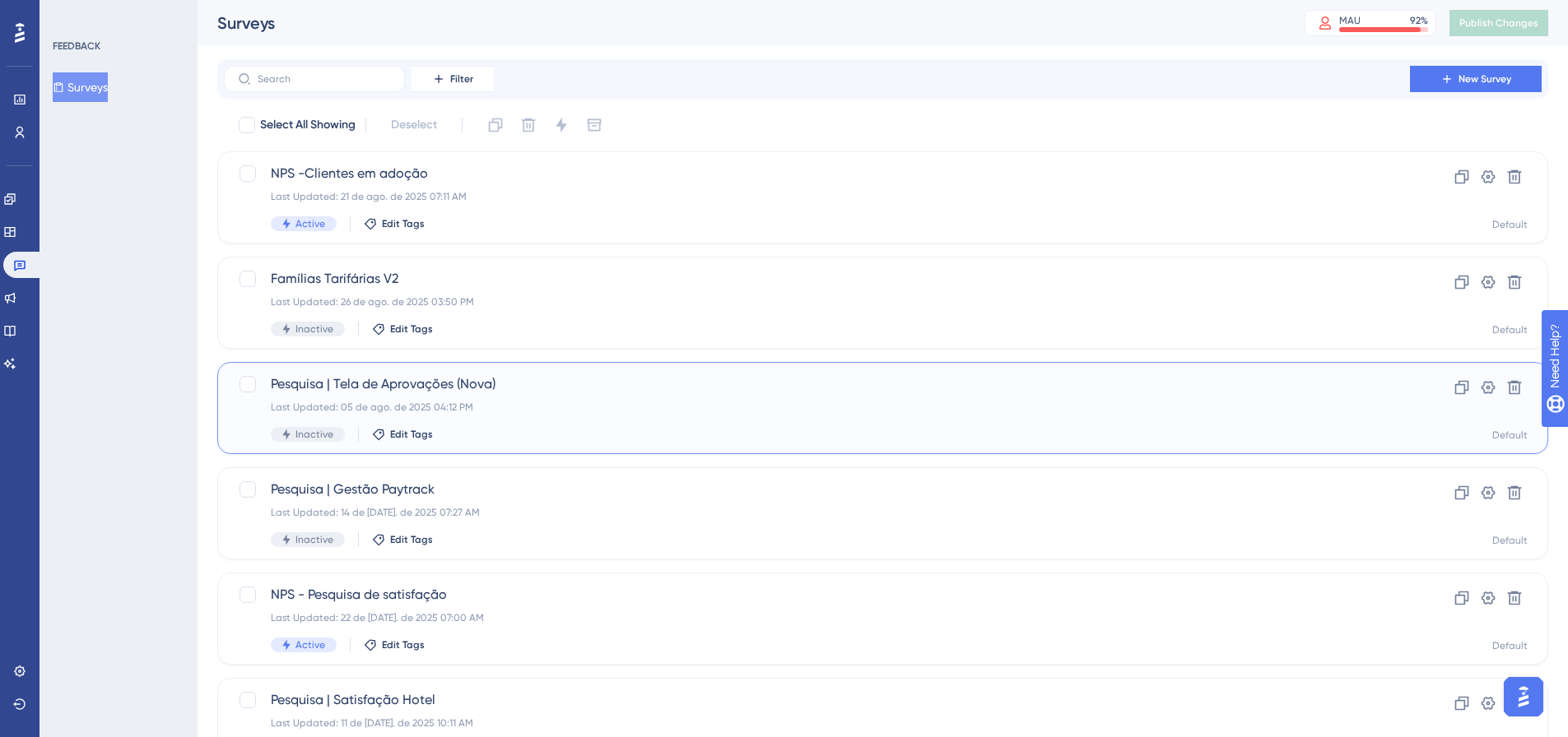
click at [644, 399] on div "Pesquisa | Tela de Aprovações (Nova) Last Updated: 05 de ago. de 2025 04:12 PM …" at bounding box center [817, 407] width 1092 height 67
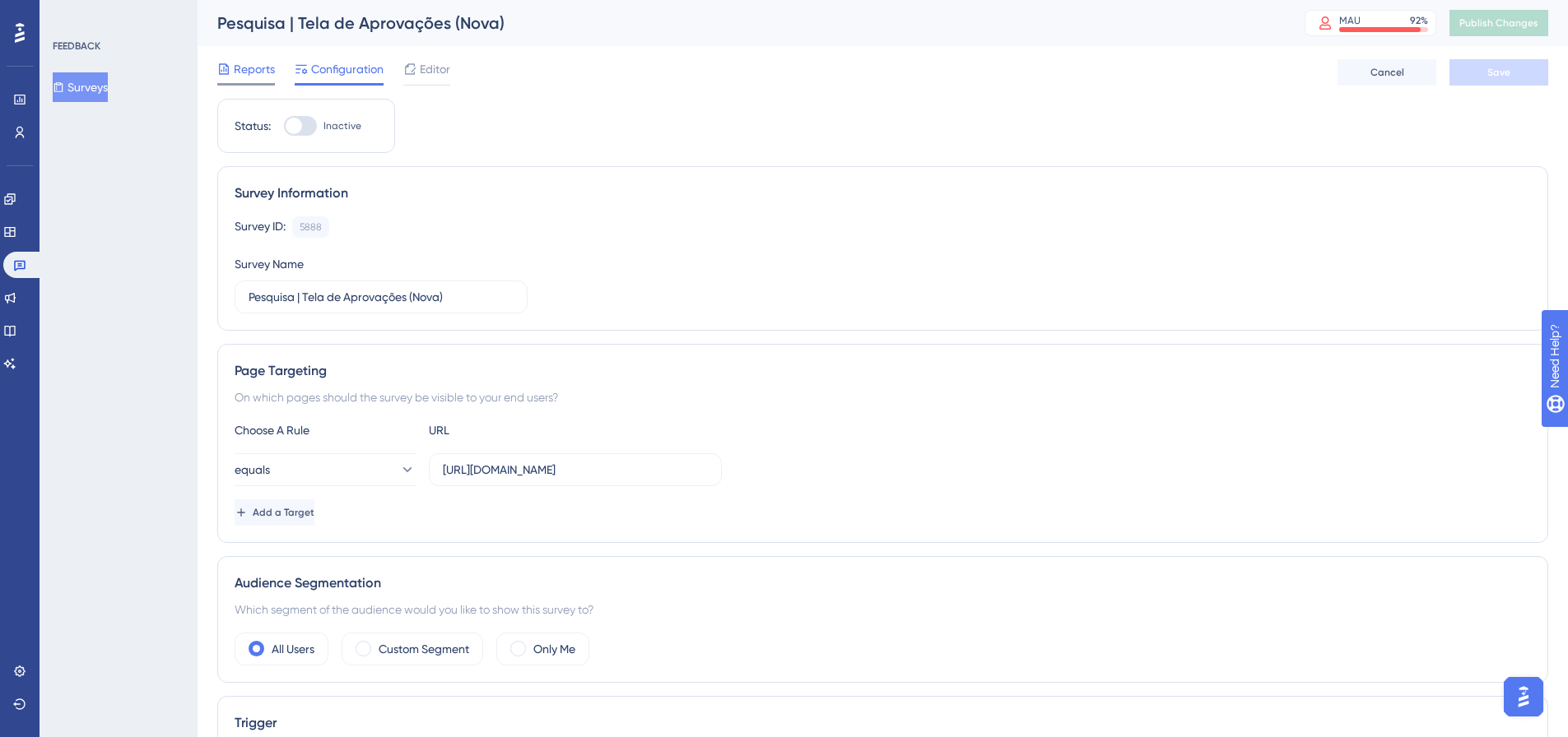
click at [233, 67] on div "Reports" at bounding box center [246, 68] width 58 height 20
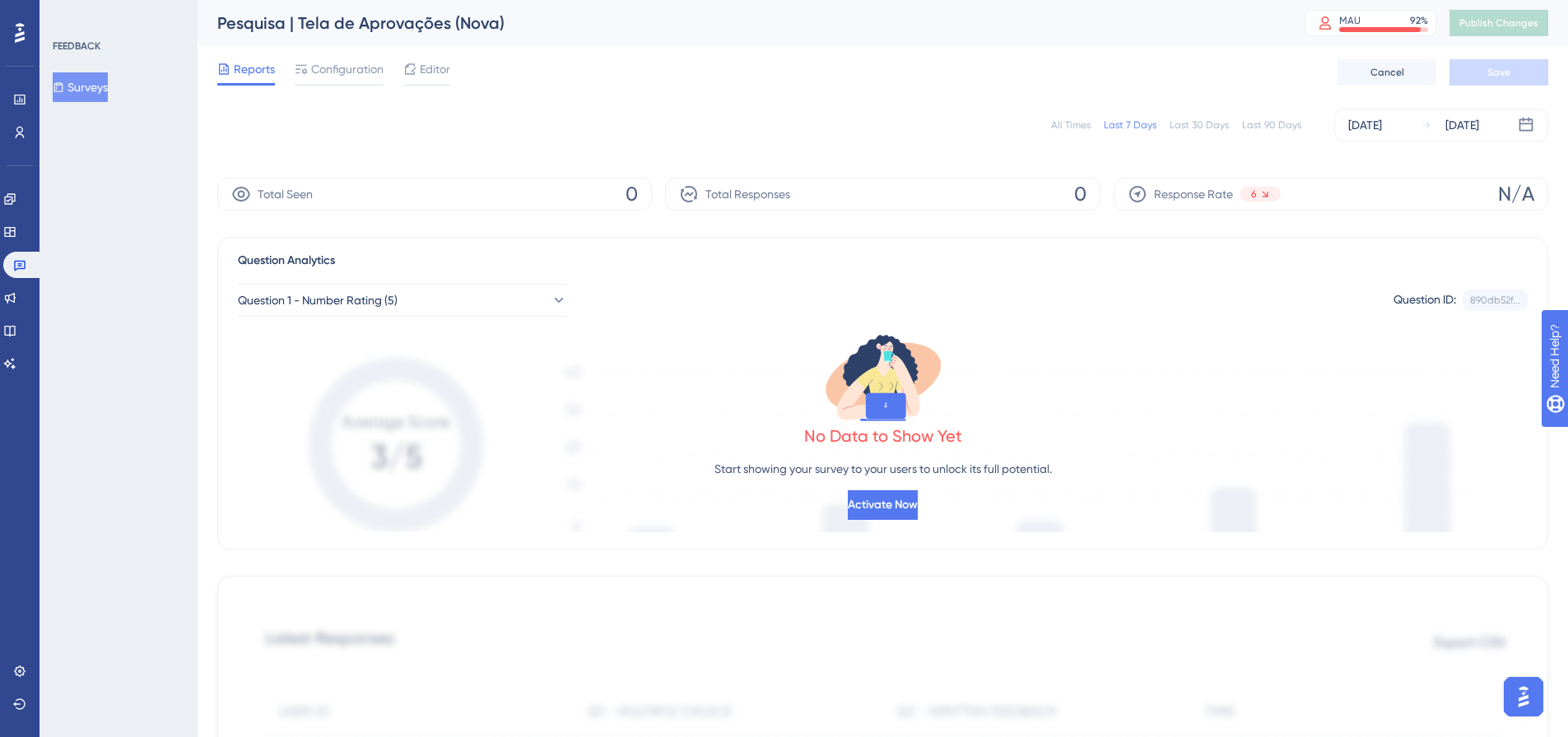
click at [1081, 120] on div "All Times" at bounding box center [1071, 125] width 40 height 13
